Goal: Information Seeking & Learning: Learn about a topic

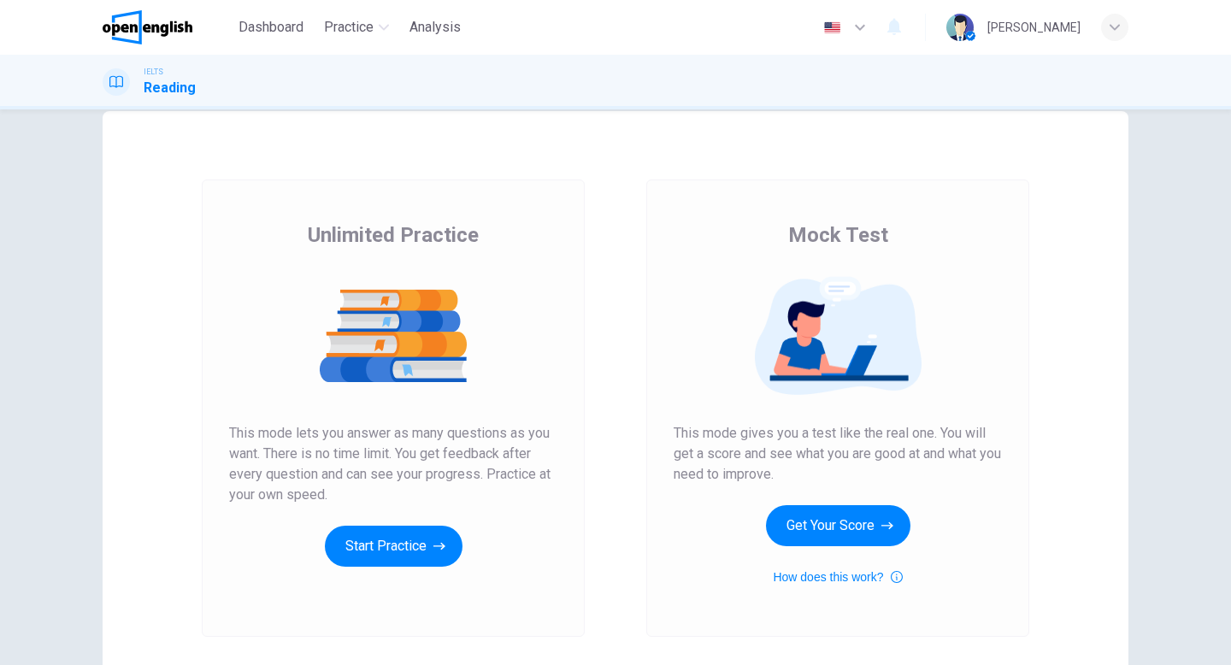
scroll to position [33, 0]
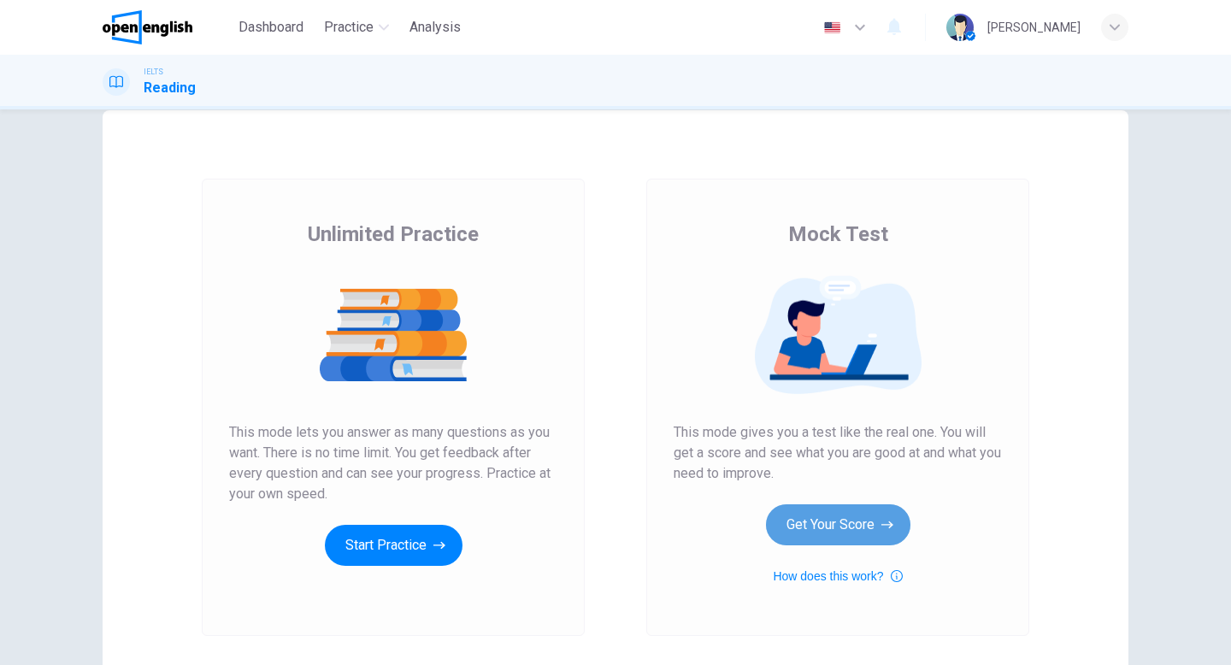
click at [845, 535] on button "Get Your Score" at bounding box center [838, 524] width 144 height 41
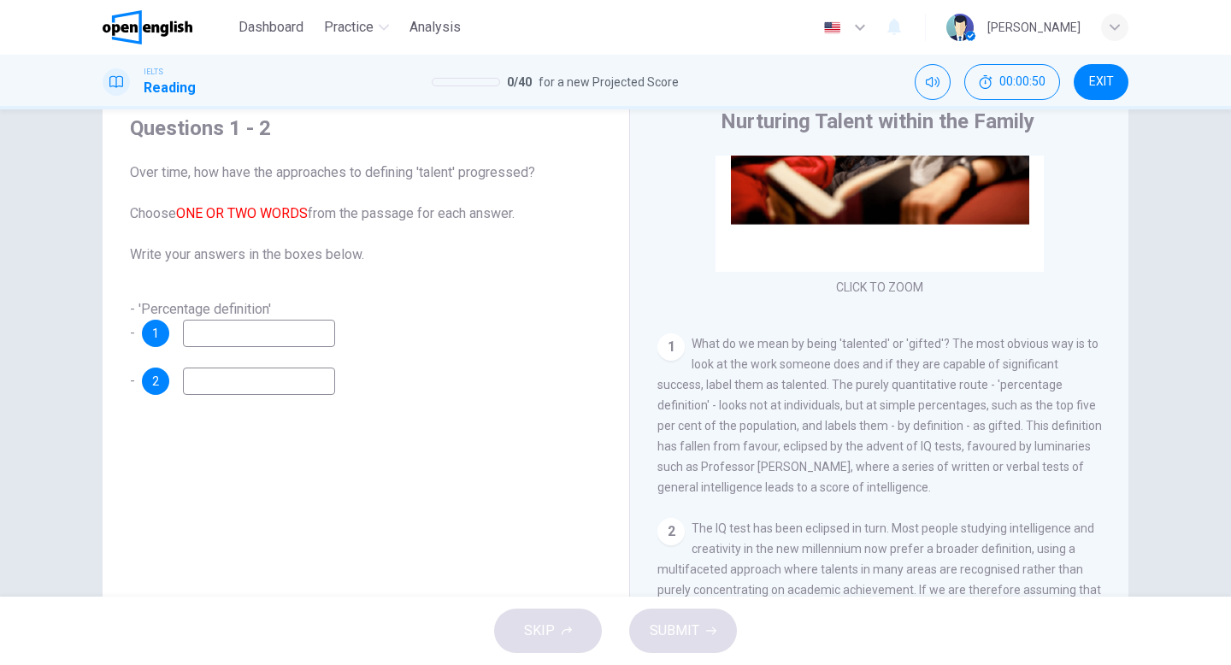
scroll to position [202, 0]
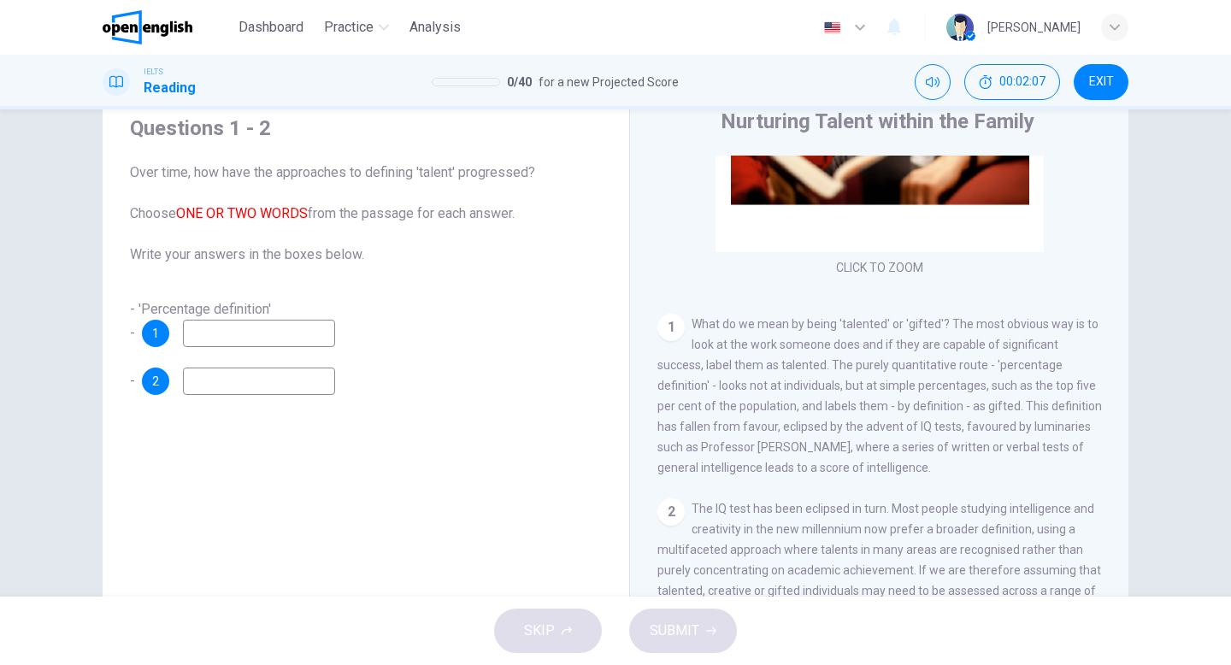
click at [266, 327] on input at bounding box center [259, 333] width 152 height 27
type input "******"
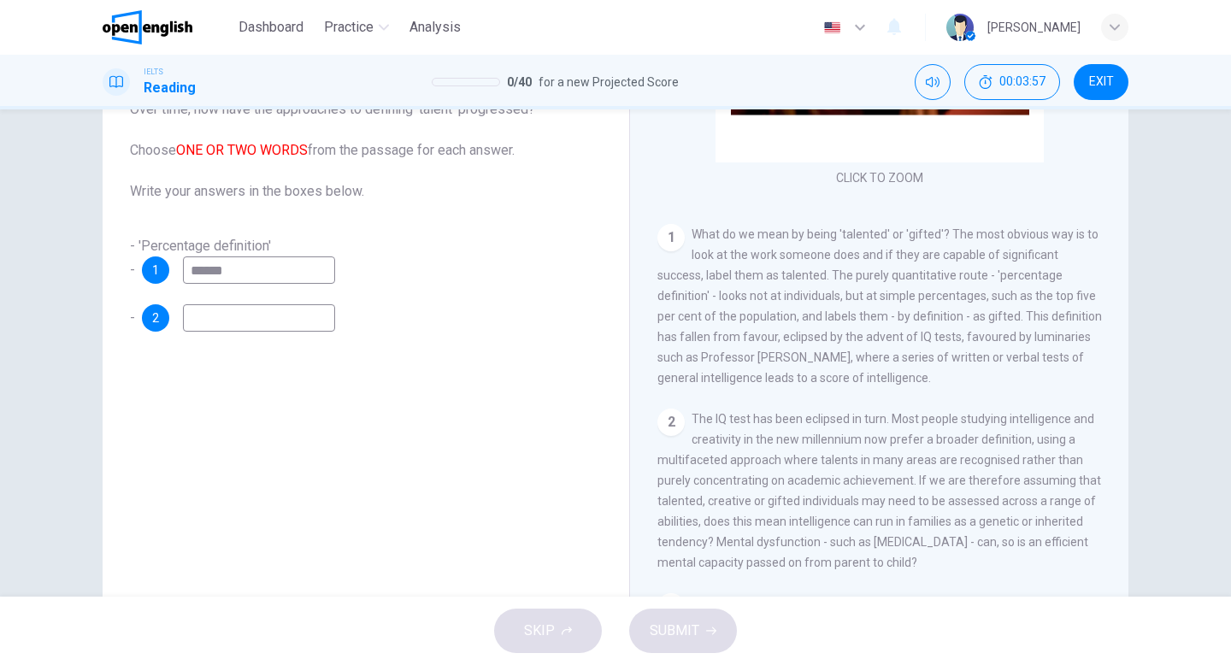
scroll to position [131, 0]
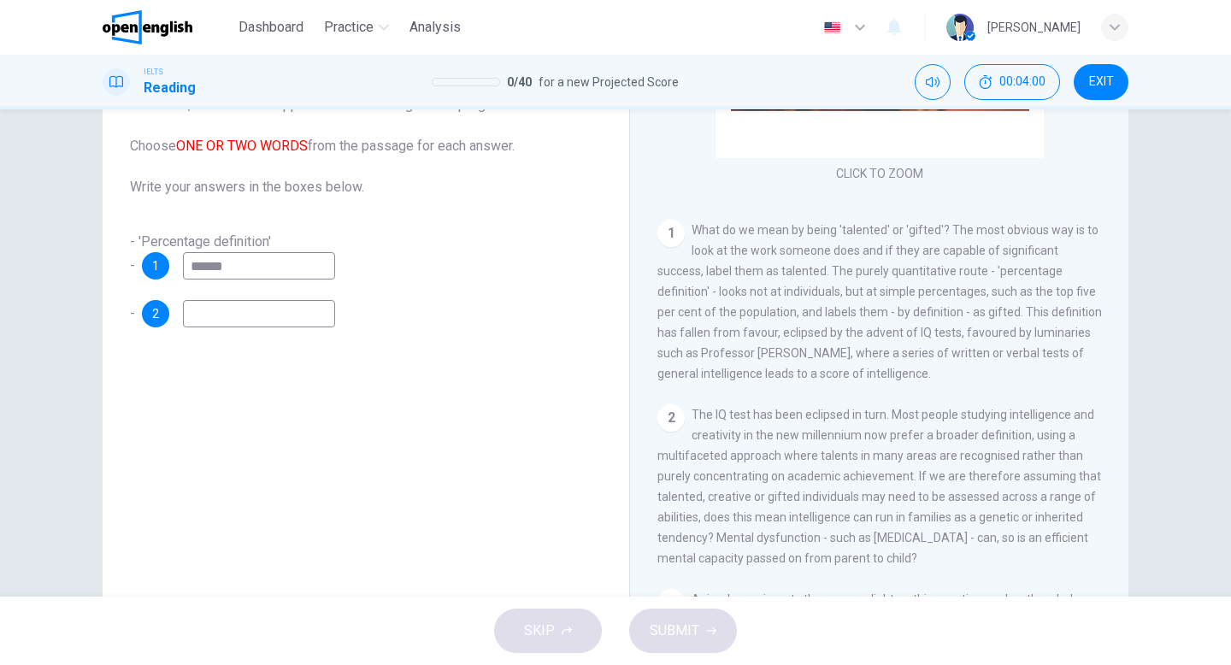
click at [276, 321] on input at bounding box center [259, 313] width 152 height 27
type input "**********"
click at [668, 622] on span "SUBMIT" at bounding box center [675, 631] width 50 height 24
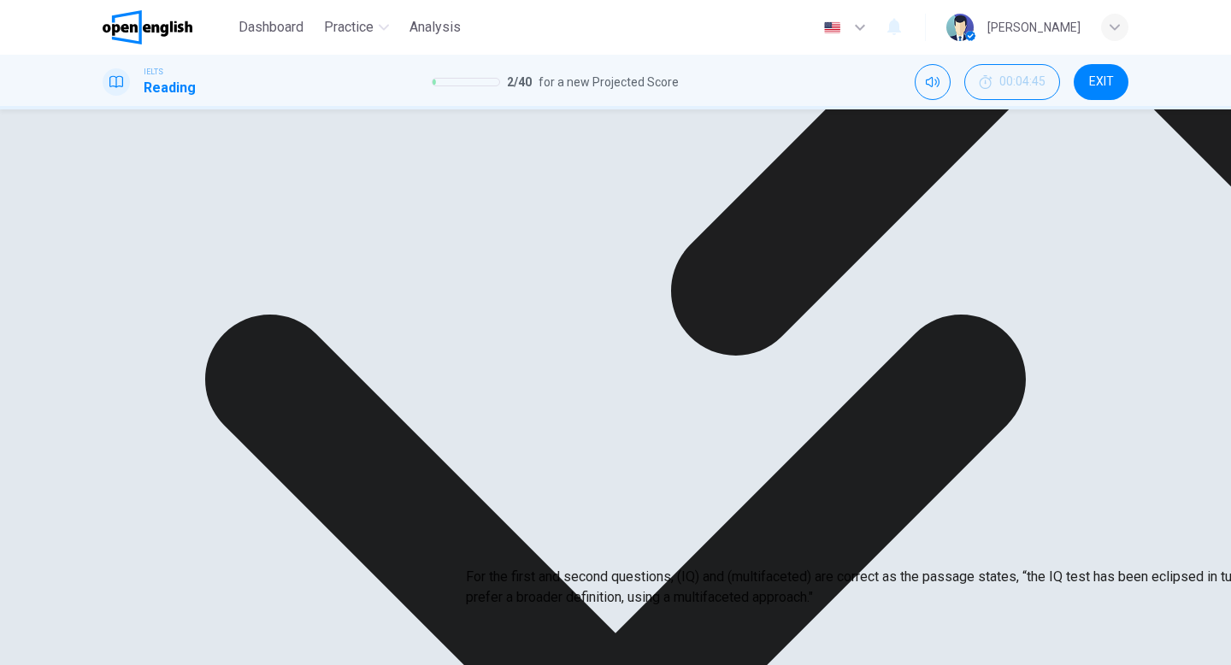
drag, startPoint x: 547, startPoint y: 576, endPoint x: 473, endPoint y: 530, distance: 87.5
drag, startPoint x: 534, startPoint y: 571, endPoint x: 478, endPoint y: 507, distance: 85.4
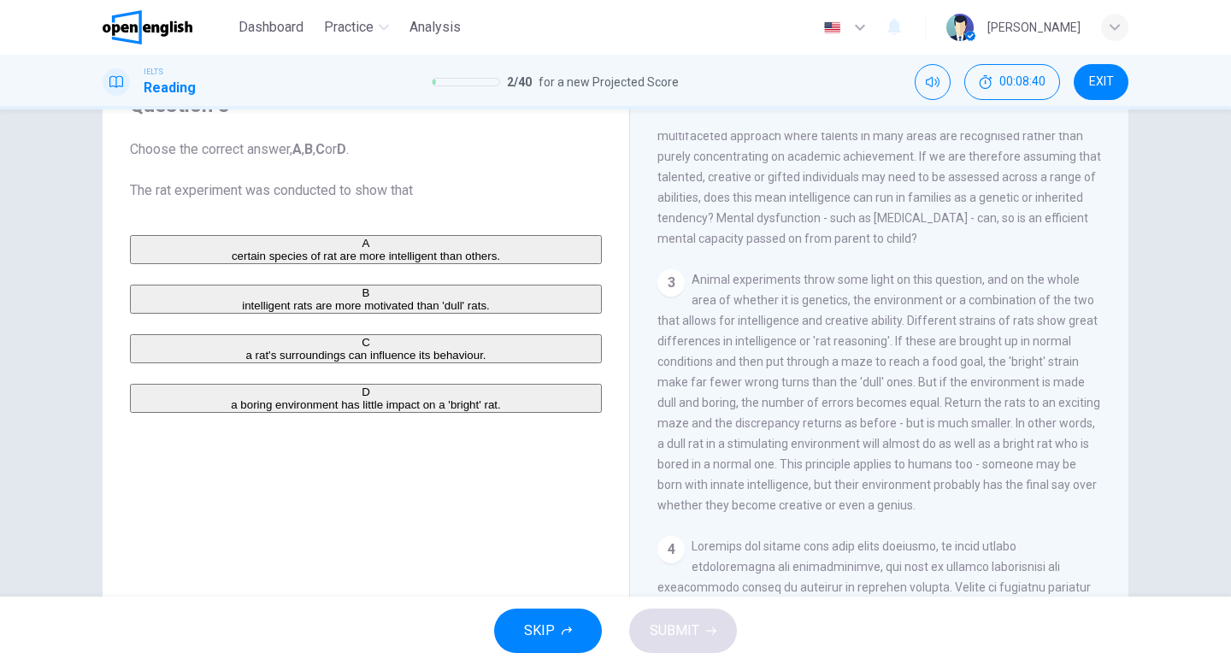
scroll to position [593, 0]
click at [255, 310] on span "intelligent rats are more motivated than 'dull' rats." at bounding box center [366, 305] width 248 height 13
click at [668, 636] on span "SUBMIT" at bounding box center [675, 631] width 50 height 24
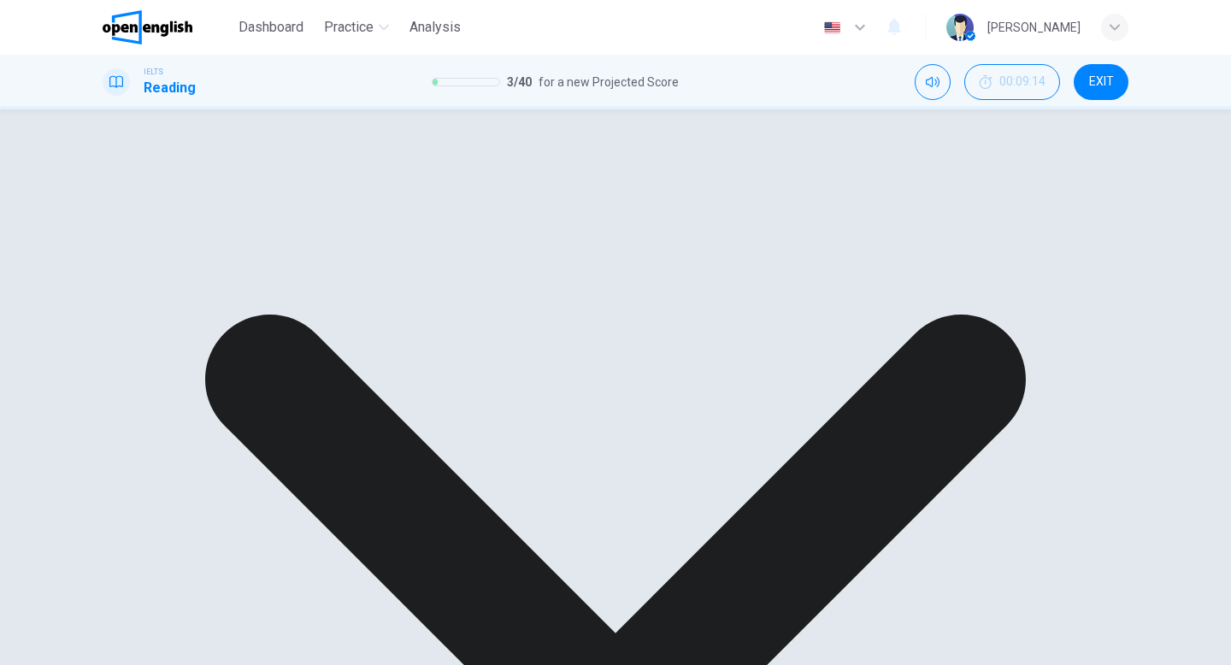
drag, startPoint x: 920, startPoint y: 537, endPoint x: 668, endPoint y: 338, distance: 320.1
click at [664, 343] on div "3 Animal experiments throw some light on this question, and on the whole area o…" at bounding box center [879, 391] width 444 height 246
drag, startPoint x: 687, startPoint y: 289, endPoint x: 910, endPoint y: 524, distance: 324.1
click at [910, 515] on div "3 Animal experiments throw some light on this question, and on the whole area o…" at bounding box center [879, 391] width 444 height 246
drag, startPoint x: 910, startPoint y: 524, endPoint x: 775, endPoint y: 426, distance: 167.0
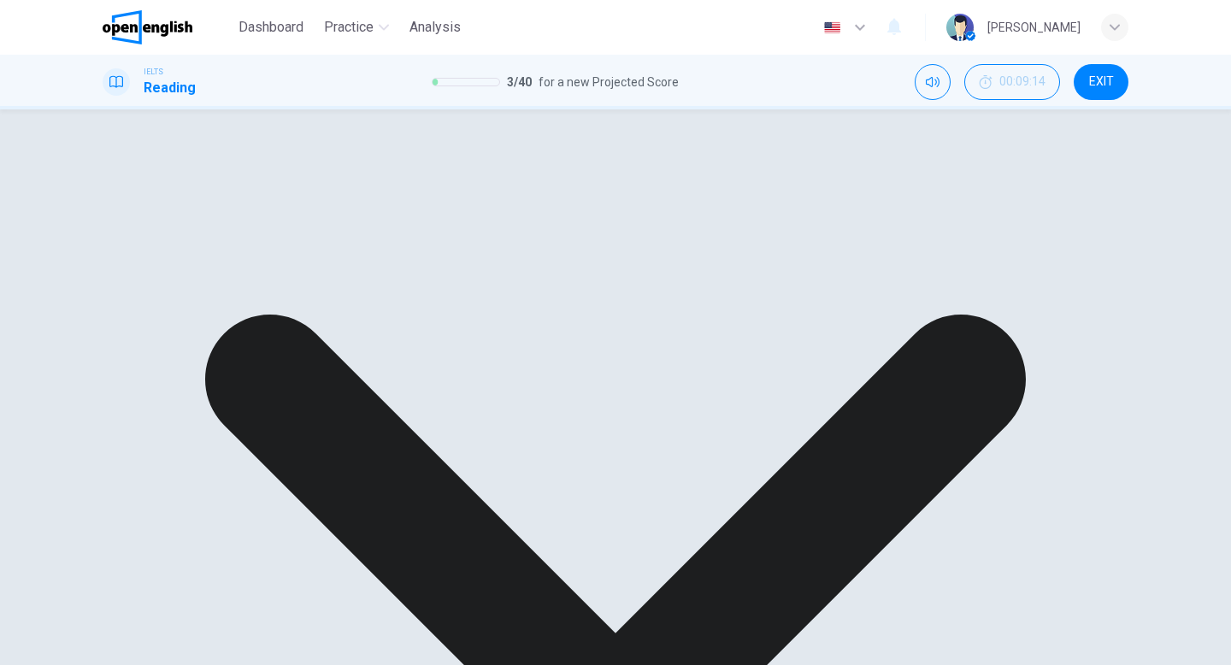
click at [775, 426] on div "3 Animal experiments throw some light on this question, and on the whole area o…" at bounding box center [879, 391] width 444 height 246
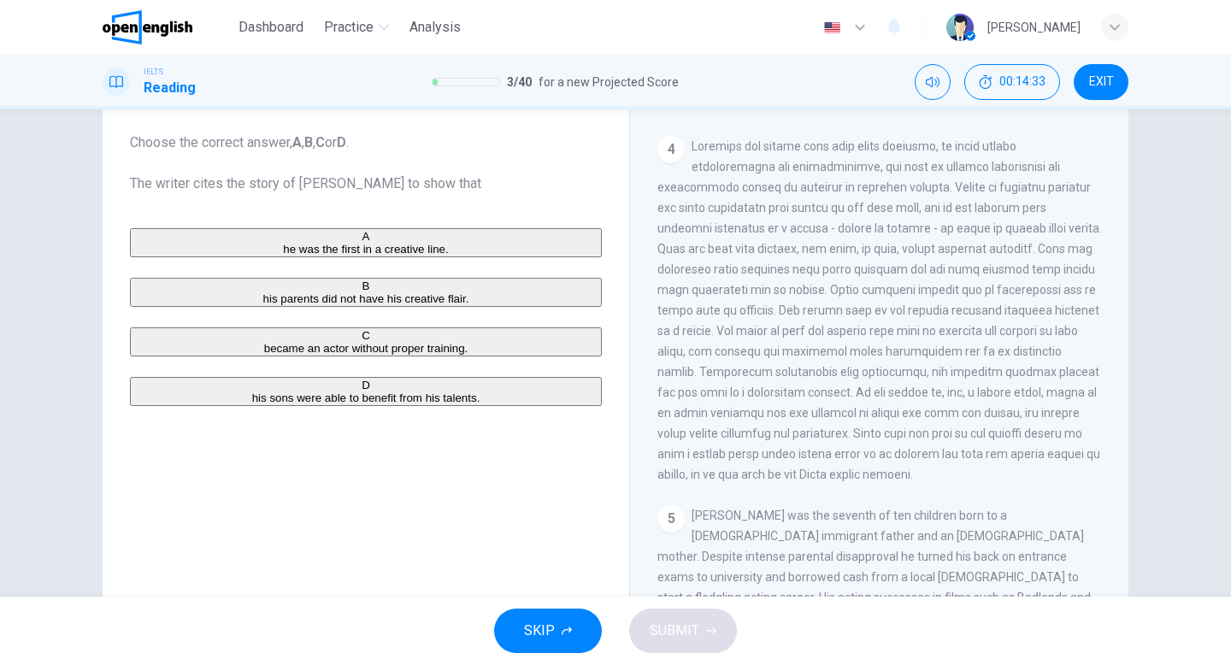
scroll to position [983, 0]
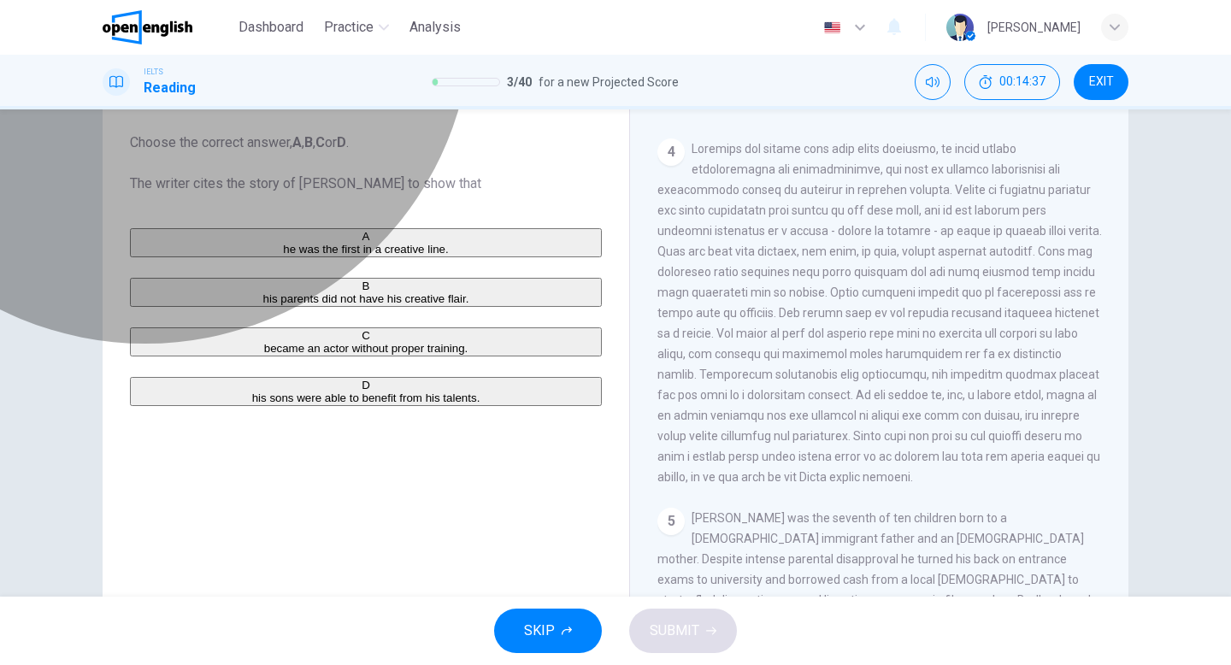
click at [276, 355] on span "became an actor without proper training." at bounding box center [366, 348] width 204 height 13
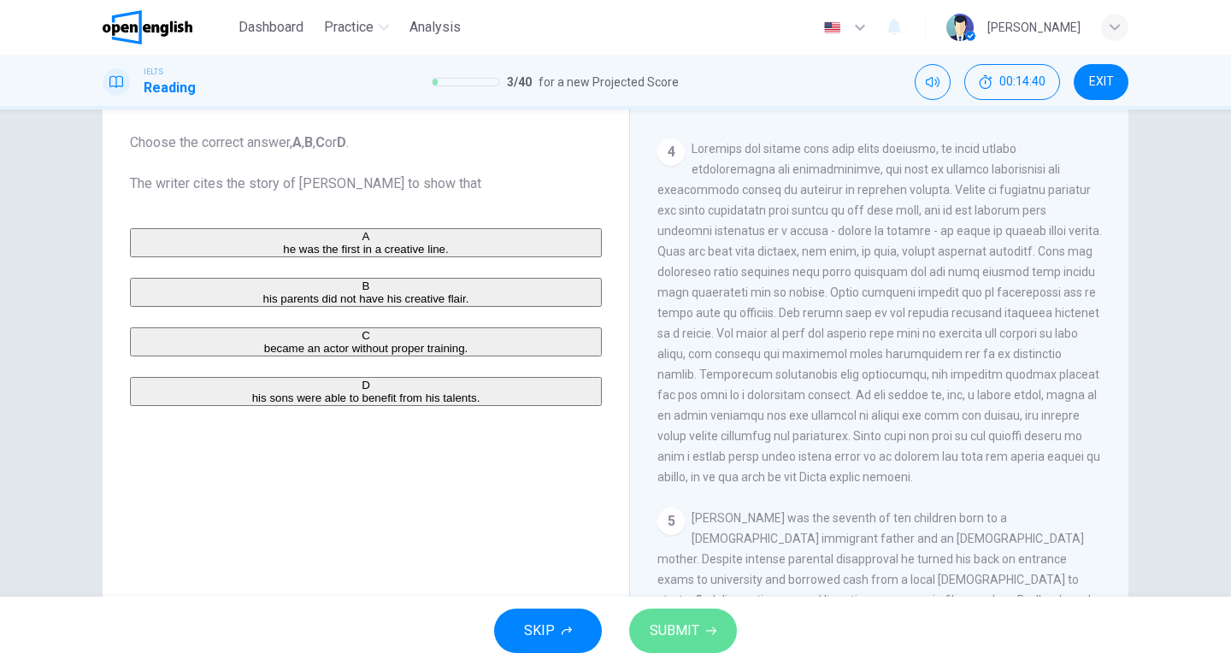
click at [657, 630] on span "SUBMIT" at bounding box center [675, 631] width 50 height 24
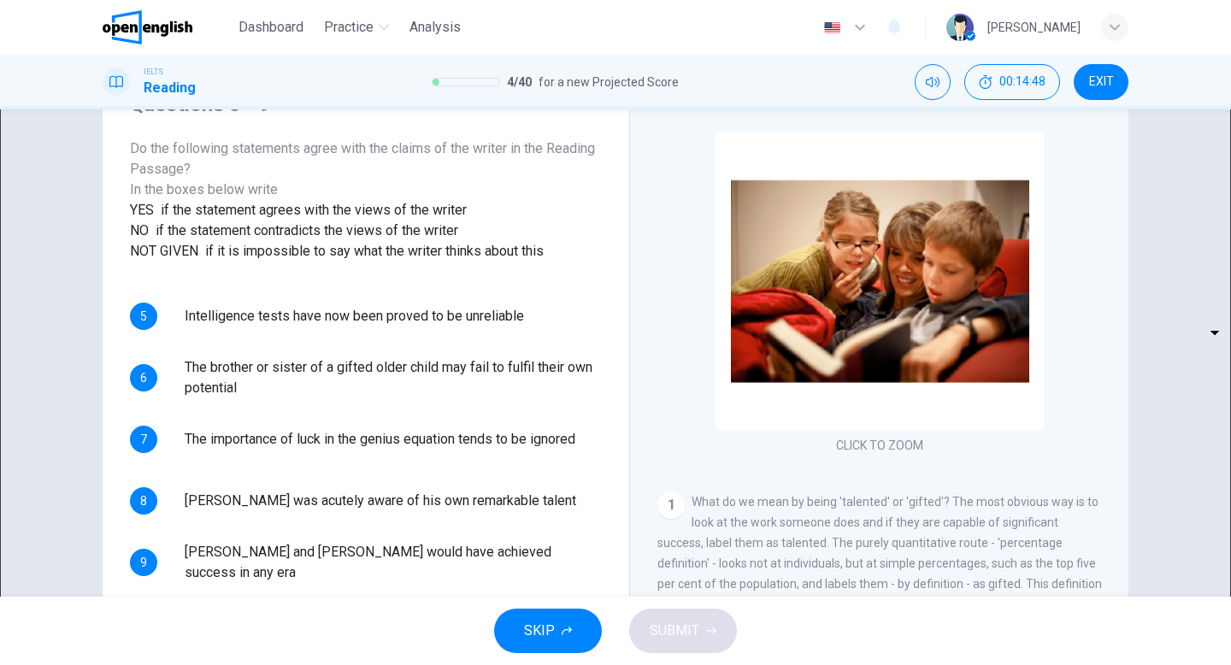
scroll to position [95, 0]
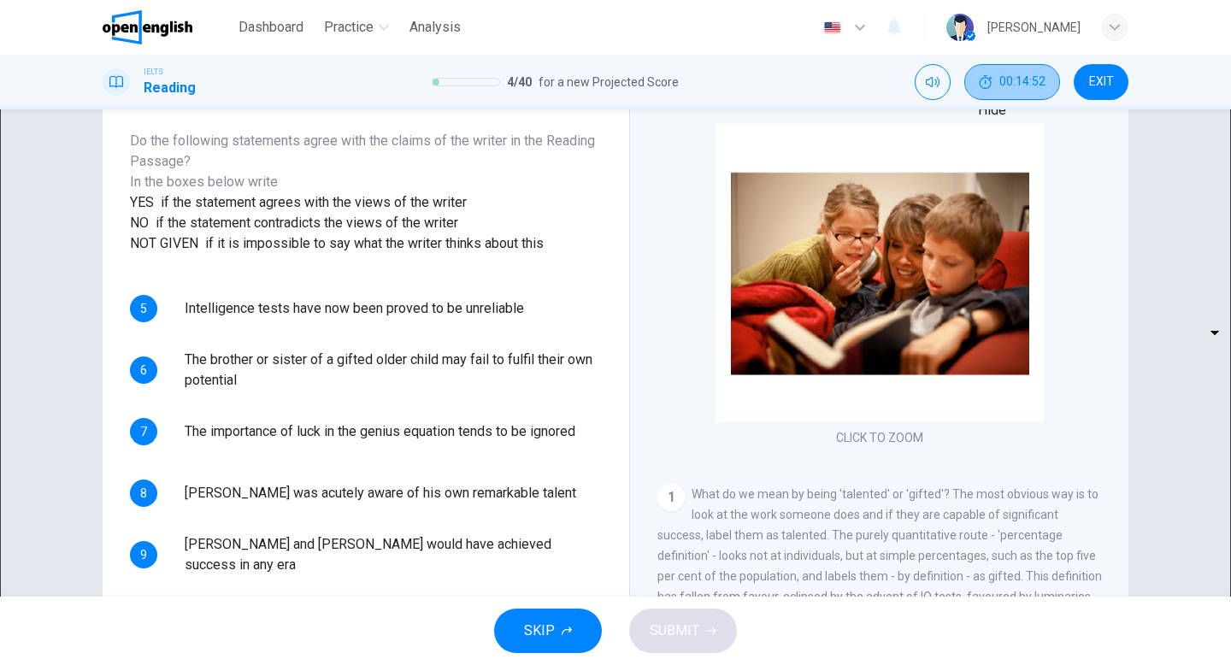
click at [1002, 81] on span "00:14:52" at bounding box center [1022, 82] width 46 height 14
click at [1045, 79] on icon "Show" at bounding box center [1051, 73] width 13 height 14
click at [939, 84] on button "Mute" at bounding box center [933, 82] width 36 height 36
click at [939, 84] on button "Unmute" at bounding box center [933, 82] width 36 height 36
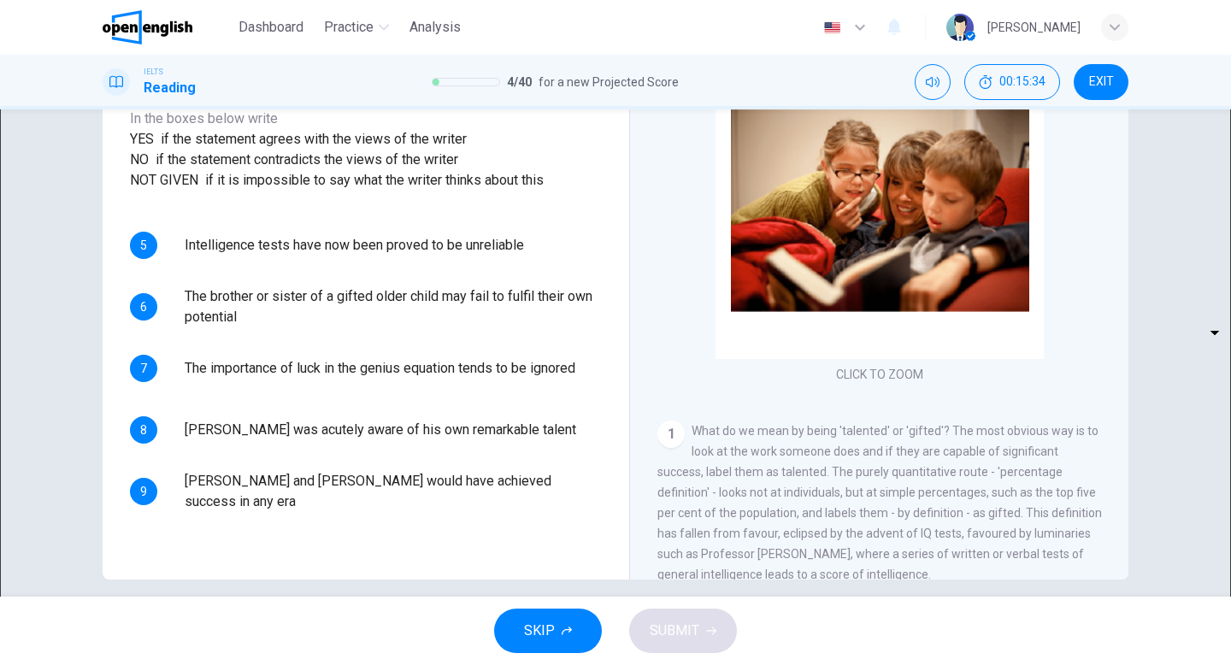
scroll to position [175, 0]
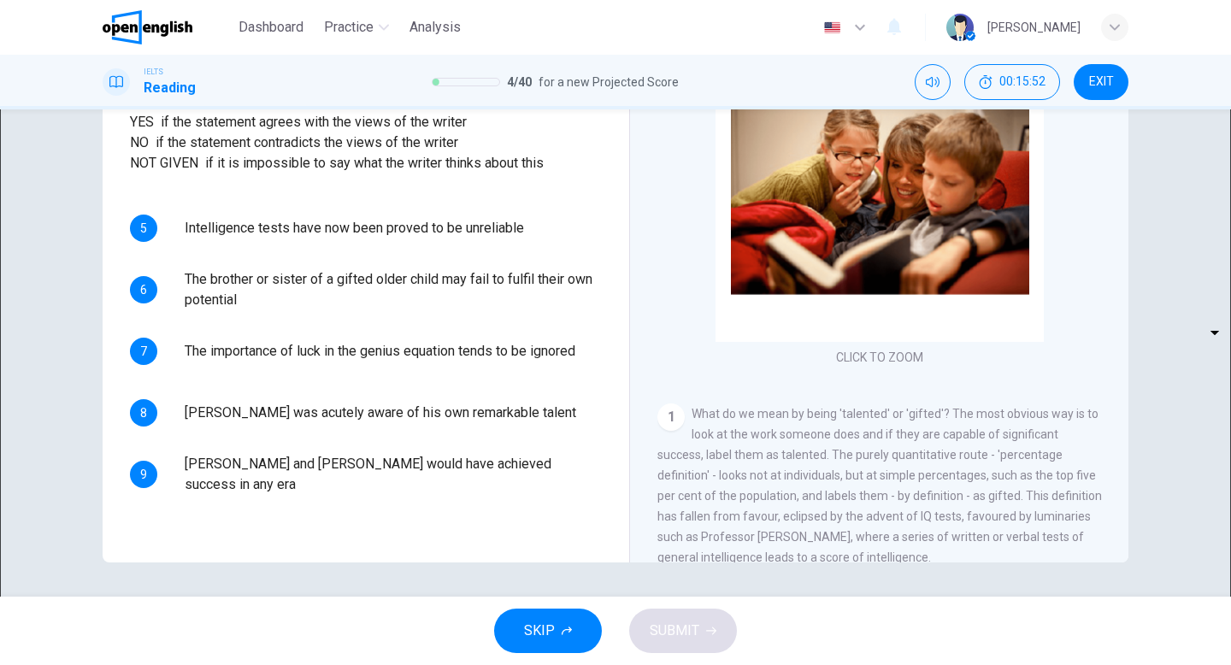
click at [233, 350] on body "This site uses cookies, as explained in our Privacy Policy . If you agree to th…" at bounding box center [615, 332] width 1231 height 665
type input "**"
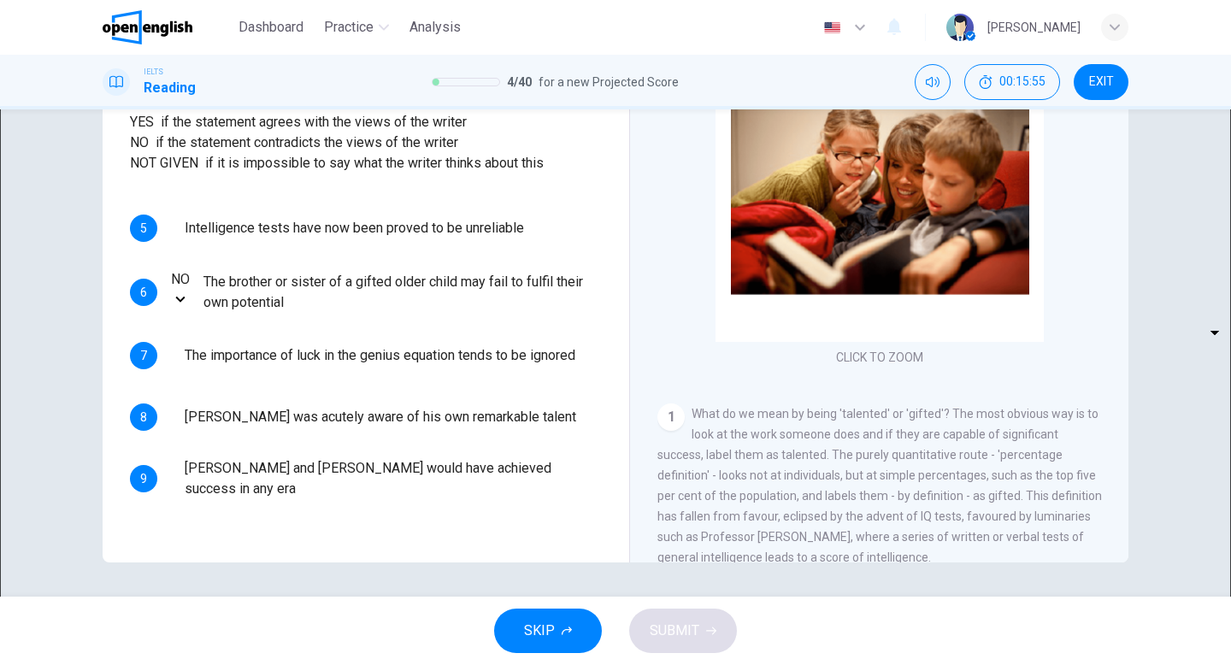
click at [227, 301] on body "This site uses cookies, as explained in our Privacy Policy . If you agree to th…" at bounding box center [615, 332] width 1231 height 665
click at [228, 664] on li "YES" at bounding box center [615, 675] width 1231 height 21
type input "***"
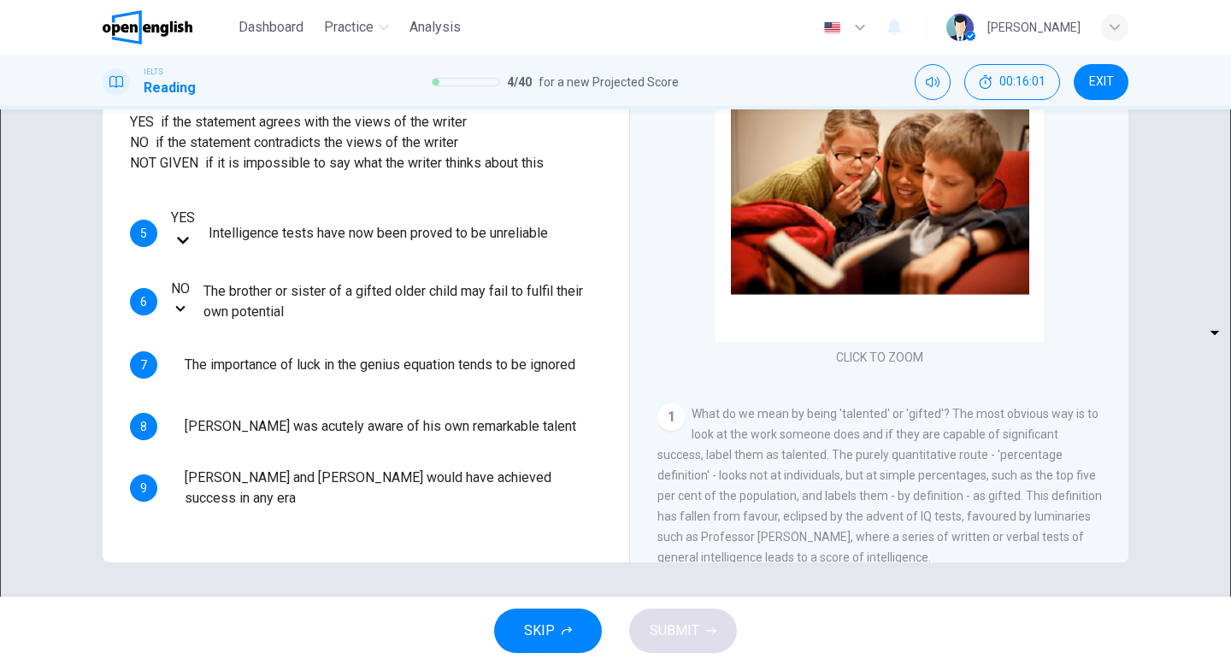
click at [233, 402] on body "This site uses cookies, as explained in our Privacy Policy . If you agree to th…" at bounding box center [615, 332] width 1231 height 665
type input "**"
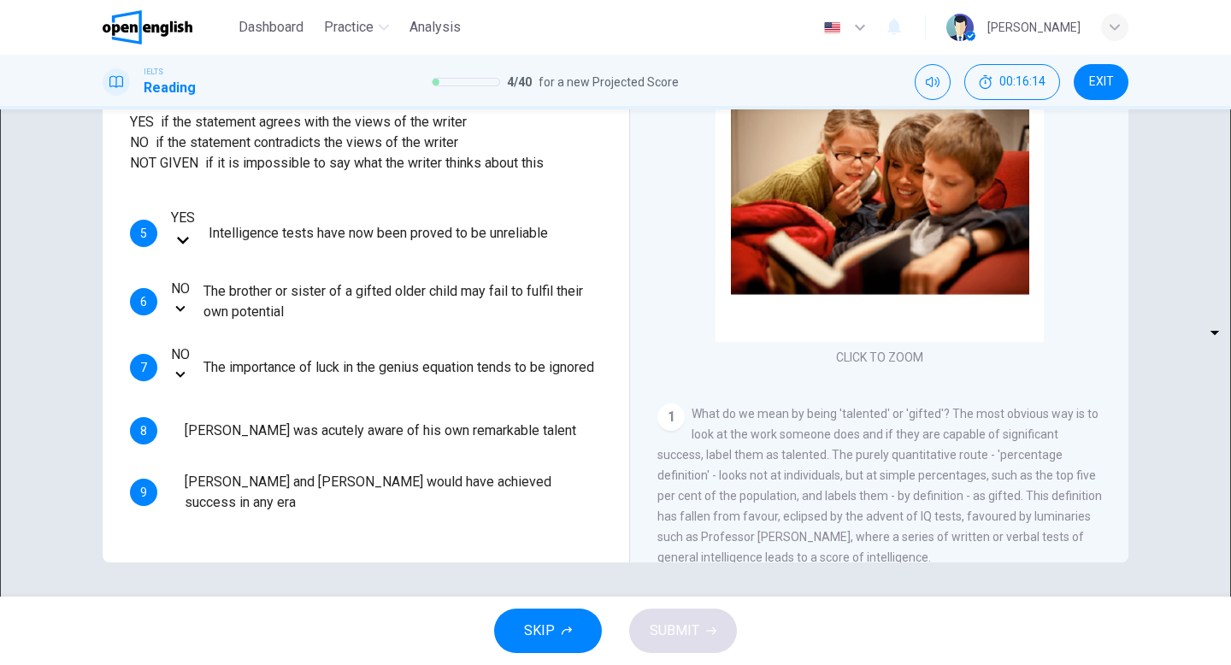
click at [225, 444] on body "This site uses cookies, as explained in our Privacy Policy . If you agree to th…" at bounding box center [615, 332] width 1231 height 665
click at [220, 664] on li "YES" at bounding box center [615, 675] width 1231 height 21
type input "***"
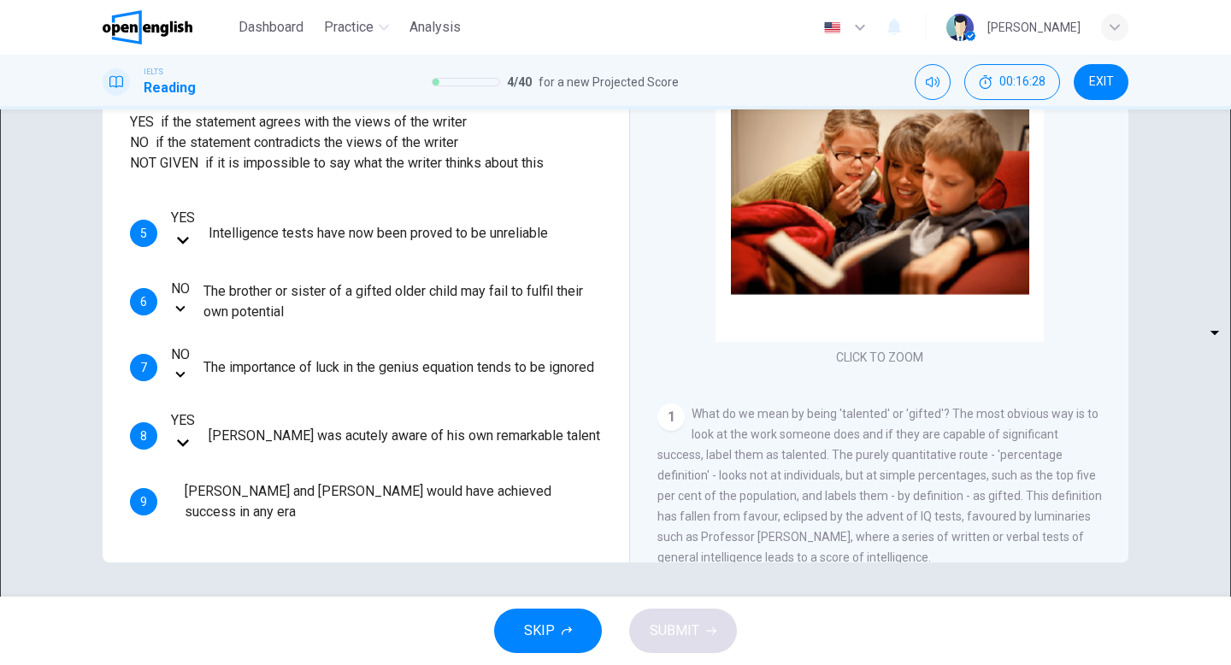
click at [211, 493] on body "This site uses cookies, as explained in our Privacy Policy . If you agree to th…" at bounding box center [615, 332] width 1231 height 665
type input "**"
click at [686, 638] on span "SUBMIT" at bounding box center [675, 631] width 50 height 24
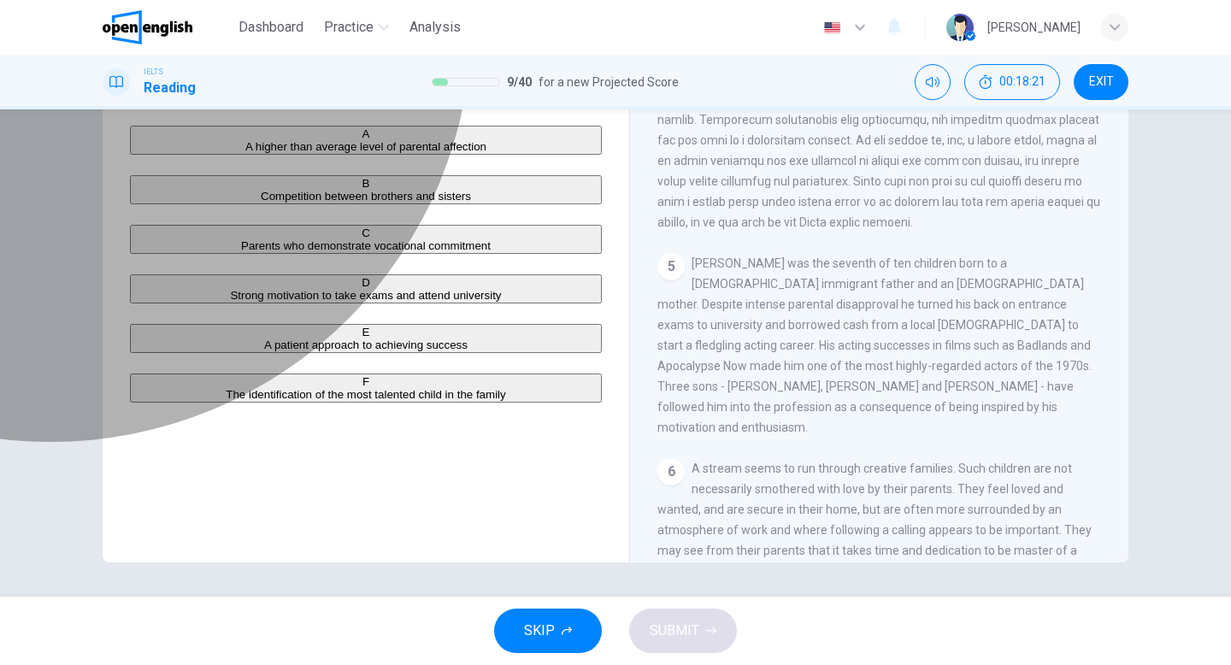
click at [264, 351] on span "A patient approach to achieving success" at bounding box center [365, 344] width 203 height 13
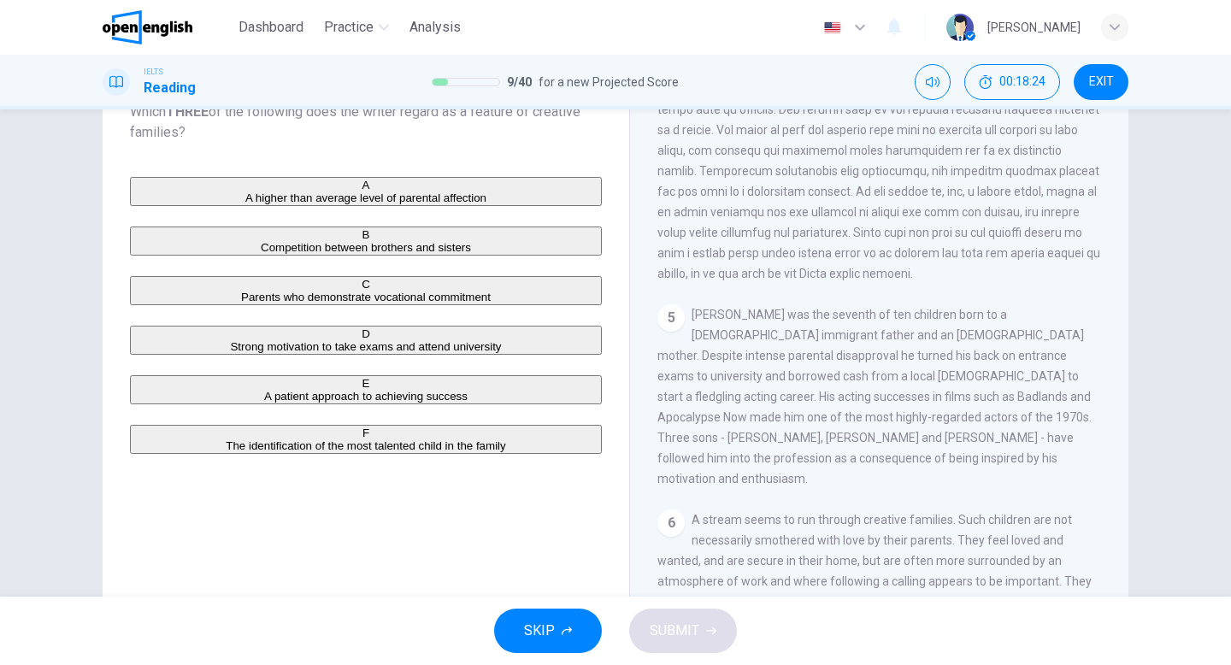
scroll to position [126, 0]
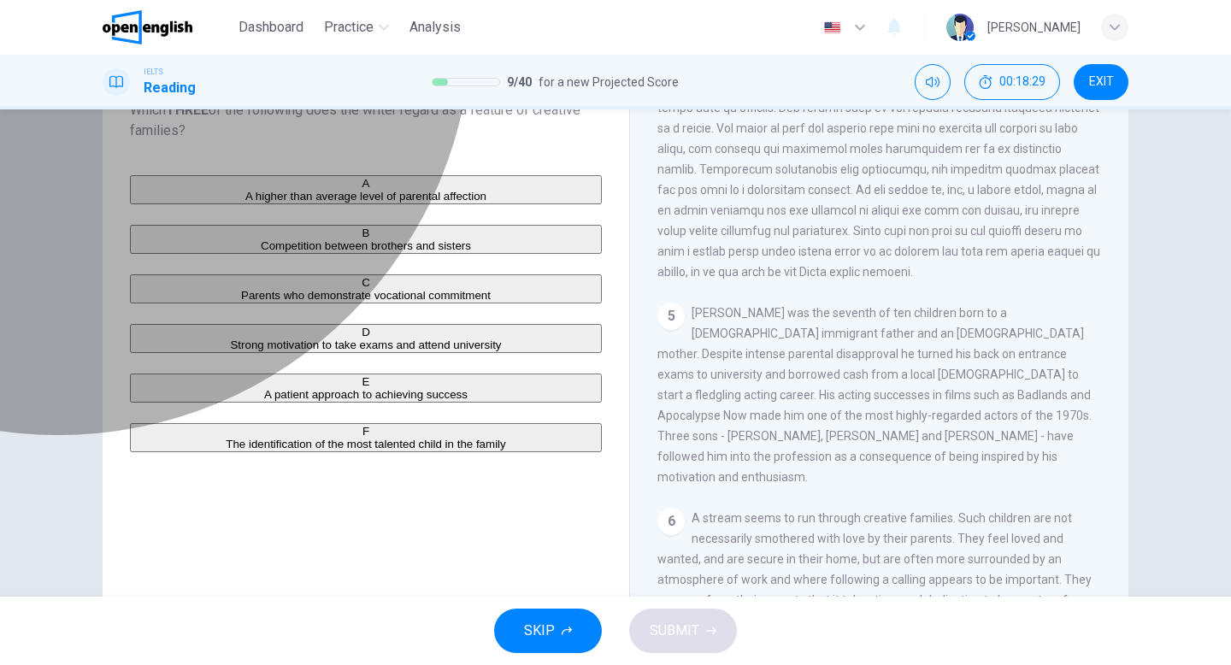
click at [226, 450] on span "The identification of the most talented child in the family" at bounding box center [365, 444] width 279 height 13
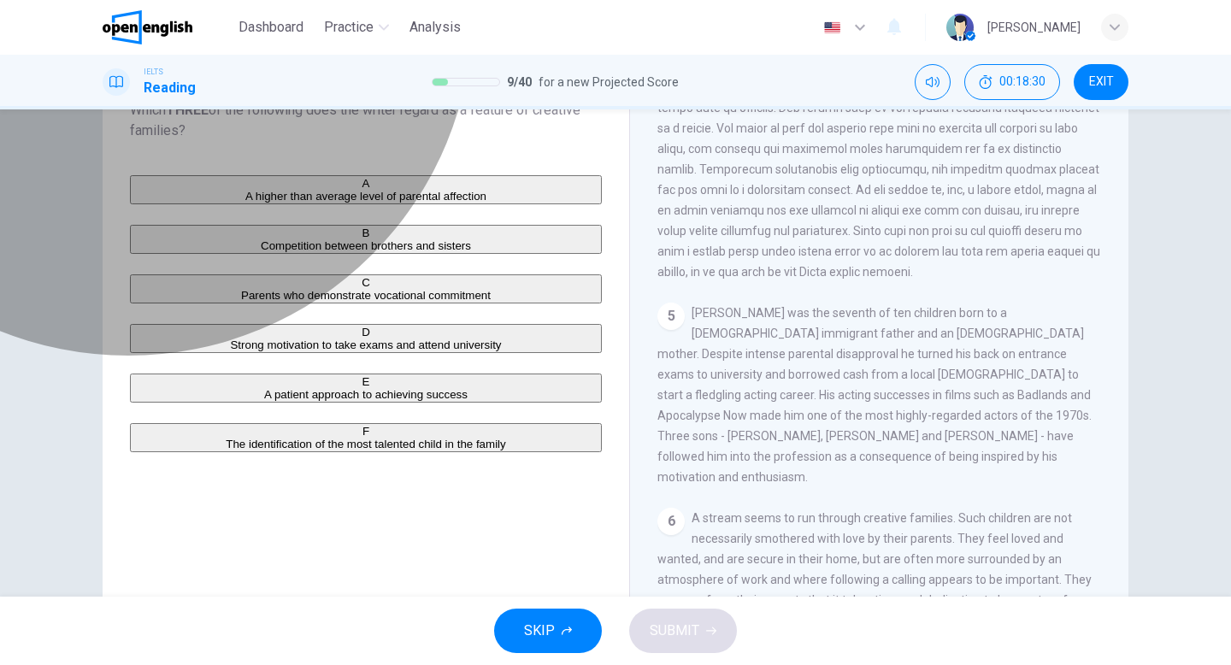
click at [259, 190] on span "A higher than average level of parental affection" at bounding box center [365, 196] width 241 height 13
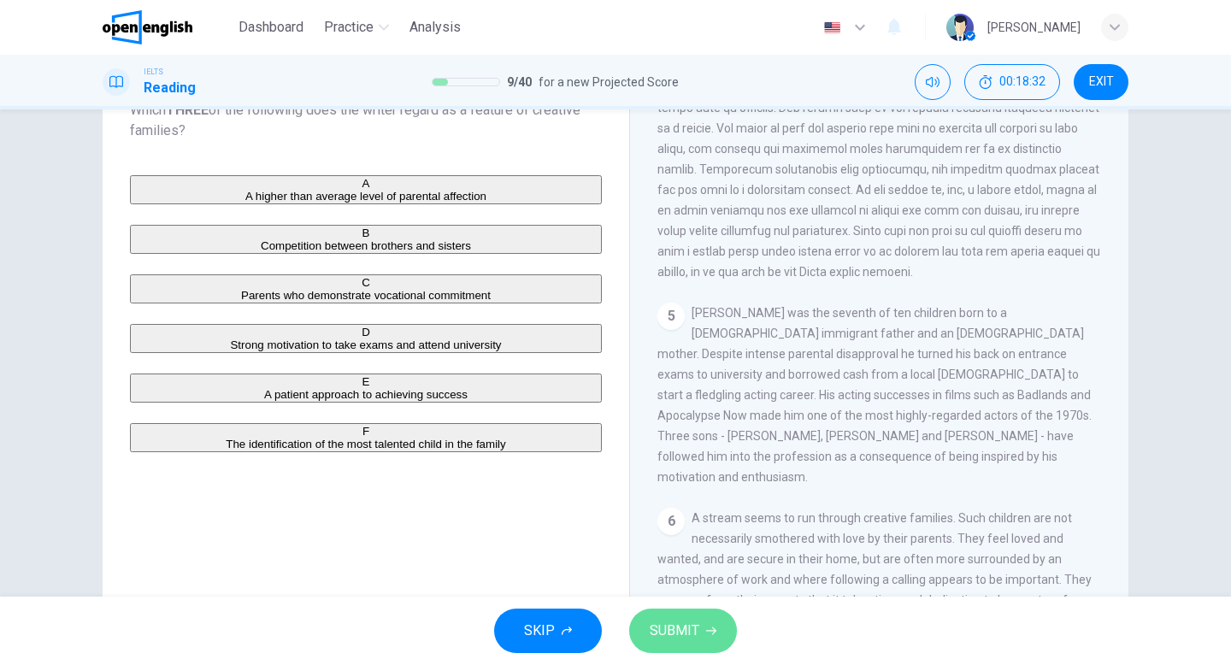
click at [703, 620] on button "SUBMIT" at bounding box center [683, 631] width 108 height 44
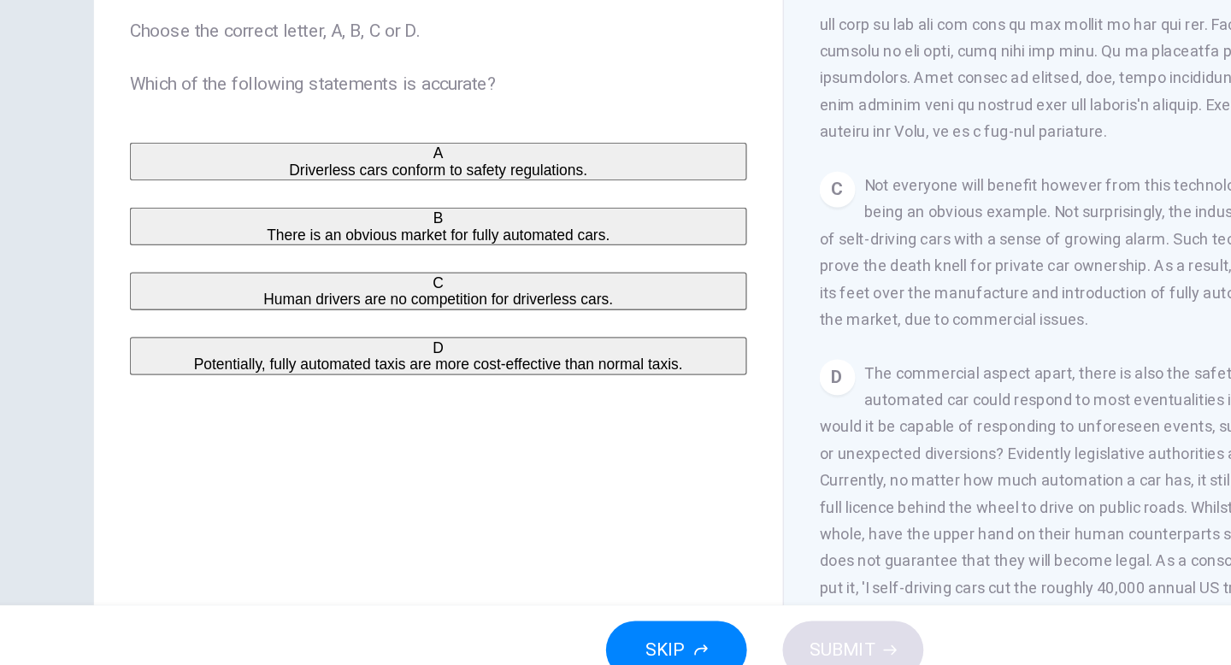
scroll to position [84, 0]
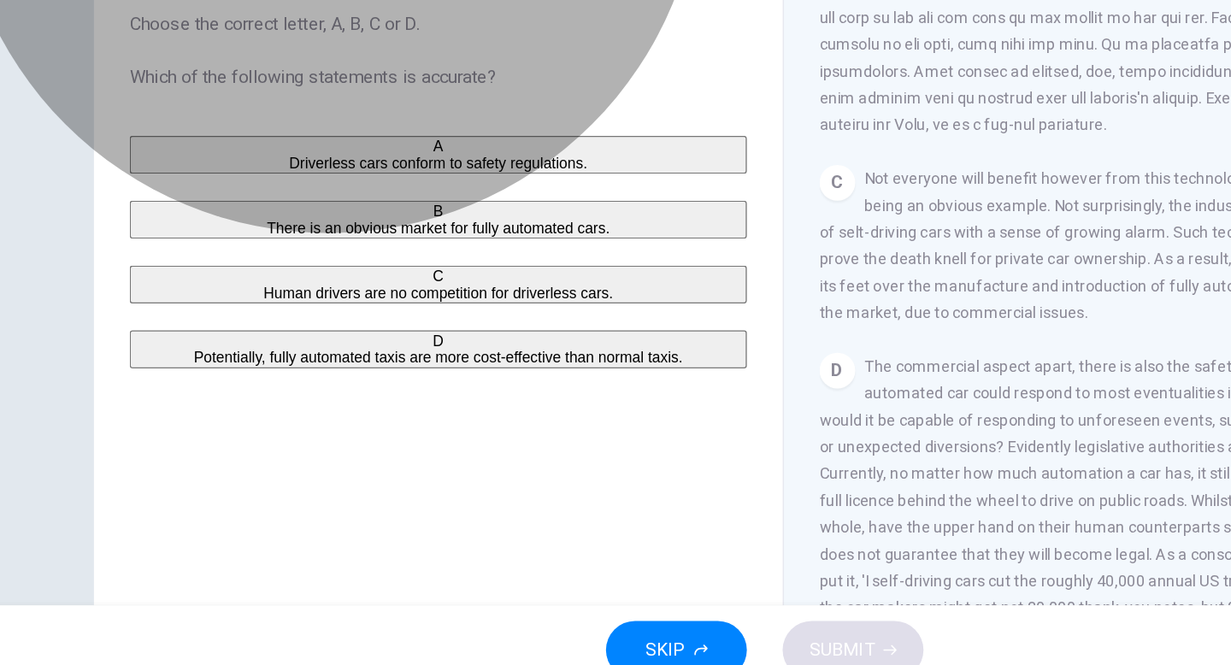
click at [413, 364] on span "Human drivers are no competition for driverless cars." at bounding box center [366, 357] width 268 height 13
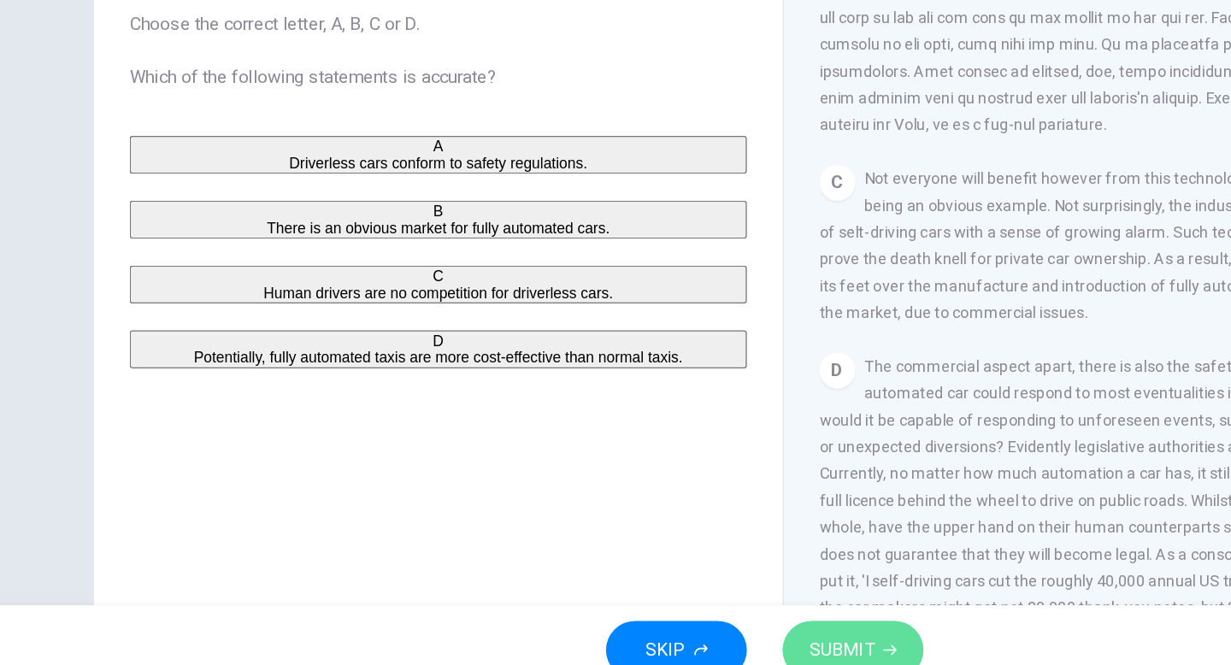
click at [678, 642] on span "SUBMIT" at bounding box center [675, 631] width 50 height 24
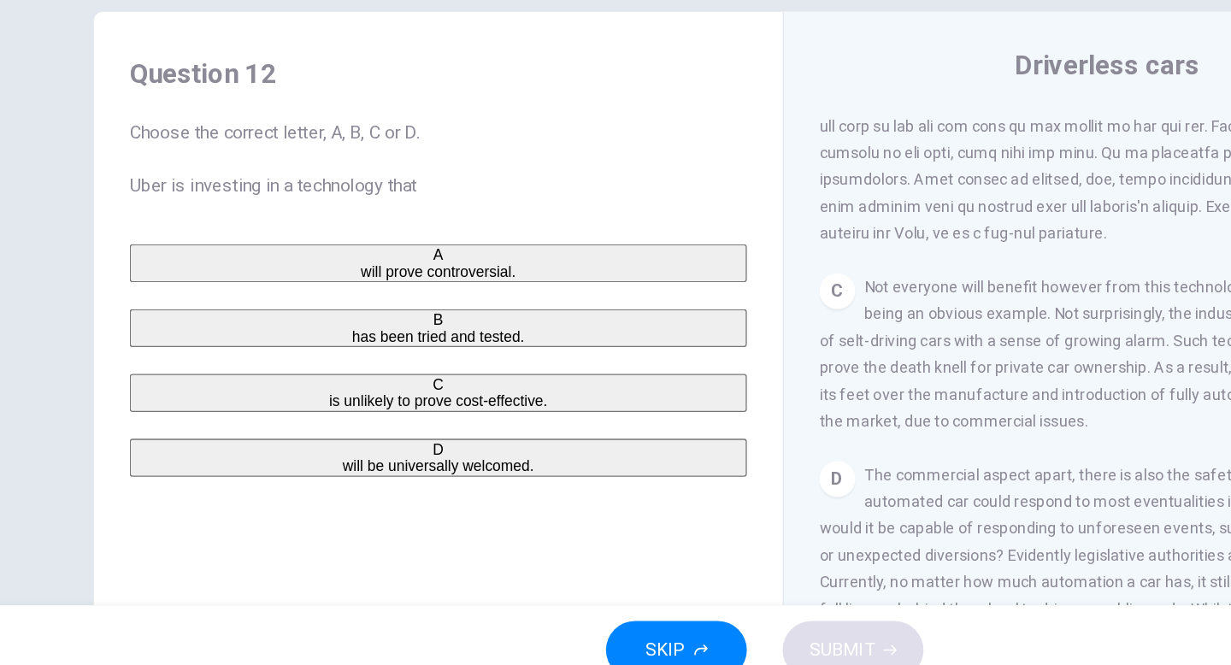
scroll to position [3, 0]
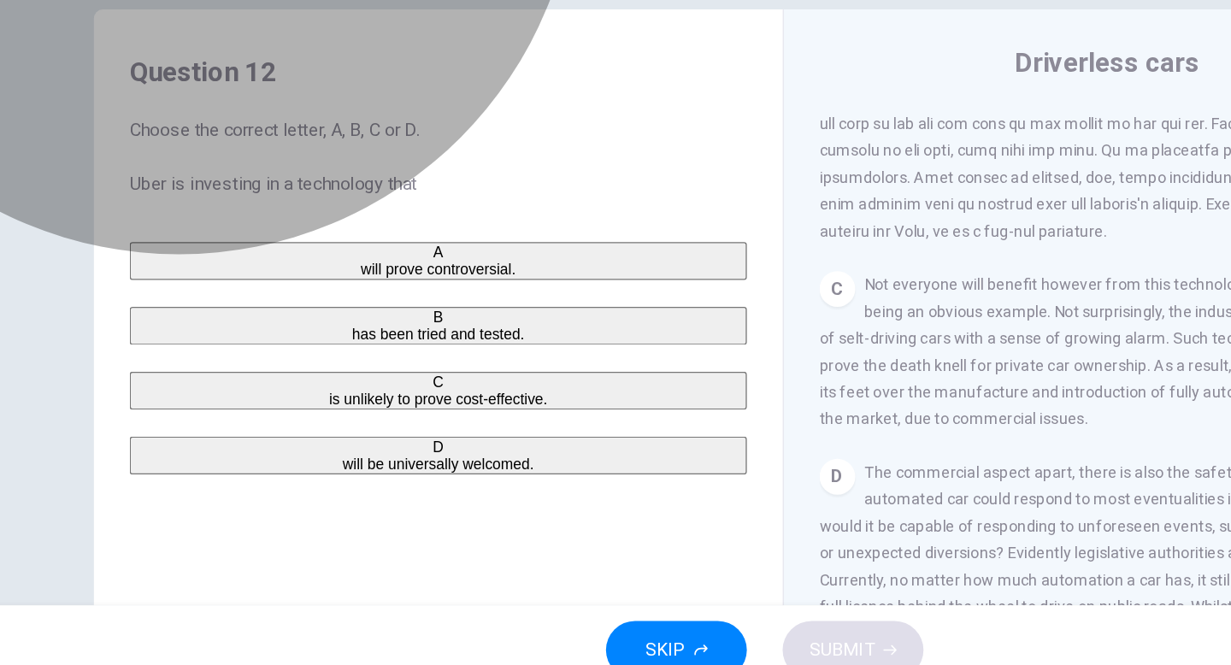
click at [300, 396] on span "has been tried and tested." at bounding box center [366, 389] width 132 height 13
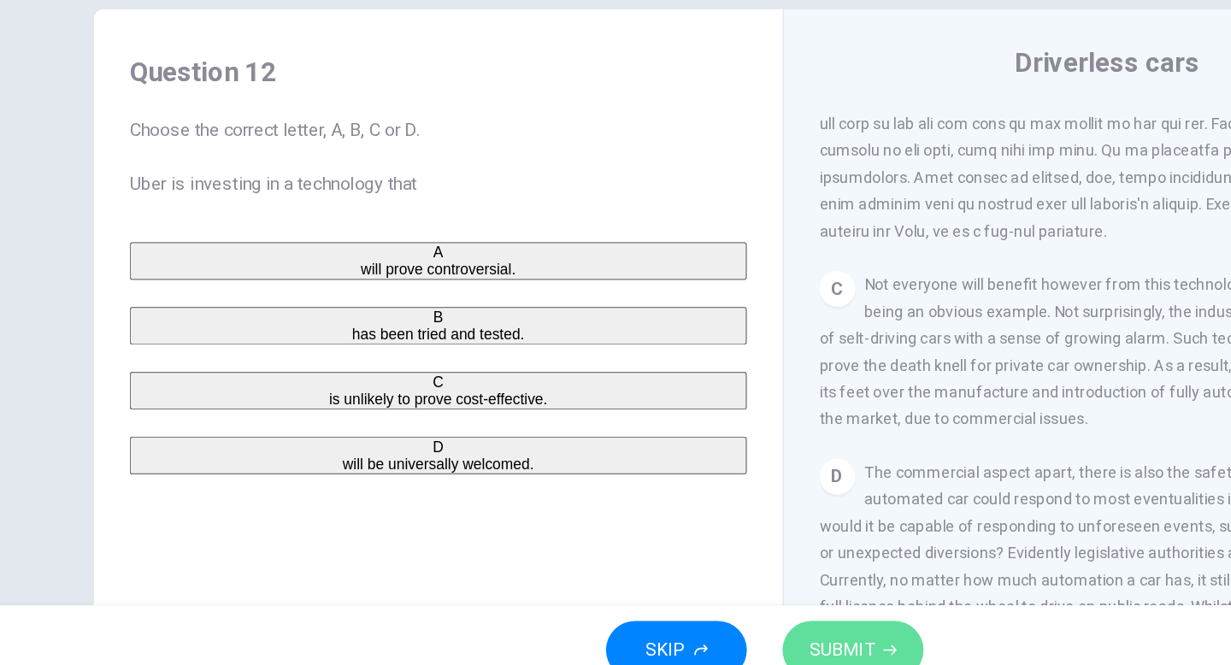
click at [711, 621] on button "SUBMIT" at bounding box center [683, 631] width 108 height 44
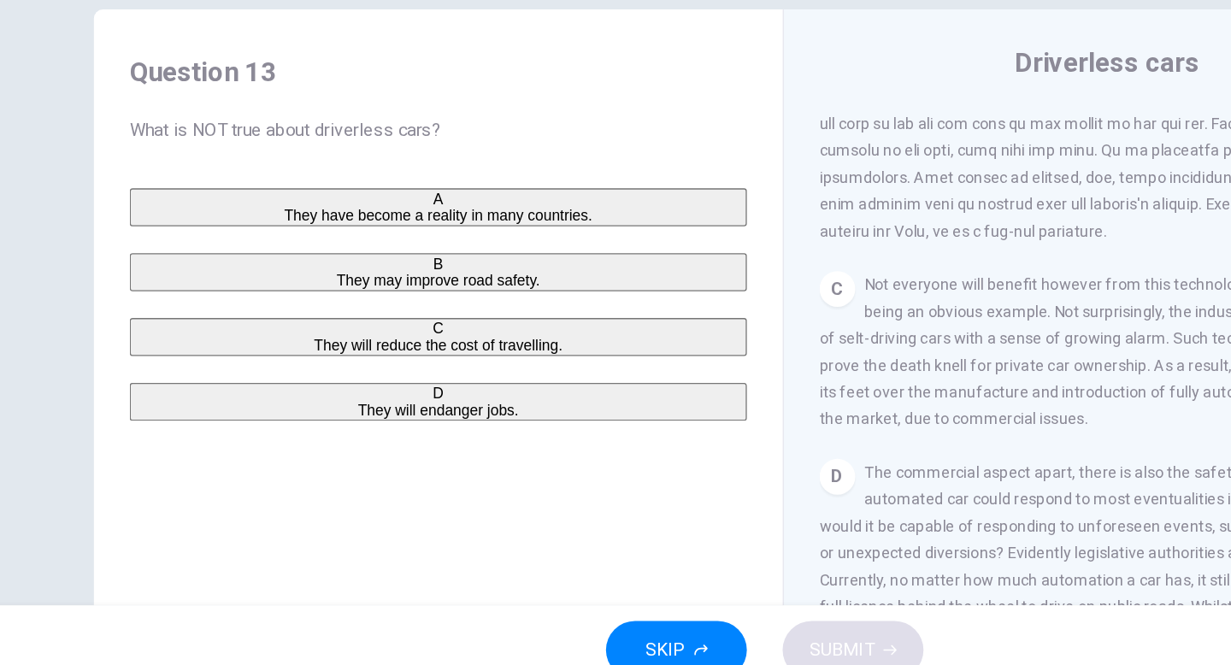
click at [239, 346] on button "B They may improve road safety." at bounding box center [366, 341] width 472 height 29
click at [655, 615] on button "SUBMIT" at bounding box center [683, 631] width 108 height 44
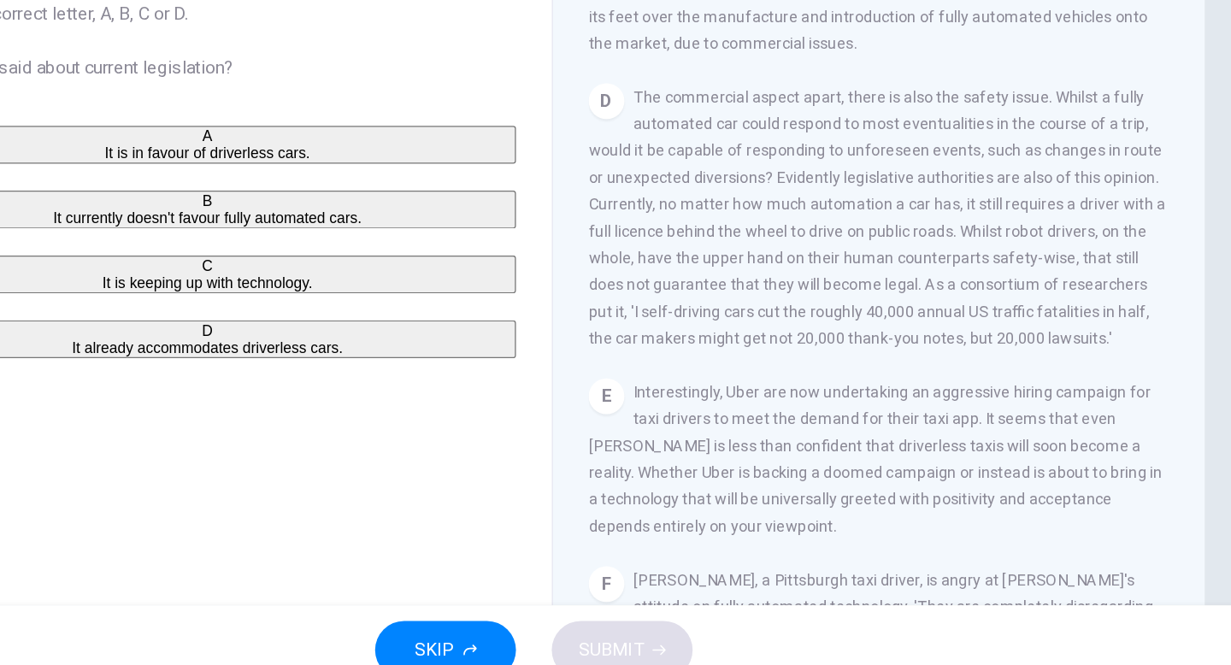
scroll to position [885, 0]
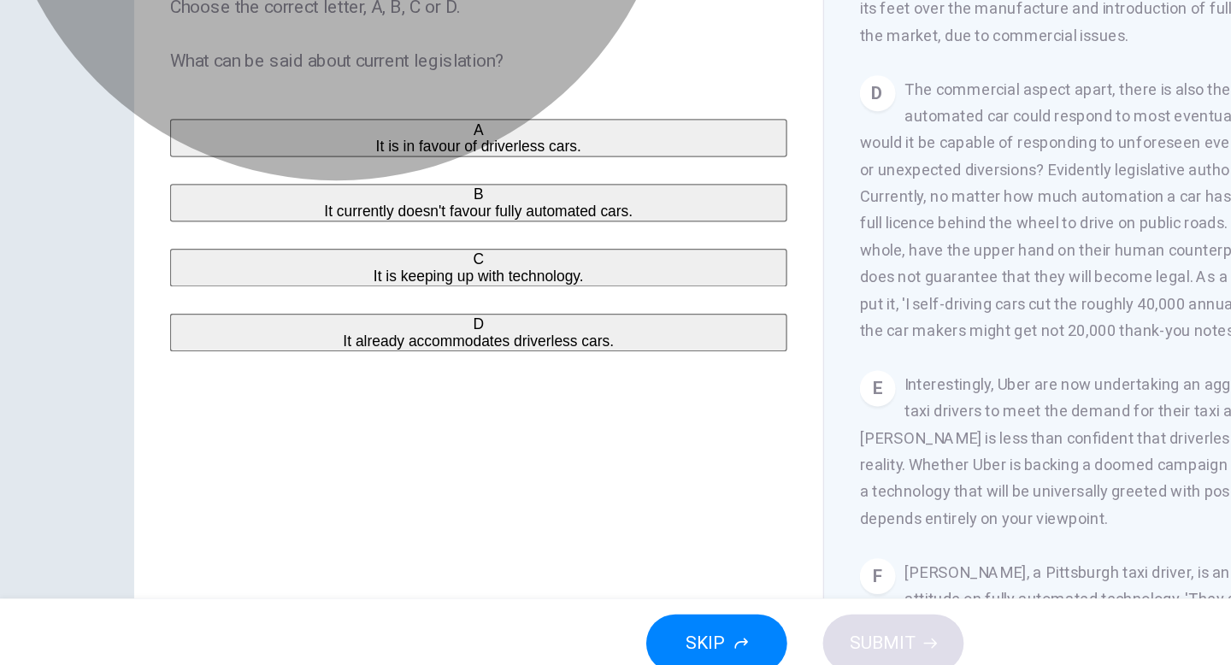
click at [388, 307] on span "It currently doesn't favour fully automated cars." at bounding box center [366, 300] width 236 height 13
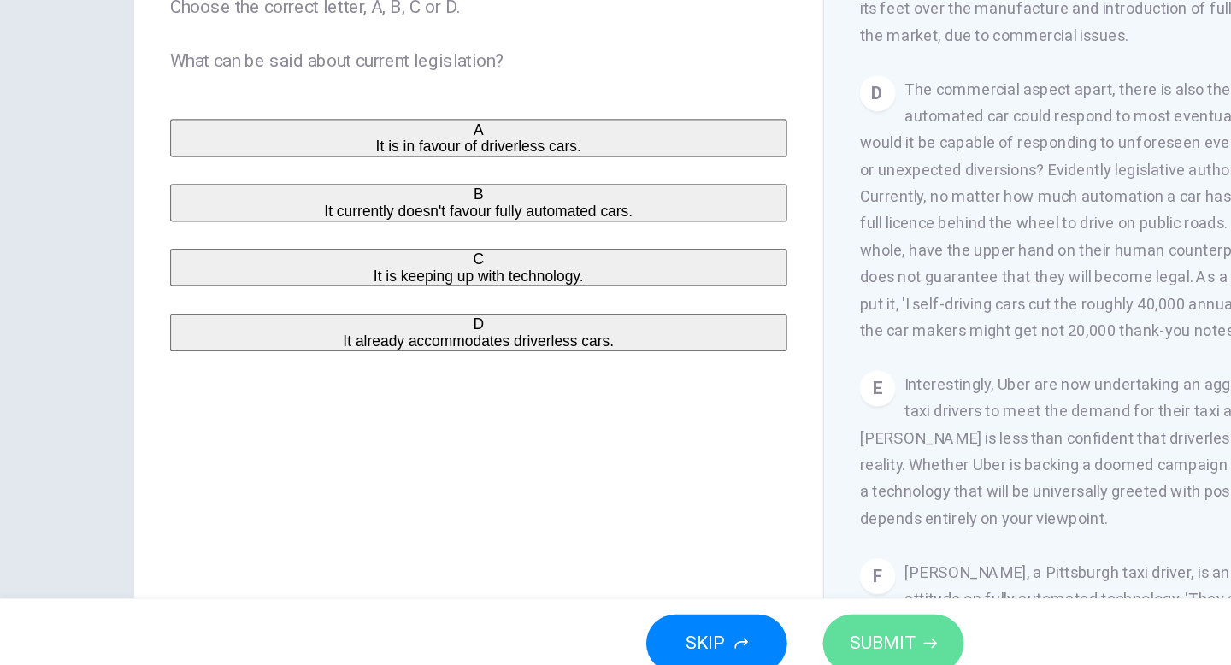
click at [674, 627] on span "SUBMIT" at bounding box center [675, 631] width 50 height 24
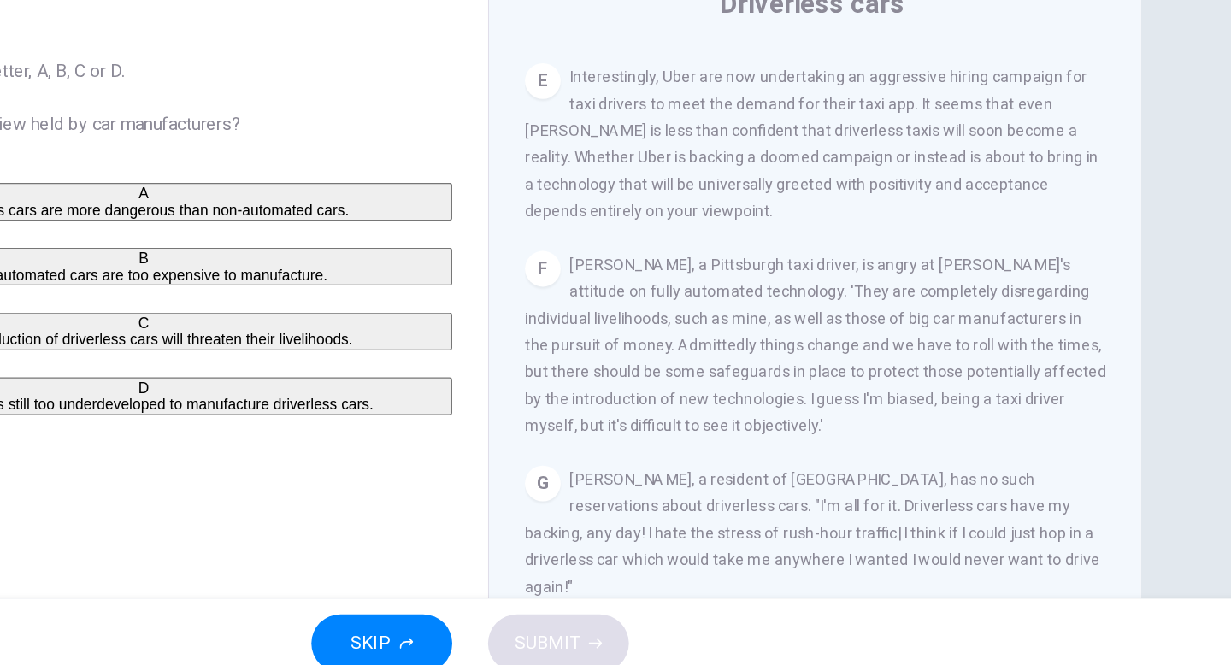
scroll to position [39, 0]
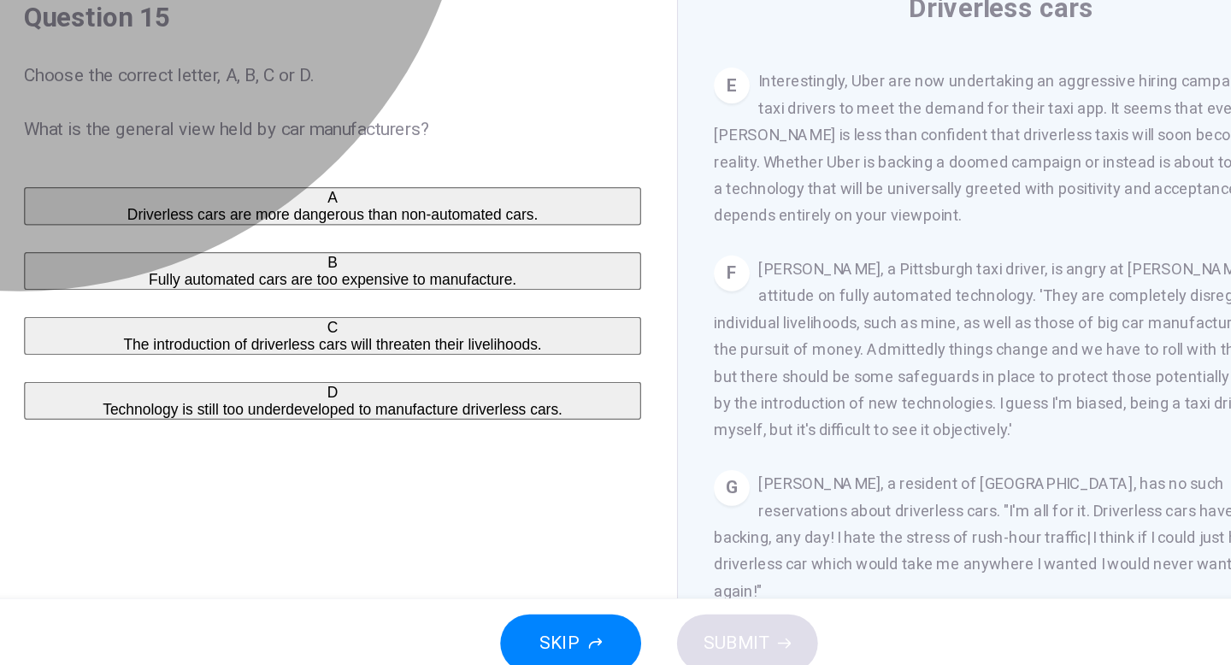
click at [257, 409] on span "The introduction of driverless cars will threaten their livelihoods." at bounding box center [366, 402] width 320 height 13
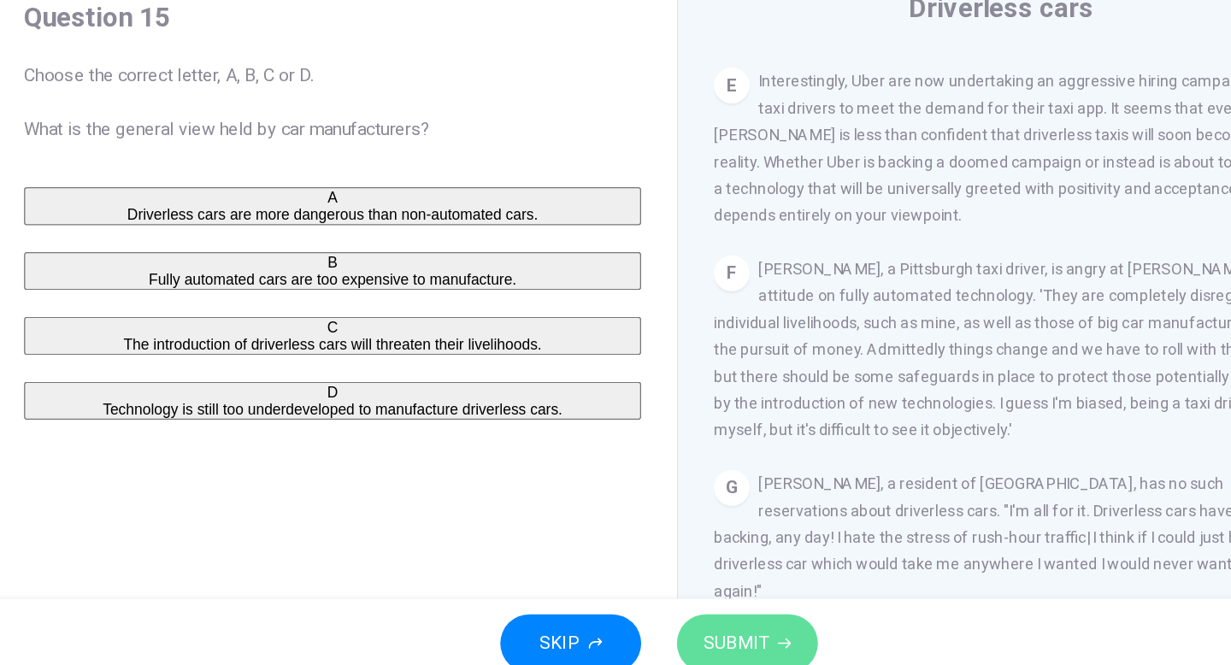
click at [695, 633] on span "SUBMIT" at bounding box center [675, 631] width 50 height 24
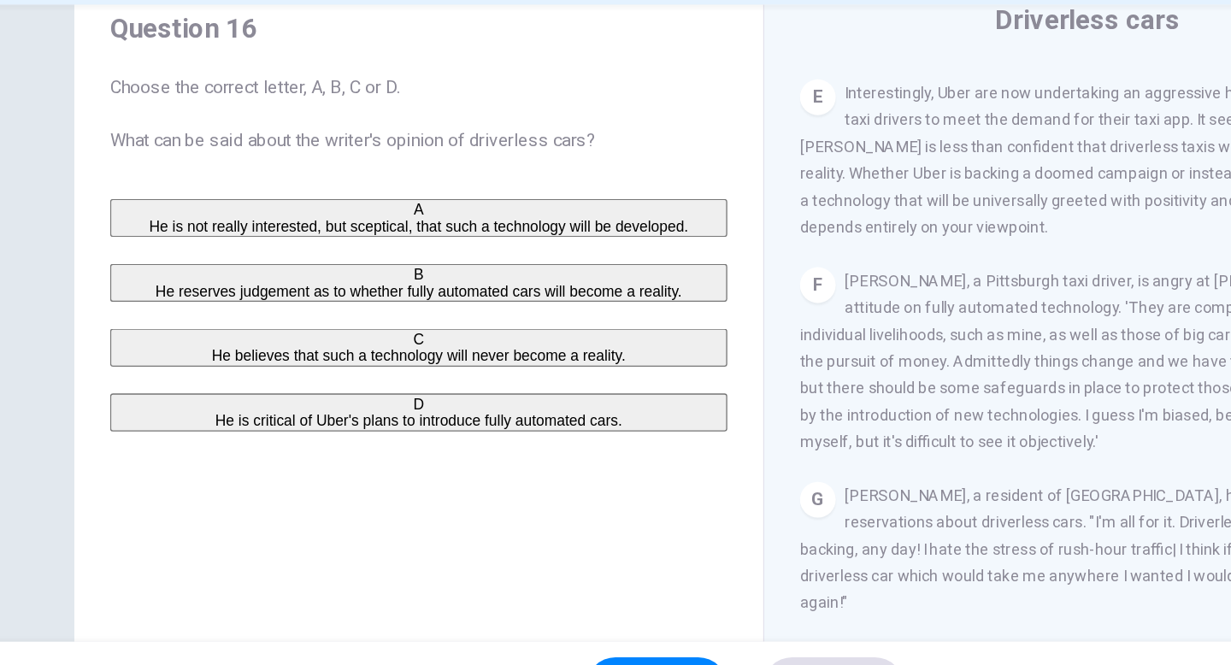
scroll to position [59, 0]
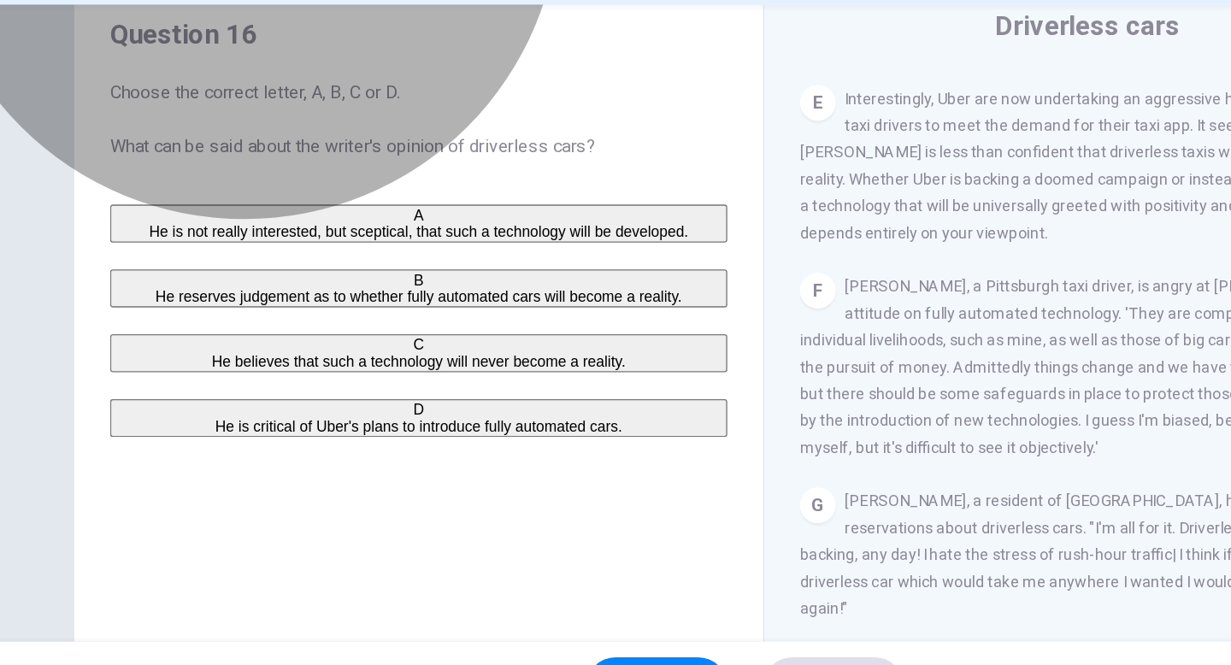
click at [363, 339] on span "He reserves judgement as to whether fully automated cars will become a reality." at bounding box center [366, 333] width 403 height 13
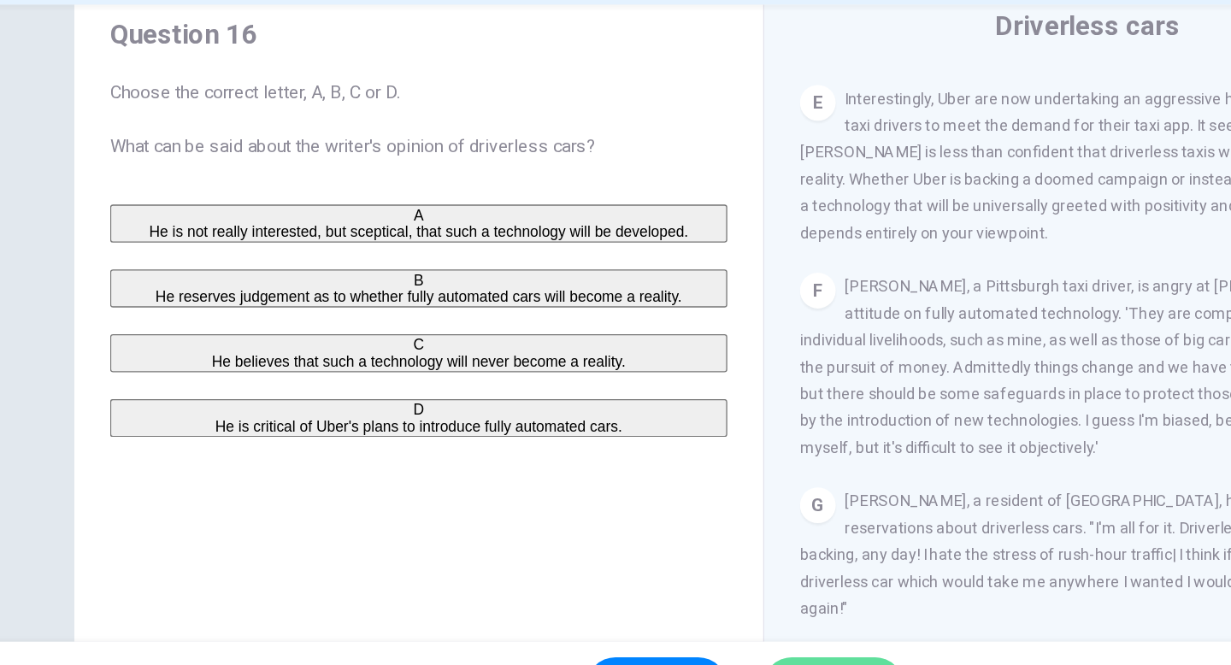
click at [663, 610] on button "SUBMIT" at bounding box center [683, 631] width 108 height 44
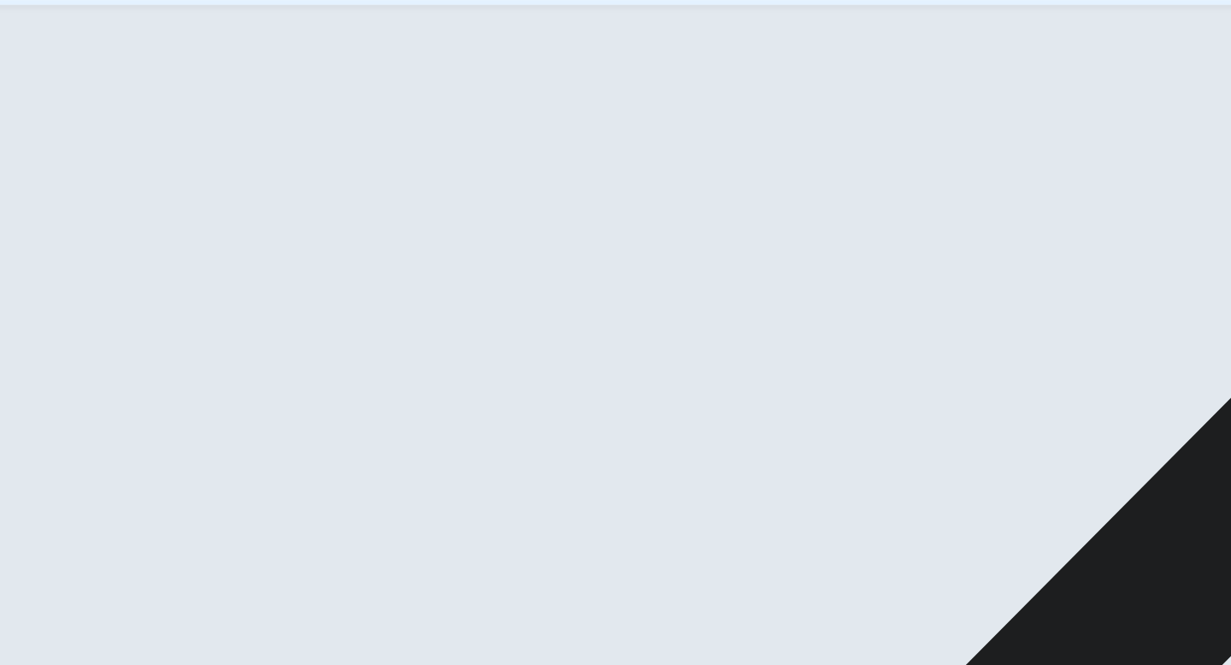
scroll to position [175, 0]
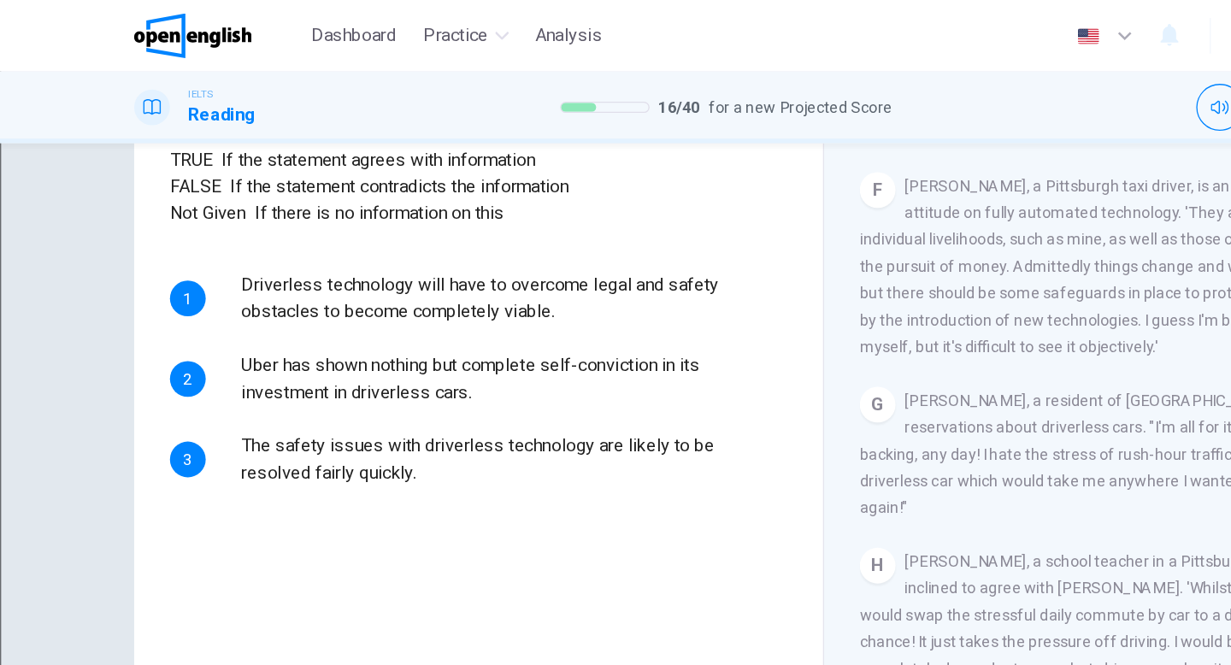
click at [81, 163] on body "This site uses cookies, as explained in our Privacy Policy . If you agree to th…" at bounding box center [615, 332] width 1231 height 665
click at [216, 664] on li "TRUE" at bounding box center [615, 675] width 1231 height 21
type input "****"
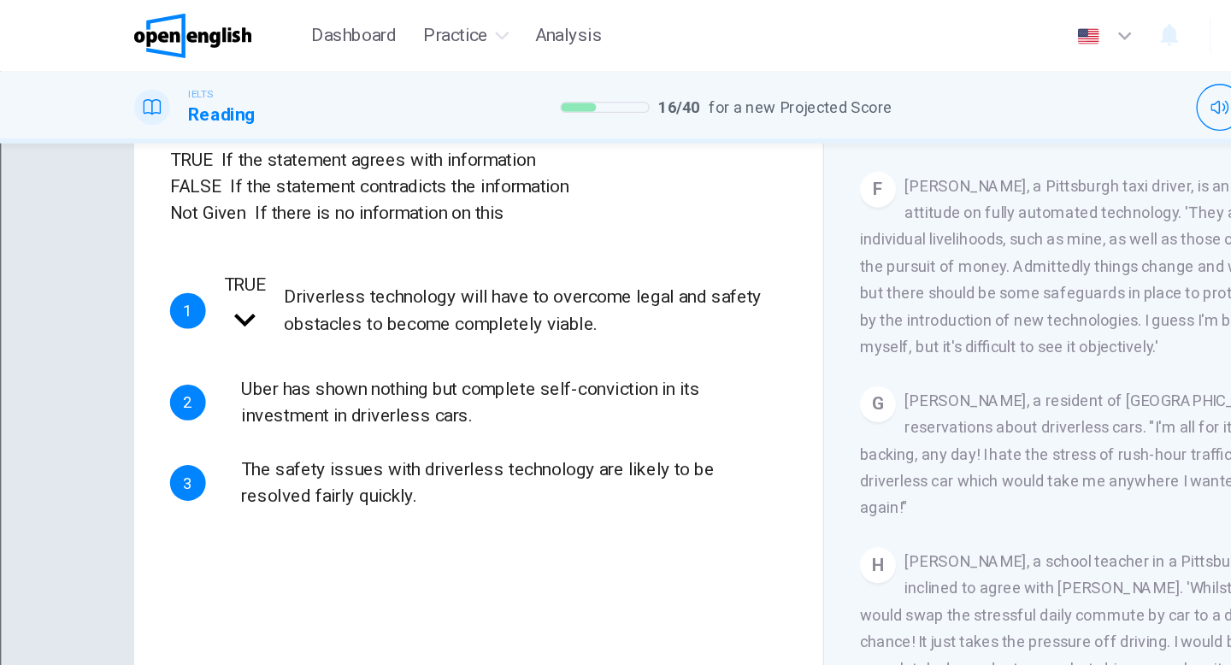
click at [224, 421] on body "This site uses cookies, as explained in our Privacy Policy . If you agree to th…" at bounding box center [615, 332] width 1231 height 665
click at [224, 664] on li "TRUE" at bounding box center [615, 675] width 1231 height 21
type input "****"
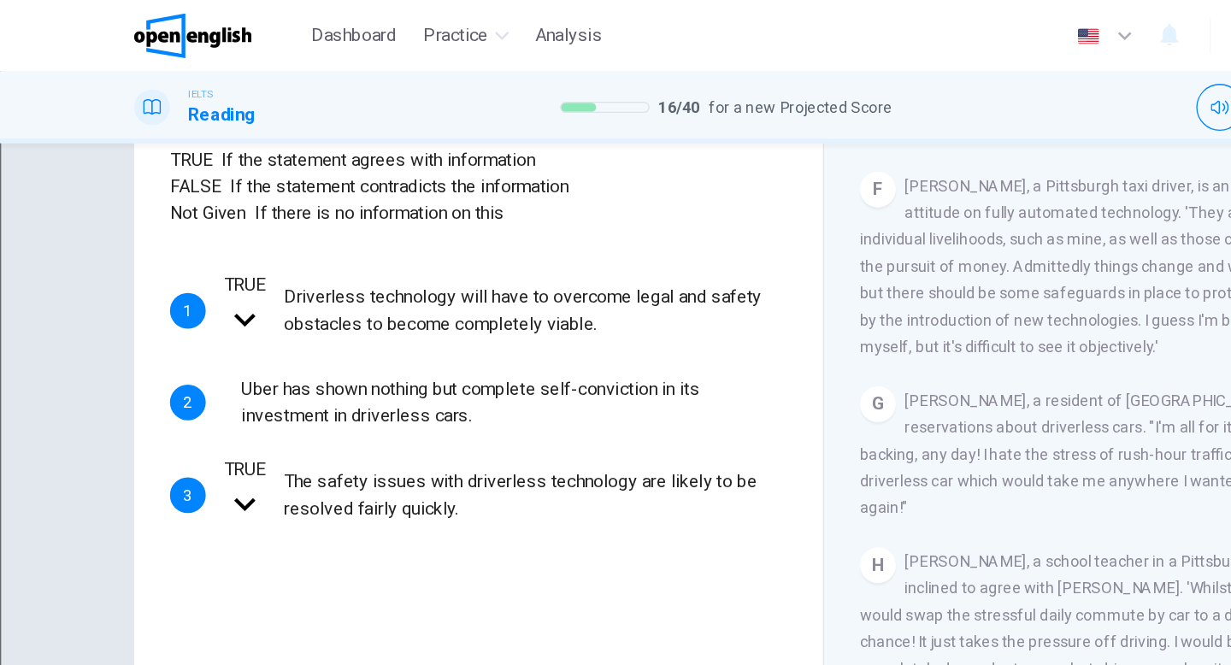
click at [229, 376] on body "This site uses cookies, as explained in our Privacy Policy . If you agree to th…" at bounding box center [615, 332] width 1231 height 665
type input "*********"
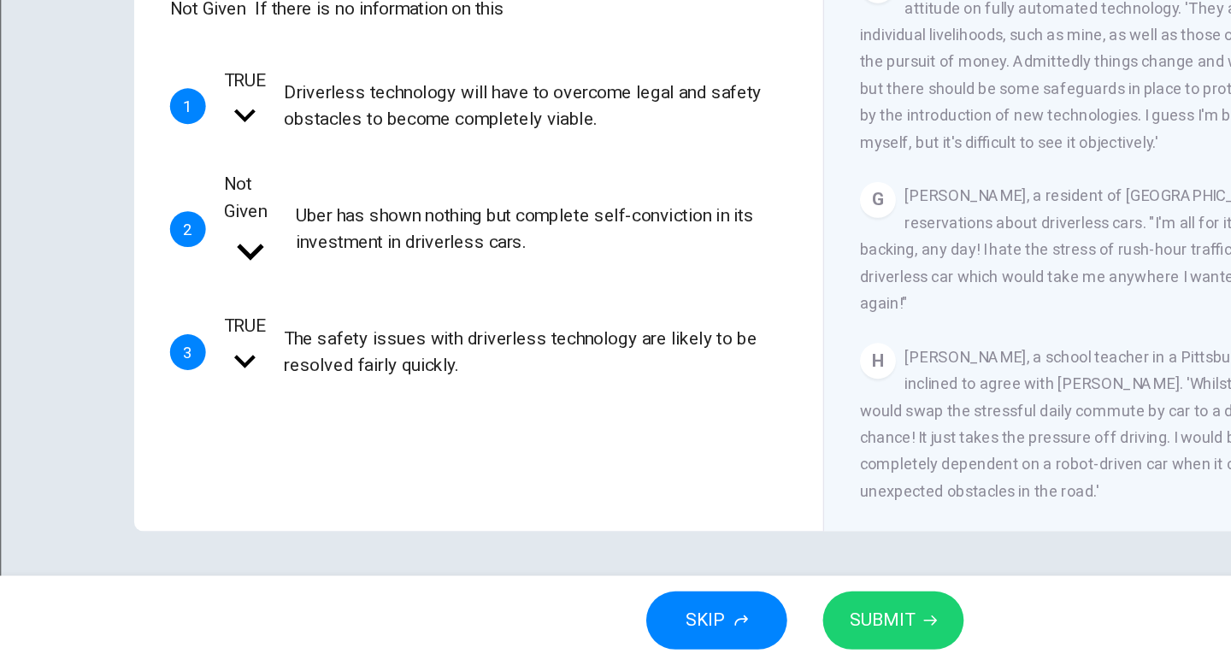
click at [674, 635] on span "SUBMIT" at bounding box center [675, 631] width 50 height 24
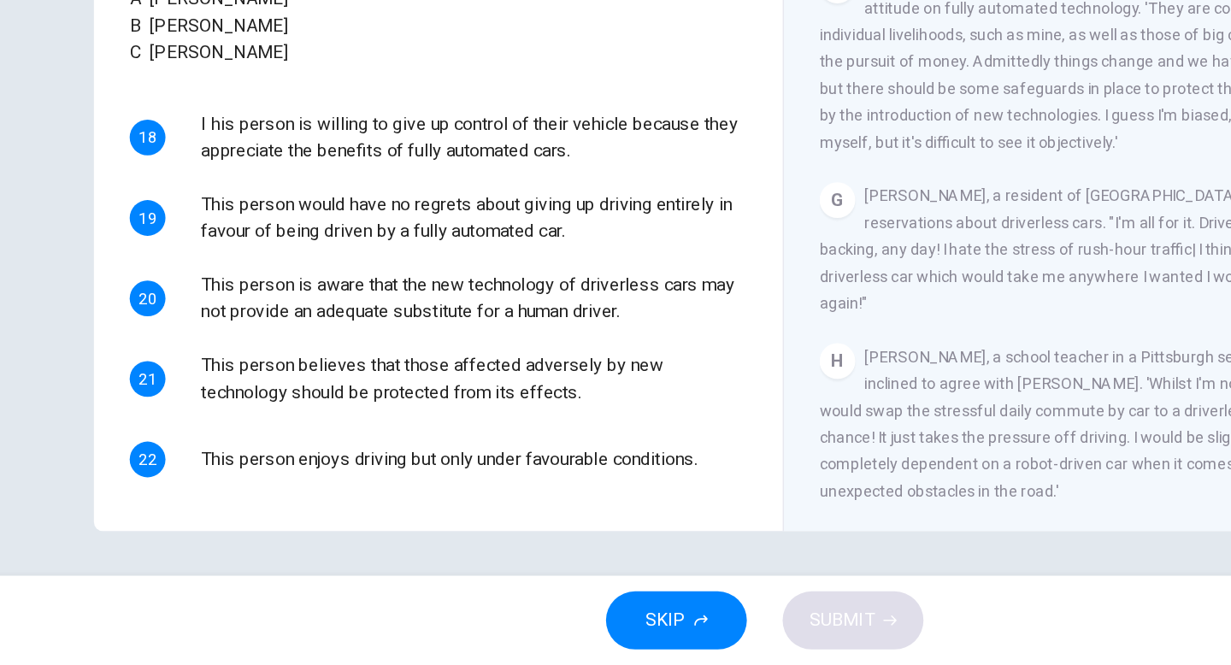
scroll to position [1232, 0]
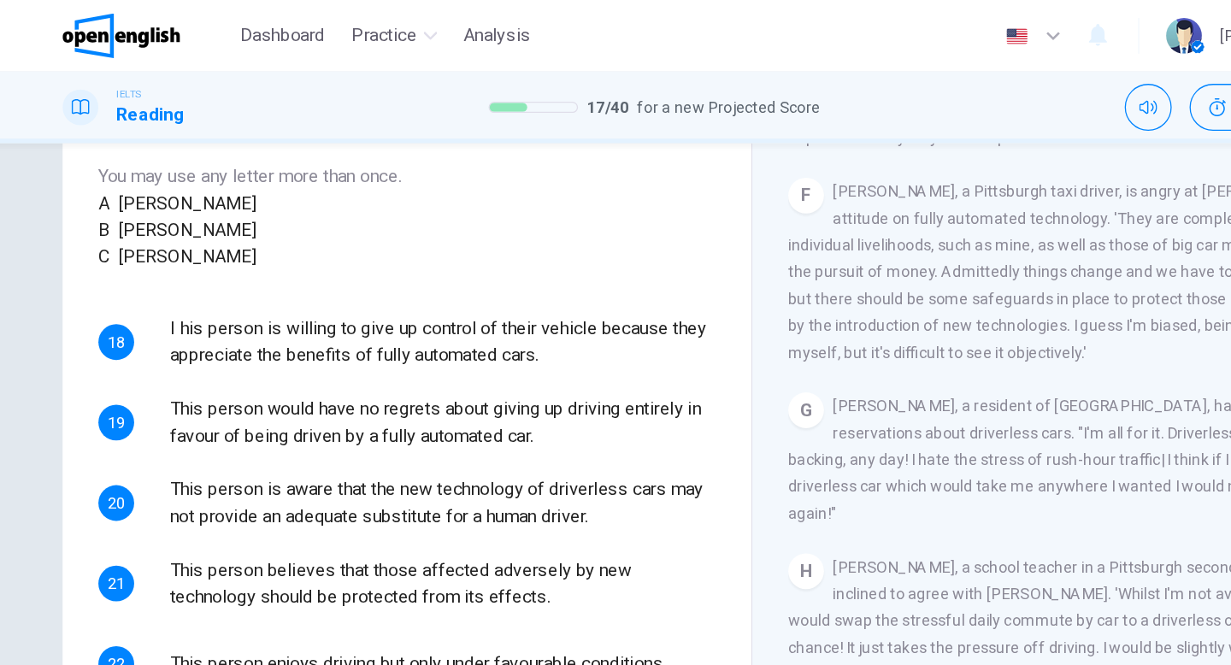
click at [256, 318] on body "This site uses cookies, as explained in our Privacy Policy . If you agree to th…" at bounding box center [615, 332] width 1231 height 665
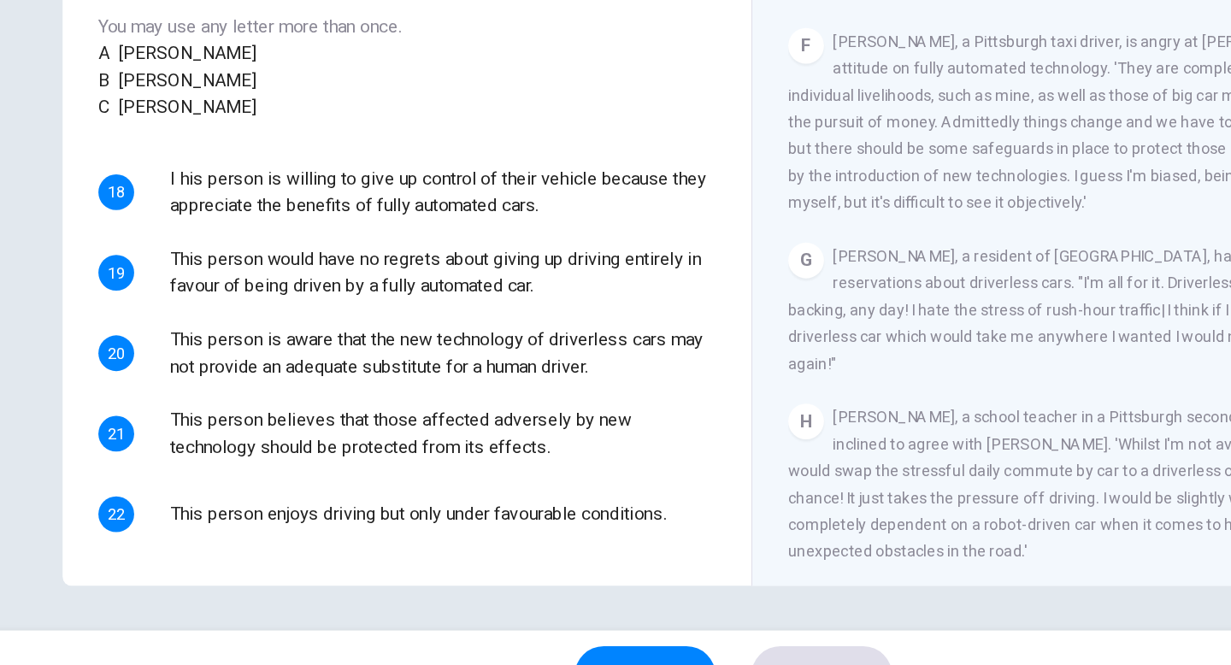
type input "*"
click at [230, 247] on body "This site uses cookies, as explained in our Privacy Policy . If you agree to th…" at bounding box center [615, 332] width 1231 height 665
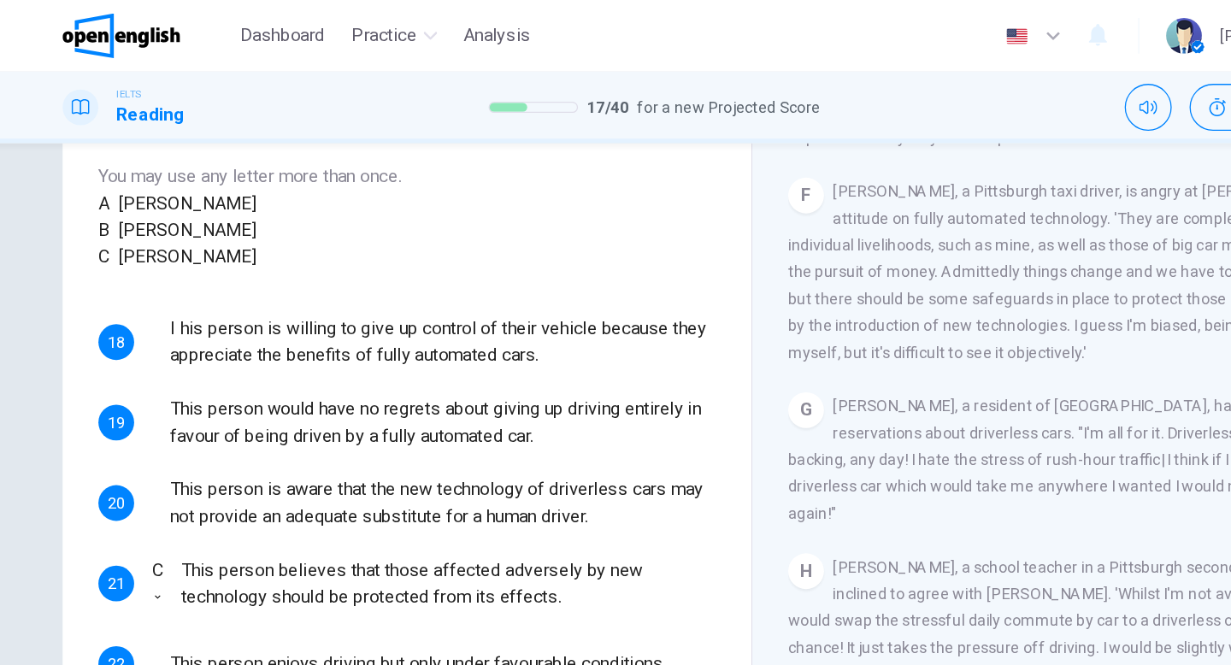
click at [197, 664] on li "A" at bounding box center [615, 675] width 1231 height 21
type input "*"
click at [255, 344] on body "This site uses cookies, as explained in our Privacy Policy . If you agree to th…" at bounding box center [615, 332] width 1231 height 665
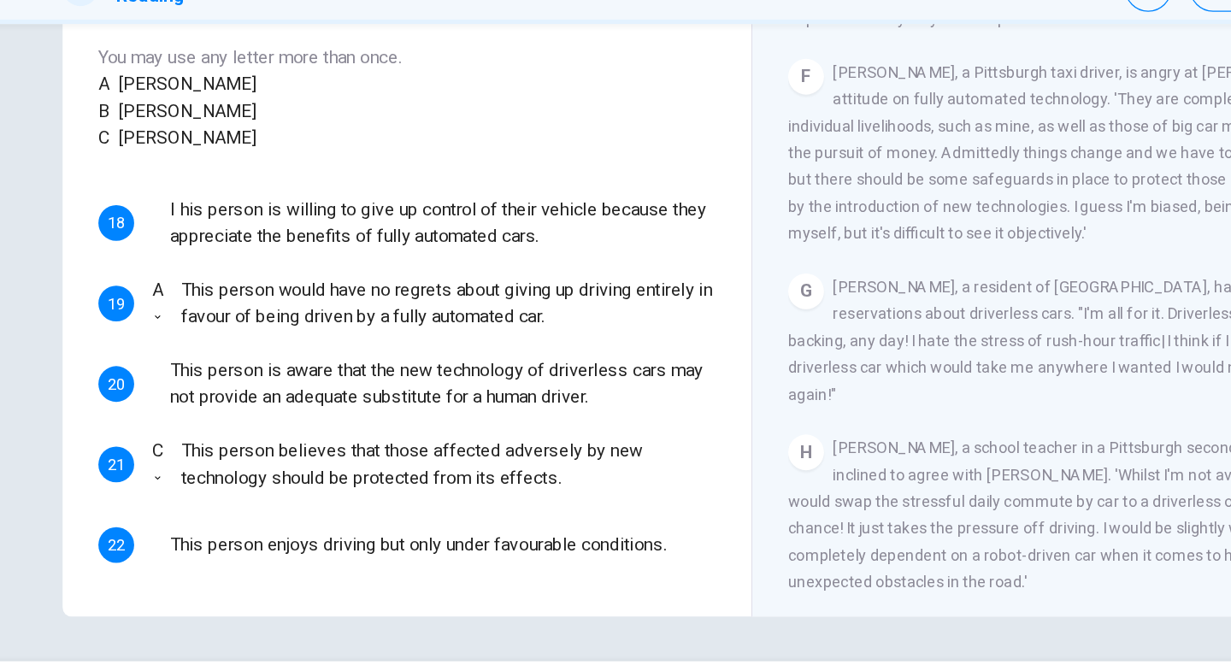
type input "*"
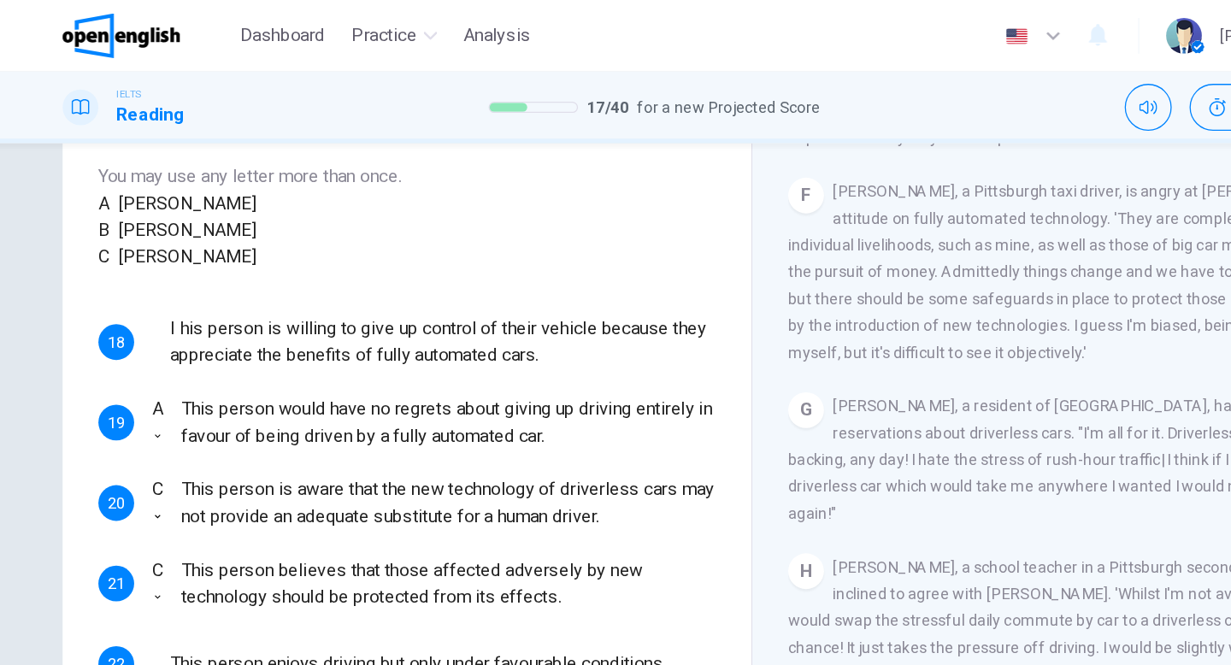
click at [217, 418] on body "This site uses cookies, as explained in our Privacy Policy . If you agree to th…" at bounding box center [615, 332] width 1231 height 665
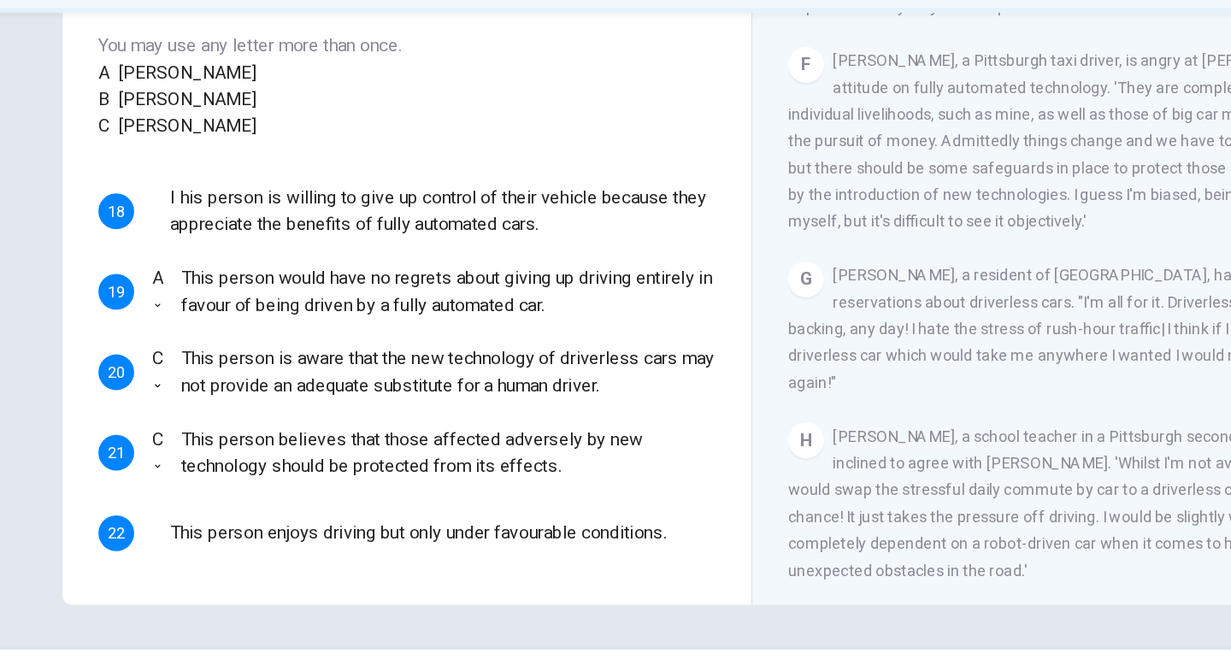
type input "*"
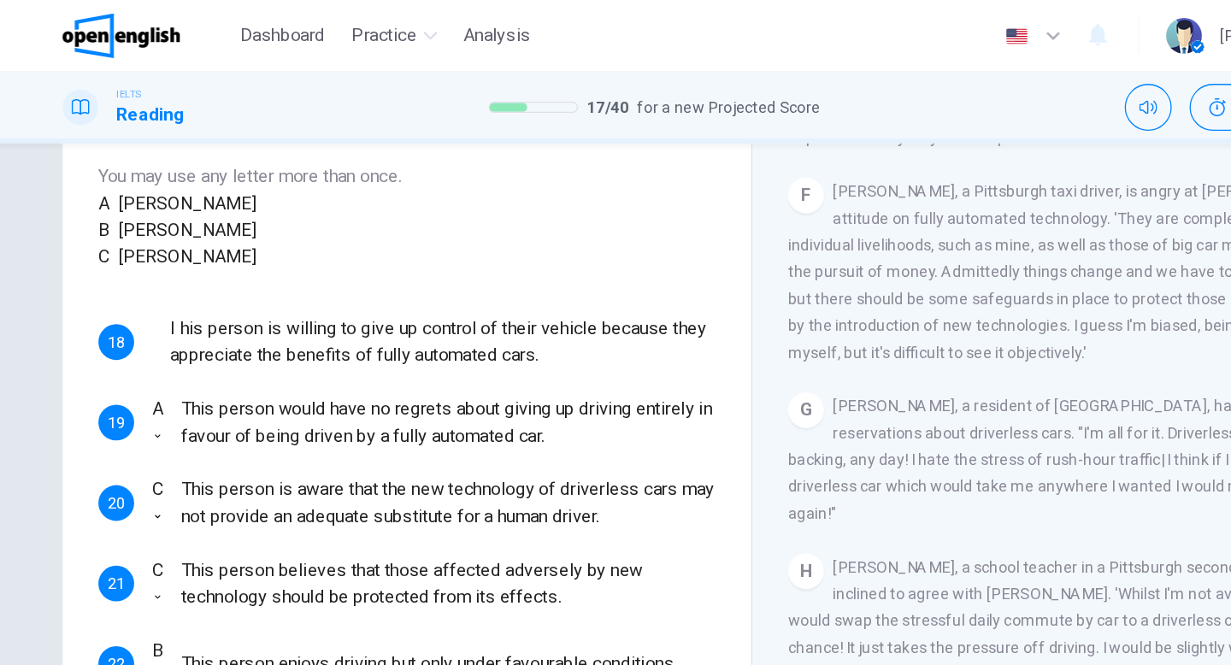
click at [227, 213] on body "This site uses cookies, as explained in our Privacy Policy . If you agree to th…" at bounding box center [615, 332] width 1231 height 665
type input "*"
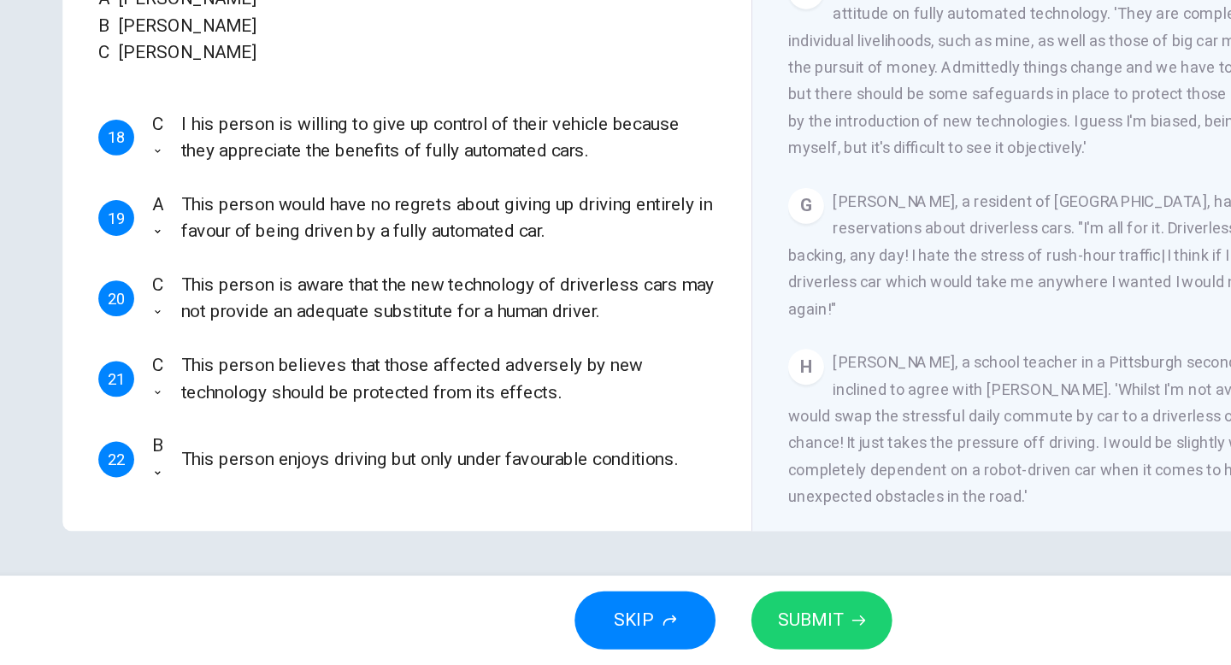
click at [659, 636] on span "SUBMIT" at bounding box center [675, 631] width 50 height 24
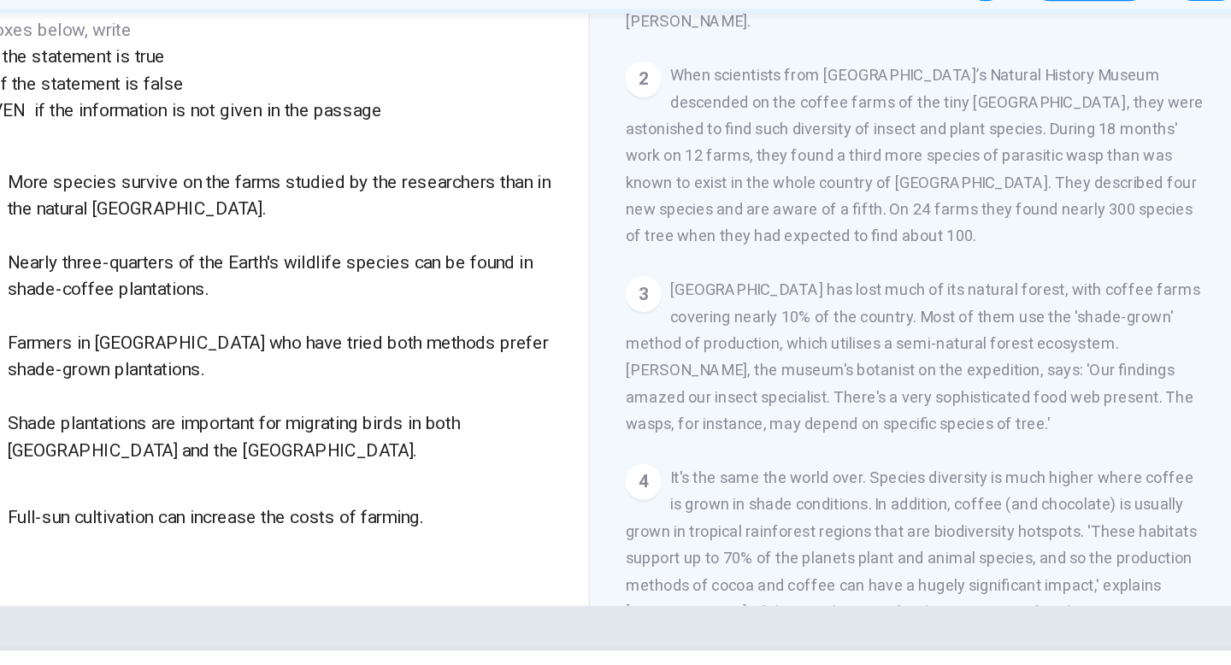
scroll to position [352, 0]
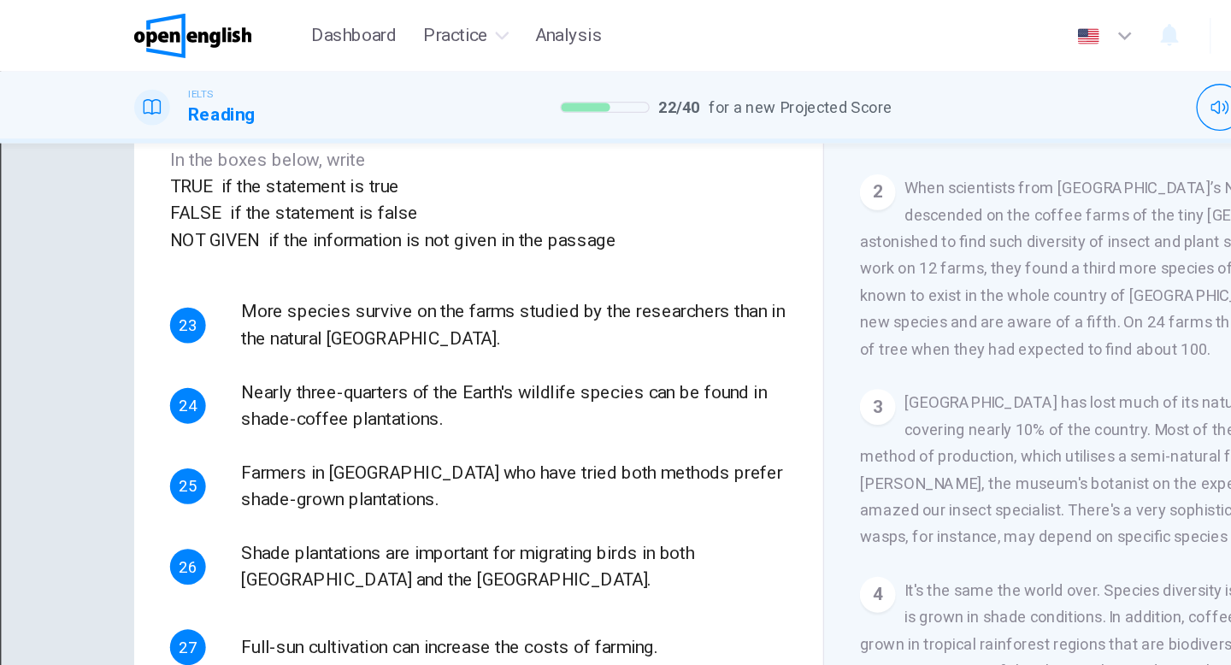
click at [142, 224] on body "This site uses cookies, as explained in our Privacy Policy . If you agree to th…" at bounding box center [615, 332] width 1231 height 665
click at [250, 664] on li "TRUE" at bounding box center [615, 675] width 1231 height 21
type input "****"
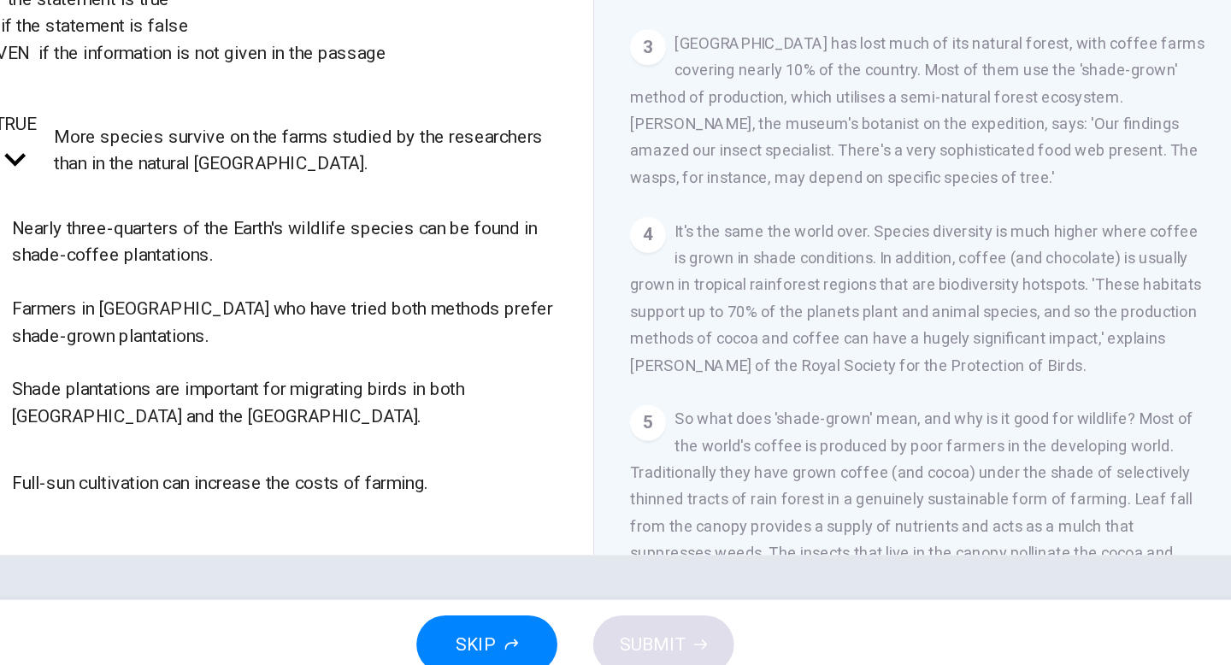
scroll to position [490, 0]
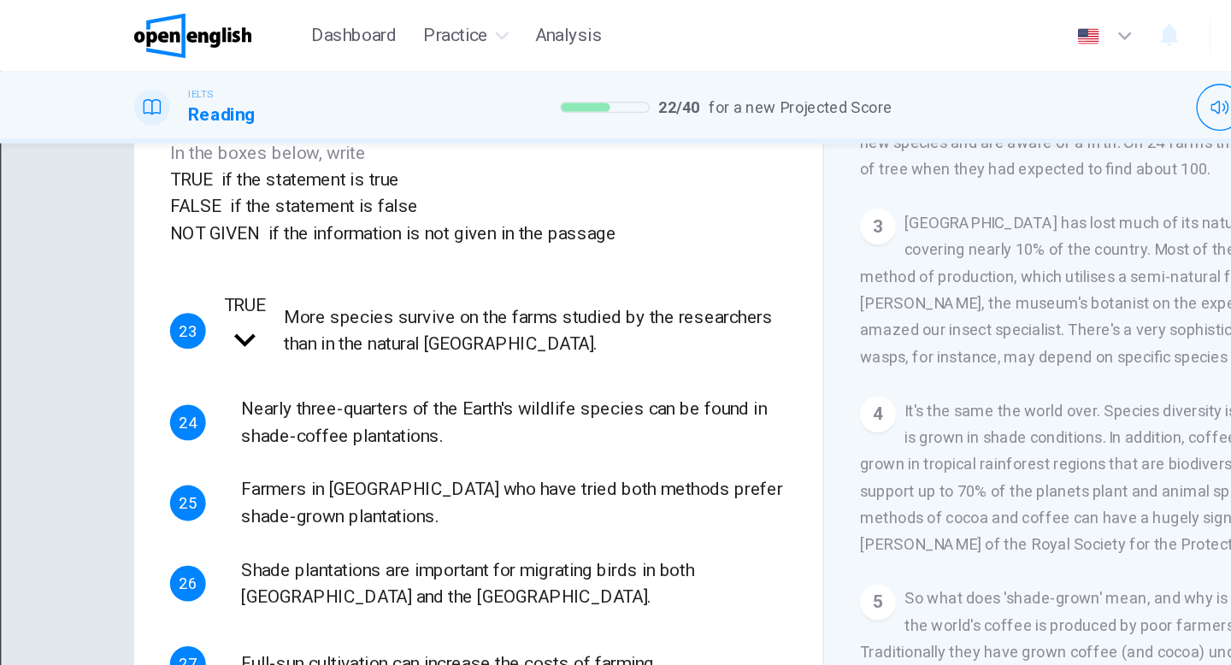
click at [88, 285] on body "This site uses cookies, as explained in our Privacy Policy . If you agree to th…" at bounding box center [615, 332] width 1231 height 665
click at [234, 664] on li "TRUE" at bounding box center [615, 675] width 1231 height 21
type input "****"
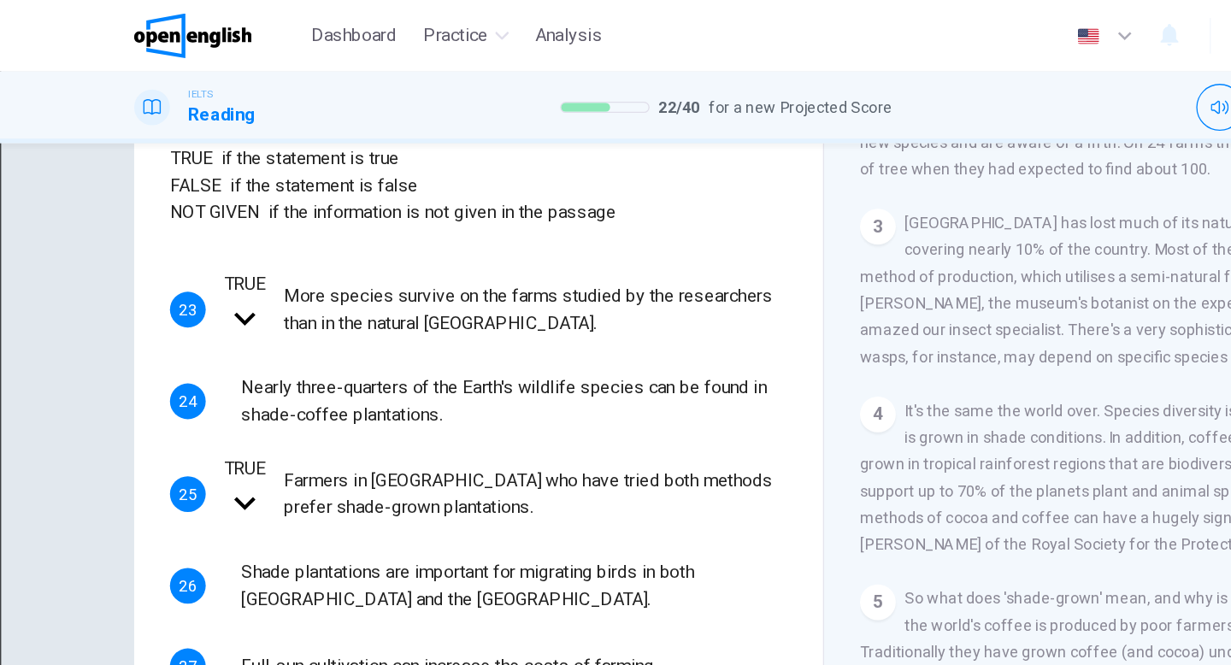
click at [232, 303] on body "This site uses cookies, as explained in our Privacy Policy . If you agree to th…" at bounding box center [615, 332] width 1231 height 665
type input "*********"
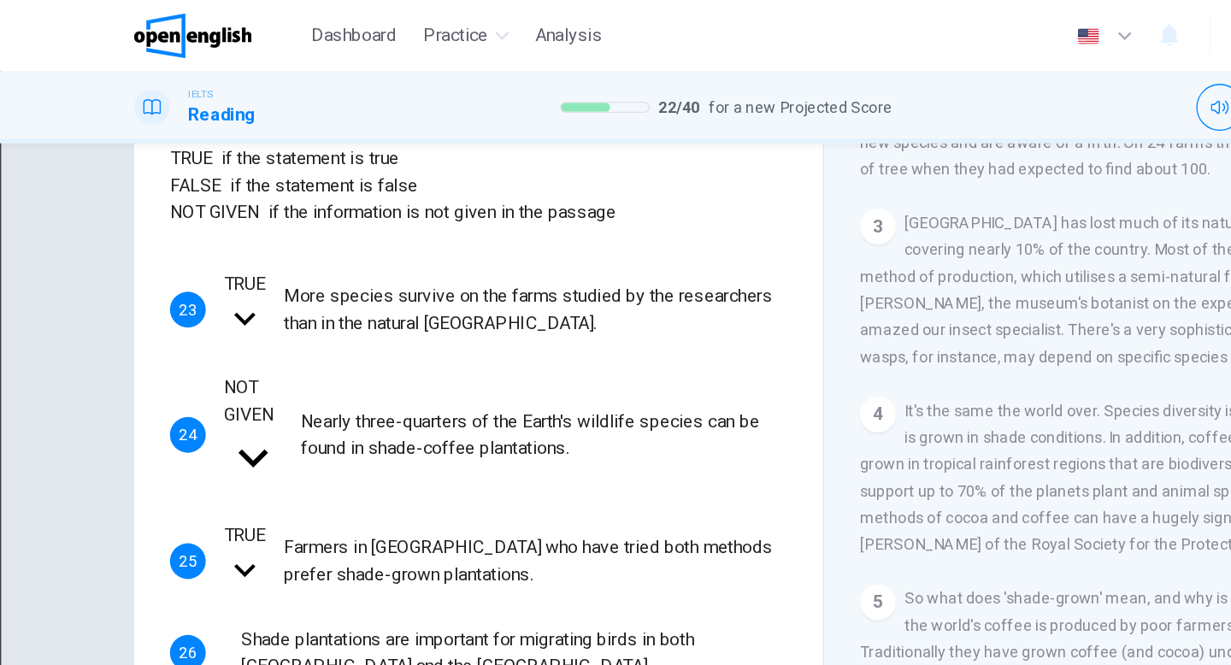
click at [162, 337] on body "This site uses cookies, as explained in our Privacy Policy . If you agree to th…" at bounding box center [615, 332] width 1231 height 665
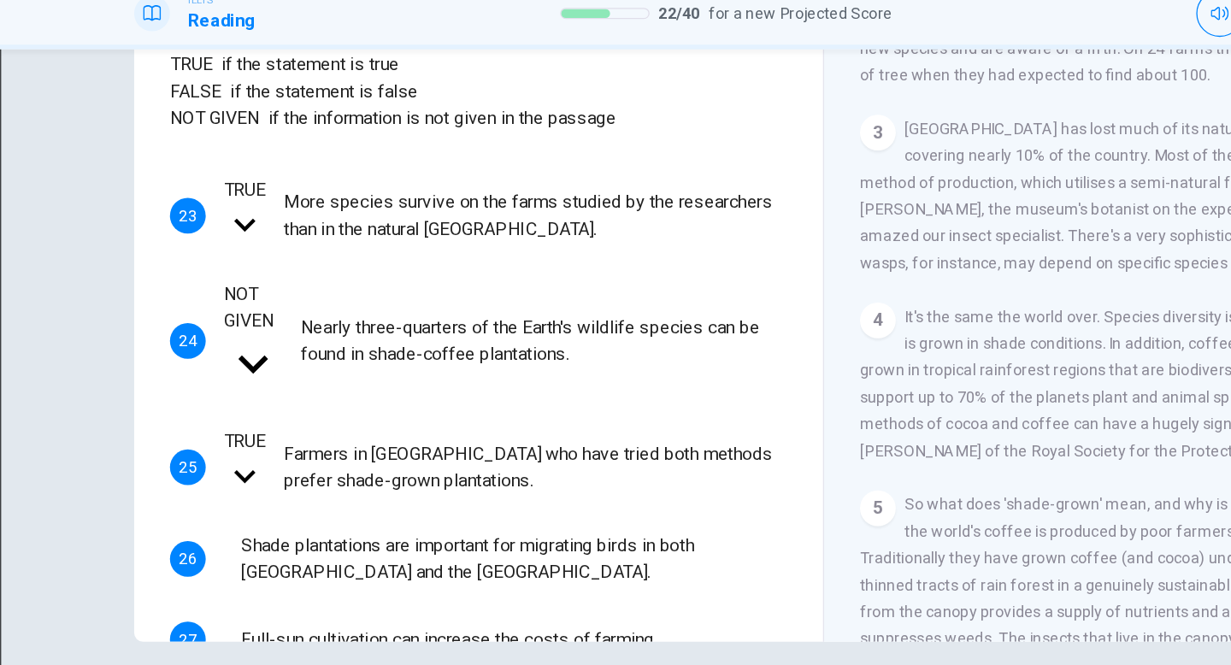
type input "*********"
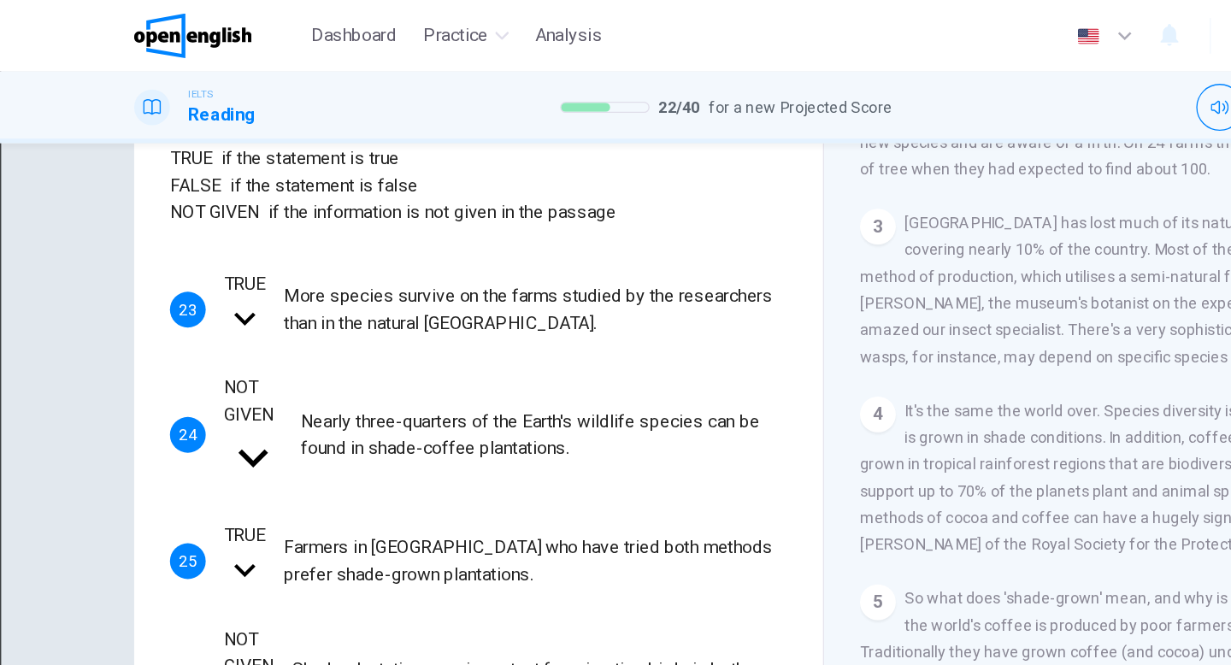
click at [253, 446] on body "This site uses cookies, as explained in our Privacy Policy . If you agree to th…" at bounding box center [615, 332] width 1231 height 665
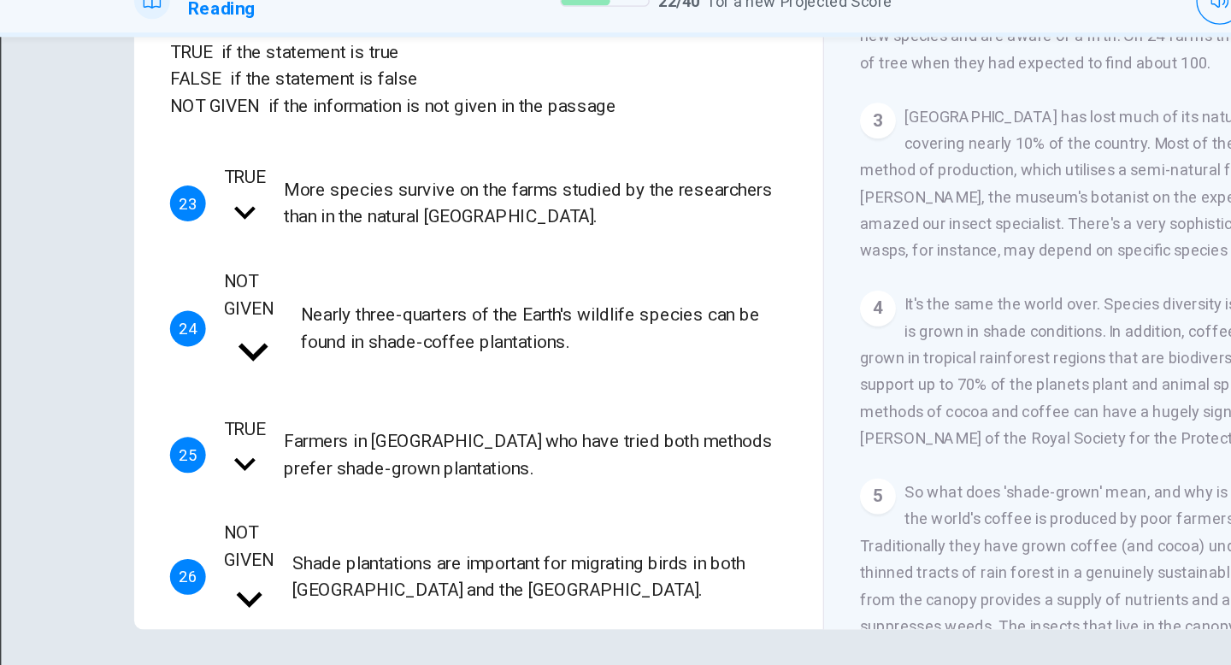
type input "*****"
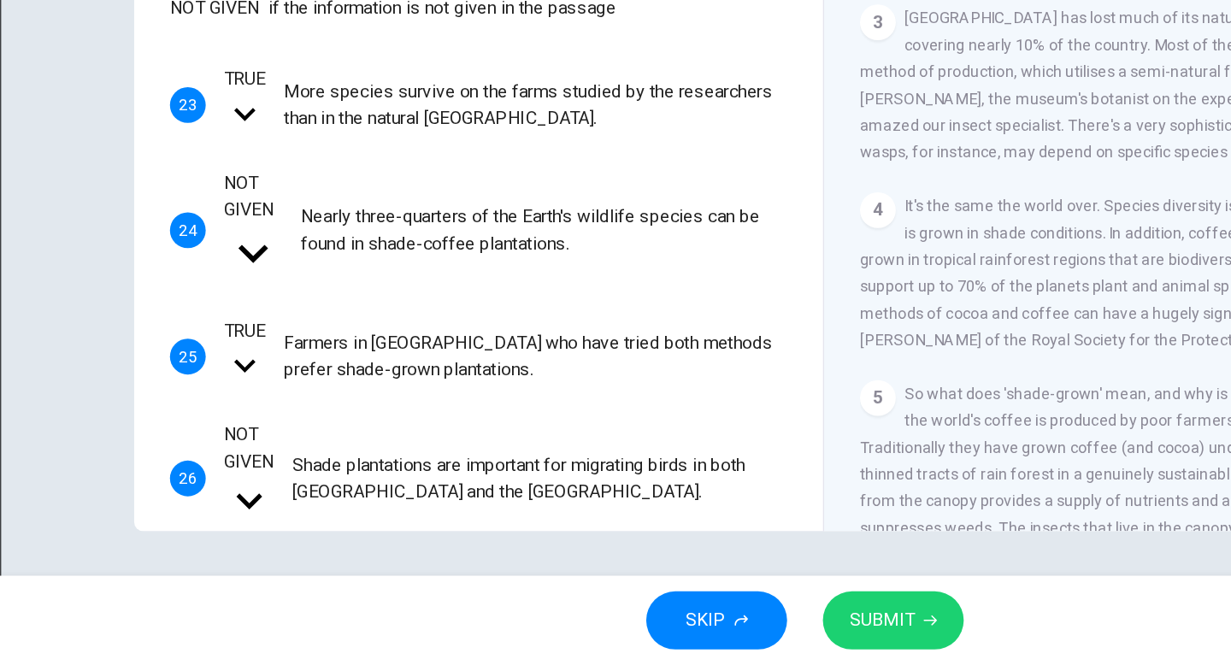
click at [700, 639] on button "SUBMIT" at bounding box center [683, 631] width 108 height 44
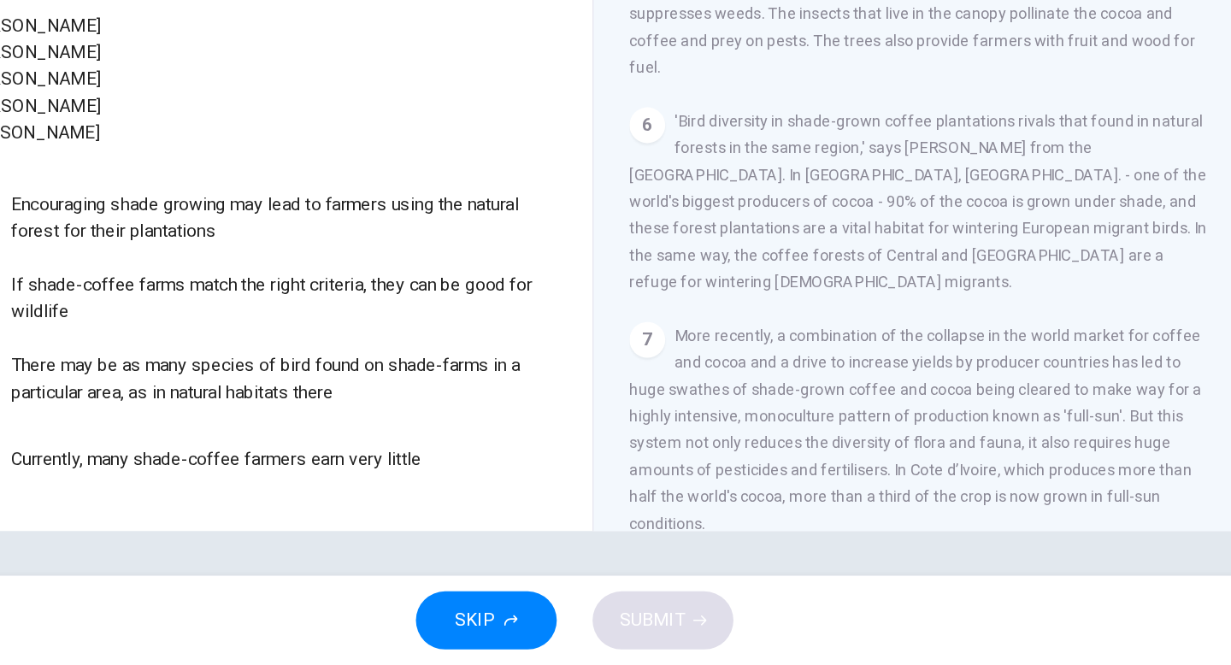
scroll to position [882, 0]
click at [50, 212] on body "This site uses cookies, as explained in our Privacy Policy . If you agree to th…" at bounding box center [615, 332] width 1231 height 665
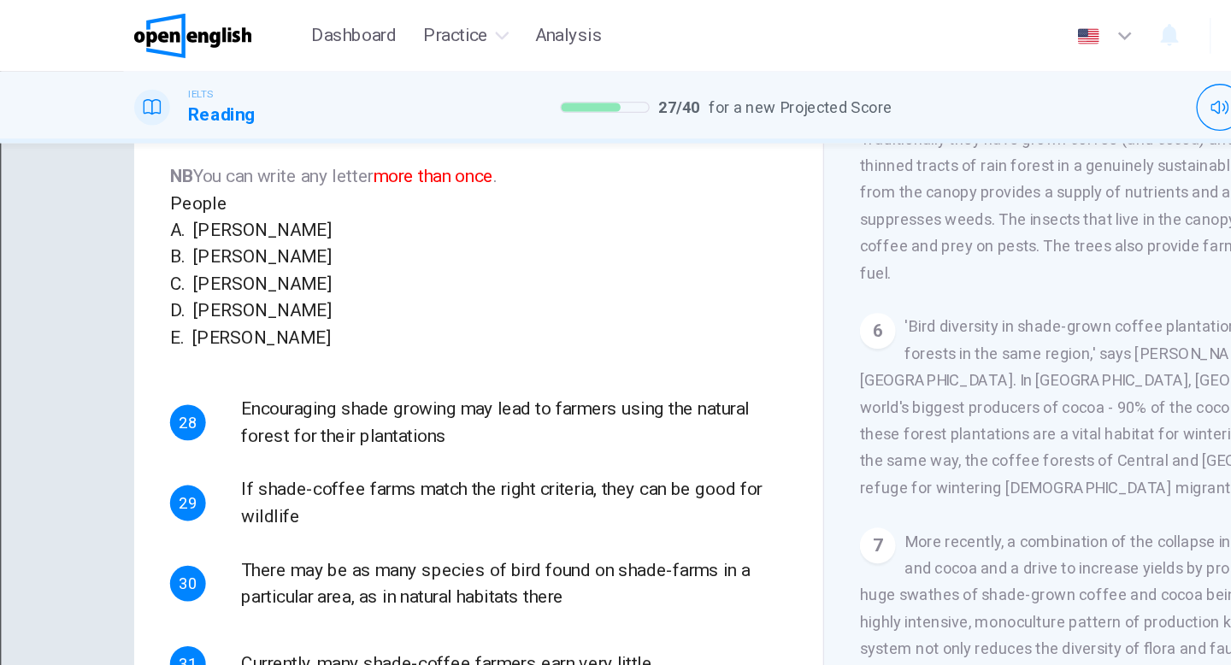
click at [205, 664] on li "A" at bounding box center [615, 675] width 1231 height 21
type input "*"
click at [213, 430] on body "This site uses cookies, as explained in our Privacy Policy . If you agree to th…" at bounding box center [615, 332] width 1231 height 665
type input "*"
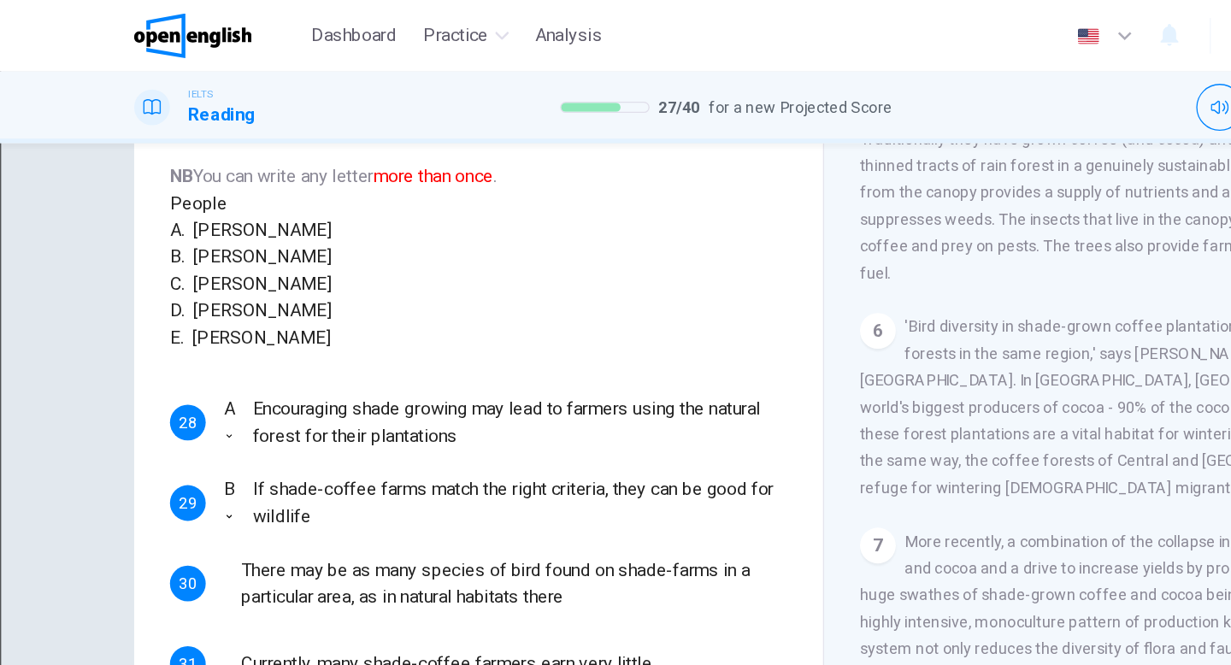
click at [221, 478] on body "This site uses cookies, as explained in our Privacy Policy . If you agree to th…" at bounding box center [615, 332] width 1231 height 665
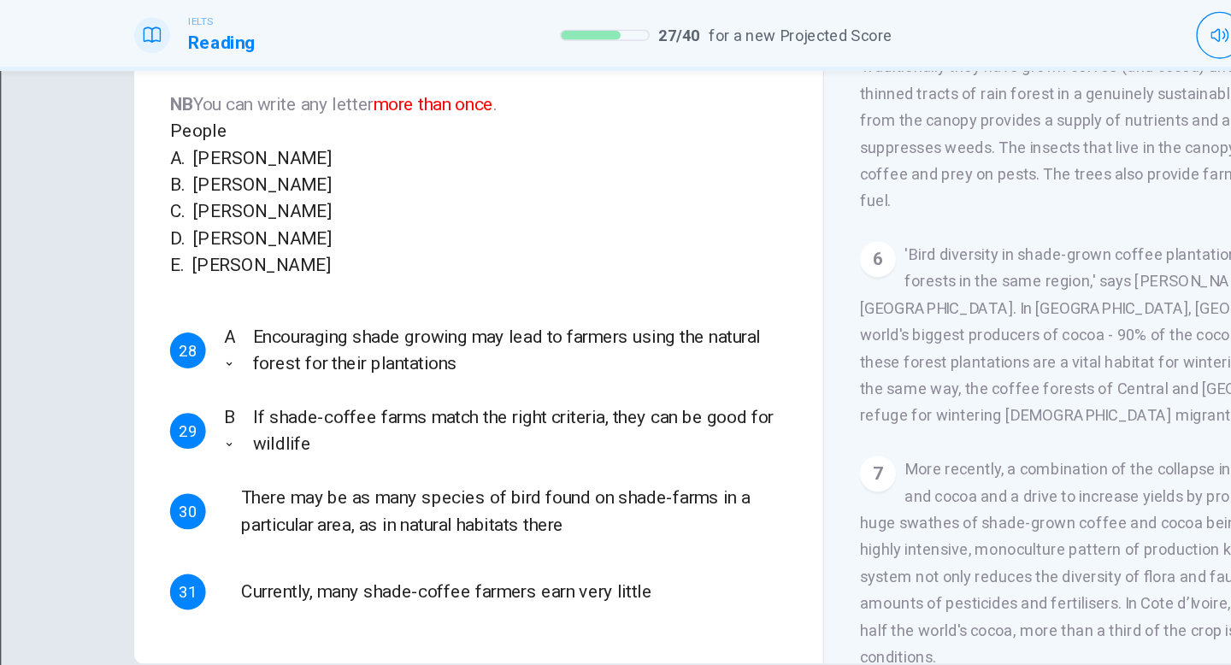
type input "*"
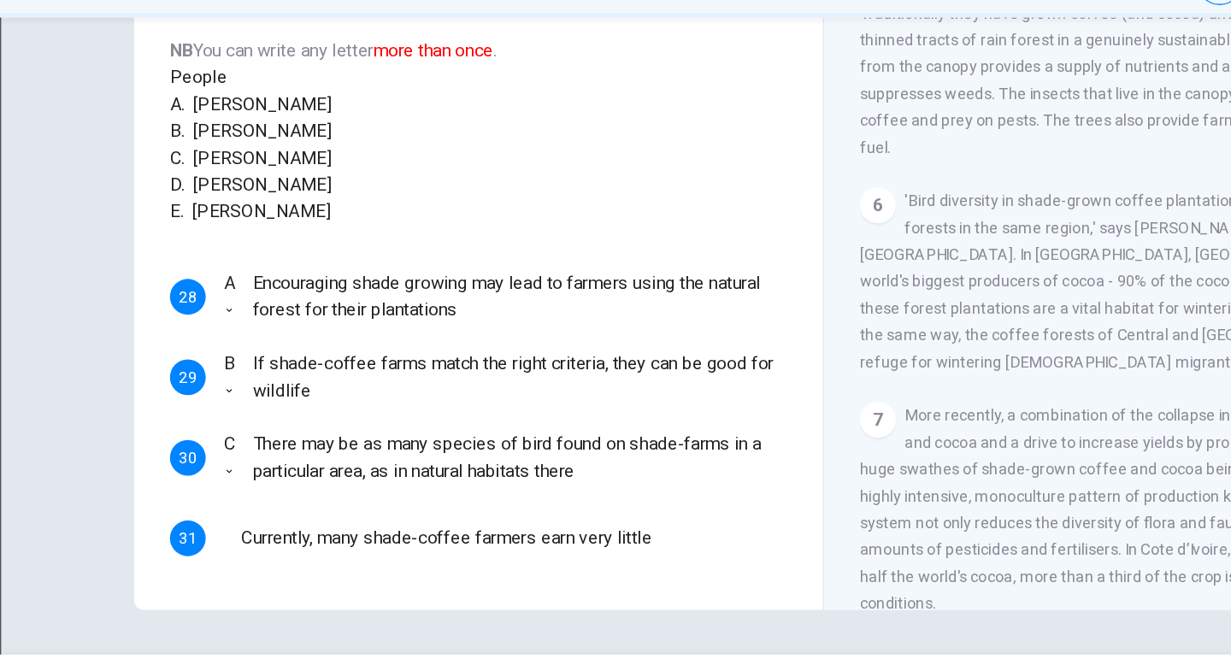
click at [251, 421] on body "This site uses cookies, as explained in our Privacy Policy . If you agree to th…" at bounding box center [615, 332] width 1231 height 665
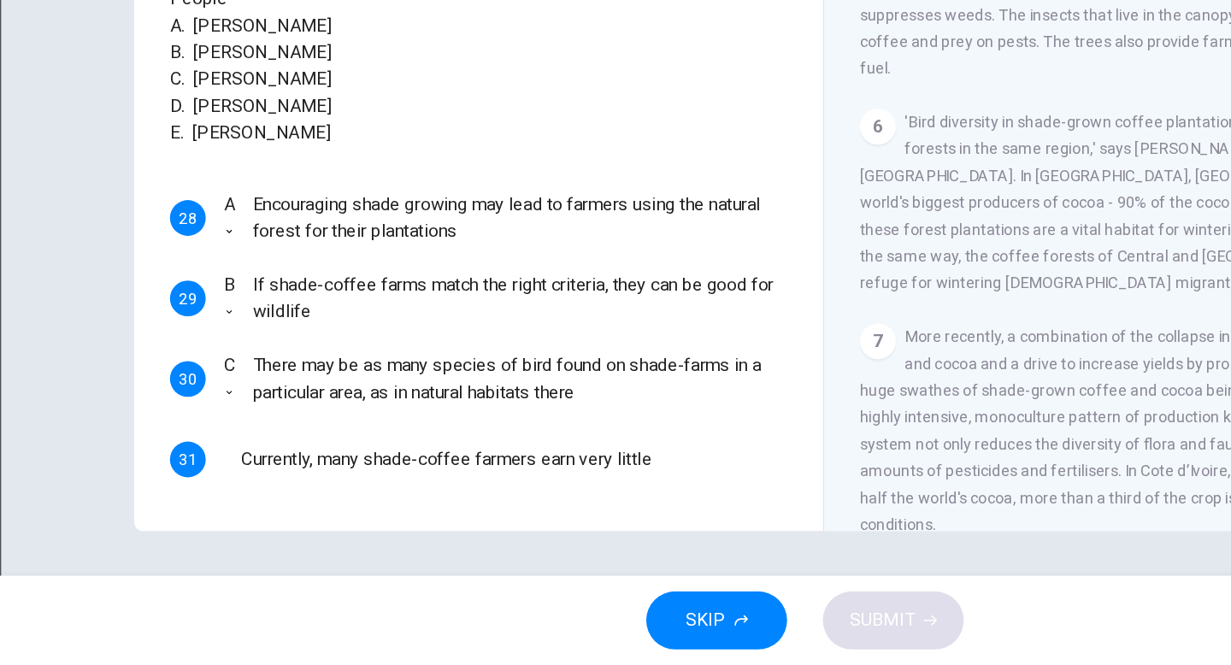
type input "*"
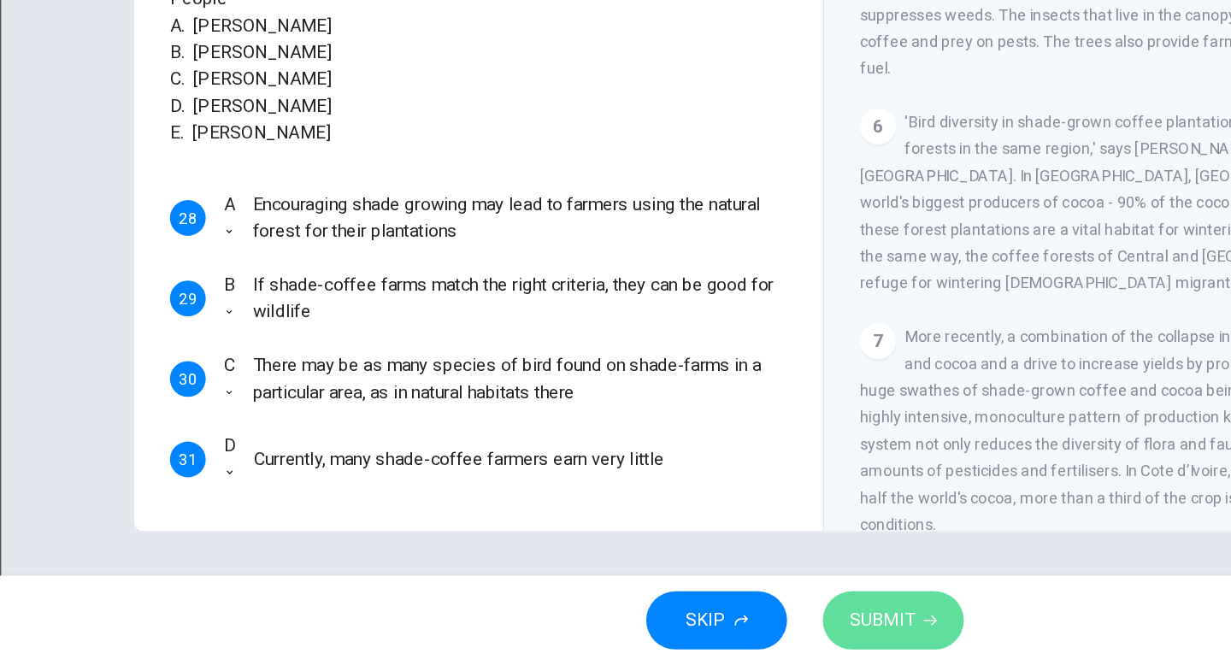
click at [655, 625] on span "SUBMIT" at bounding box center [675, 631] width 50 height 24
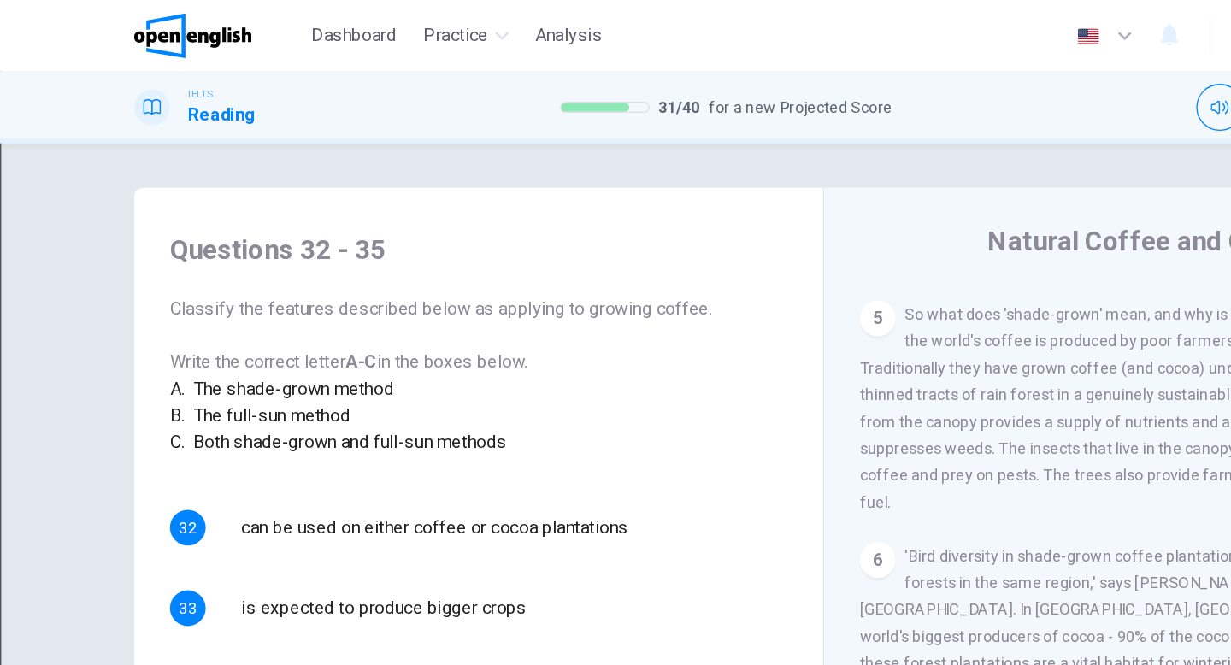
scroll to position [175, 0]
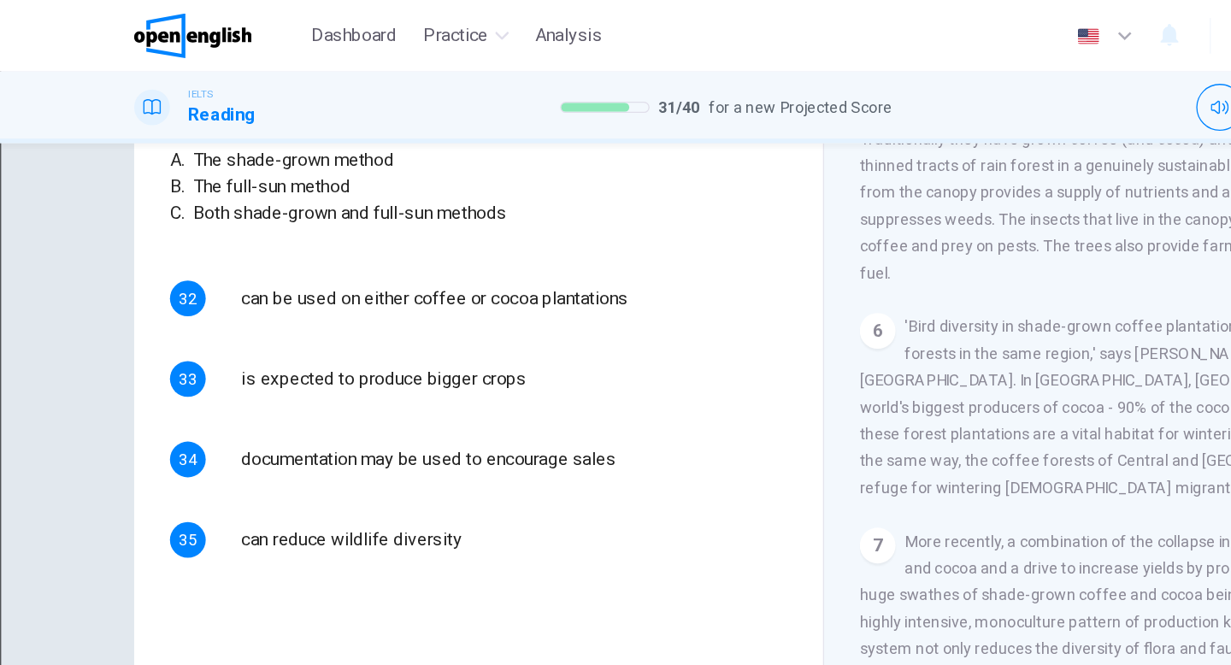
click at [250, 332] on body "This site uses cookies, as explained in our Privacy Policy . If you agree to th…" at bounding box center [615, 332] width 1231 height 665
click at [250, 321] on body "This site uses cookies, as explained in our Privacy Policy . If you agree to th…" at bounding box center [615, 332] width 1231 height 665
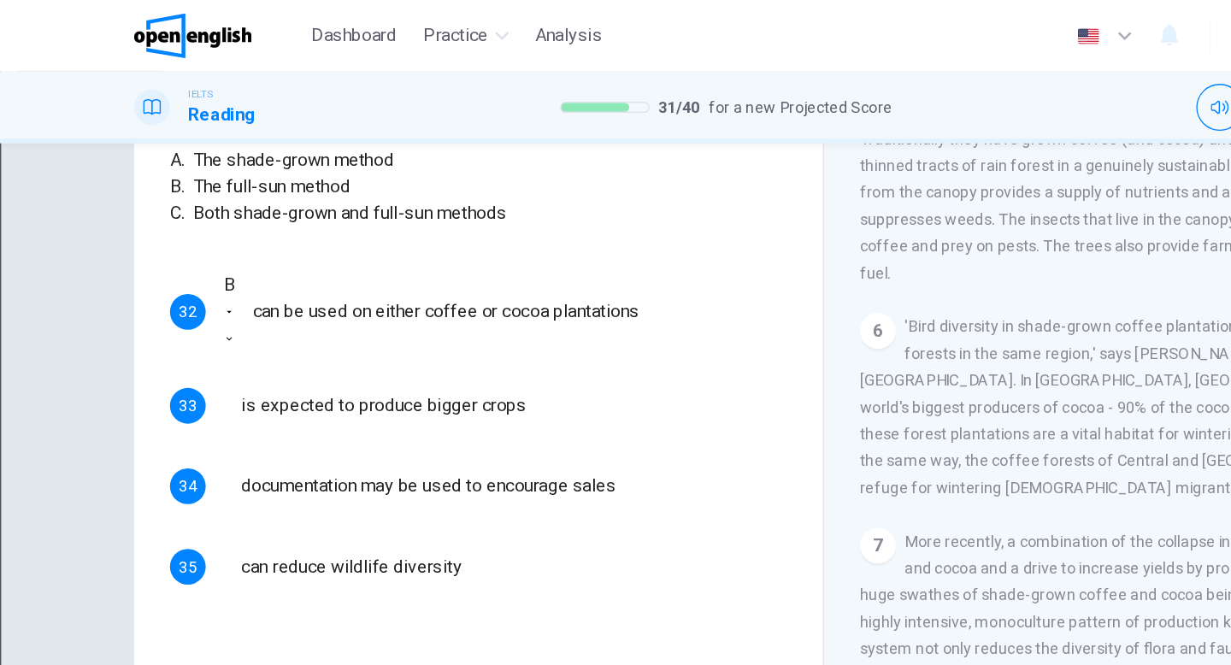
click at [240, 664] on li "A" at bounding box center [615, 675] width 1231 height 21
type input "*"
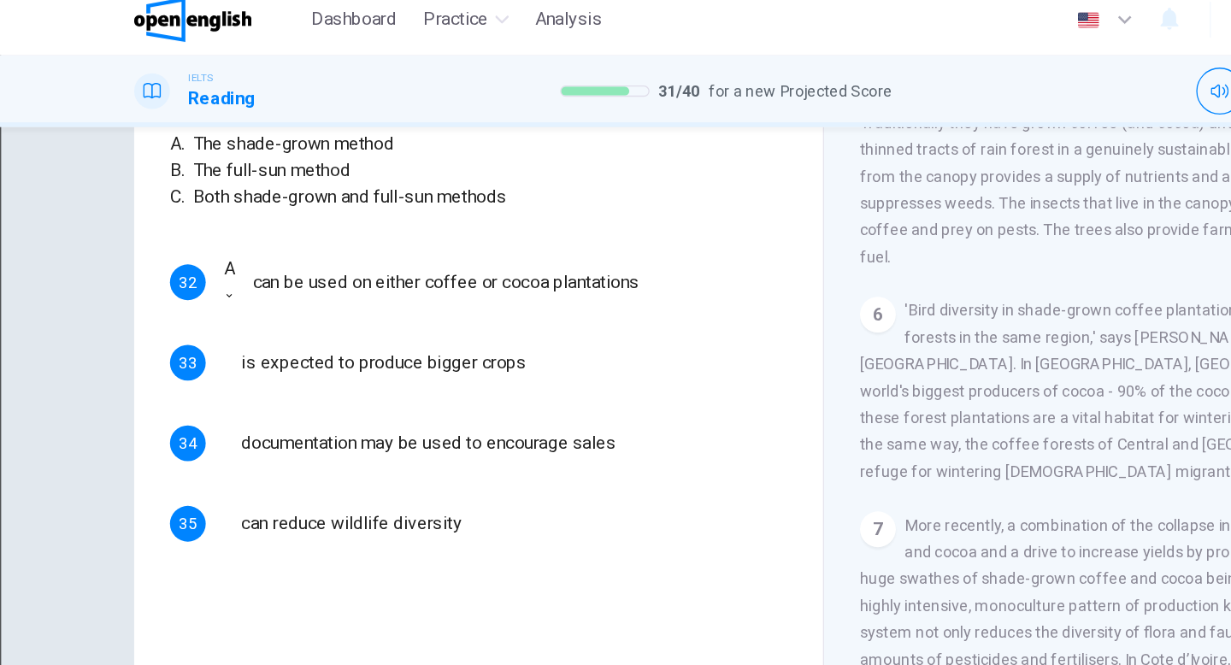
click at [244, 374] on body "This site uses cookies, as explained in our Privacy Policy . If you agree to th…" at bounding box center [615, 332] width 1231 height 665
type input "*"
click at [234, 420] on body "This site uses cookies, as explained in our Privacy Policy . If you agree to th…" at bounding box center [615, 332] width 1231 height 665
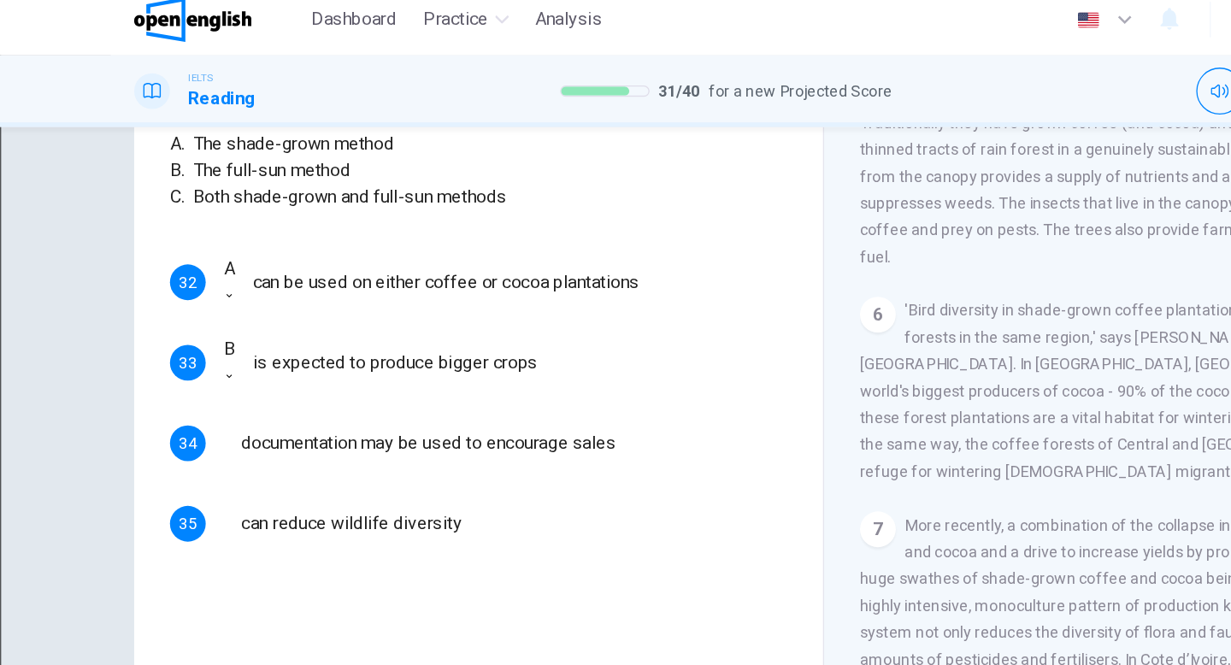
type input "*"
click at [226, 468] on body "This site uses cookies, as explained in our Privacy Policy . If you agree to th…" at bounding box center [615, 332] width 1231 height 665
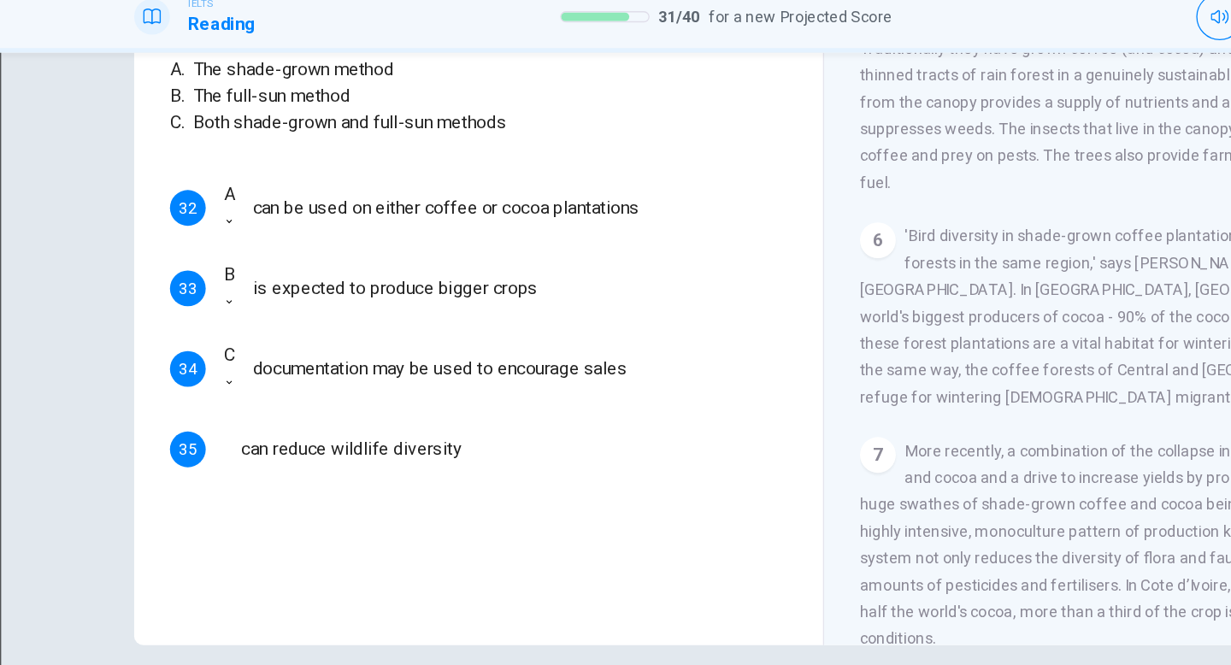
click at [244, 664] on li "A" at bounding box center [615, 675] width 1231 height 21
type input "*"
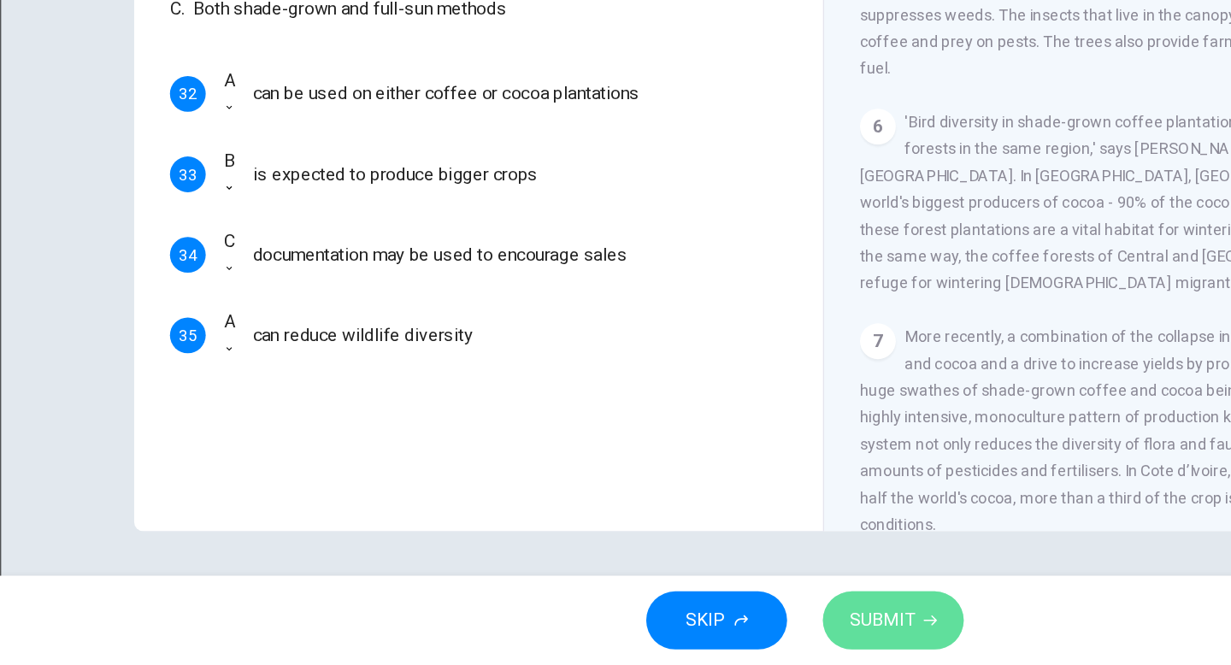
click at [691, 640] on span "SUBMIT" at bounding box center [675, 631] width 50 height 24
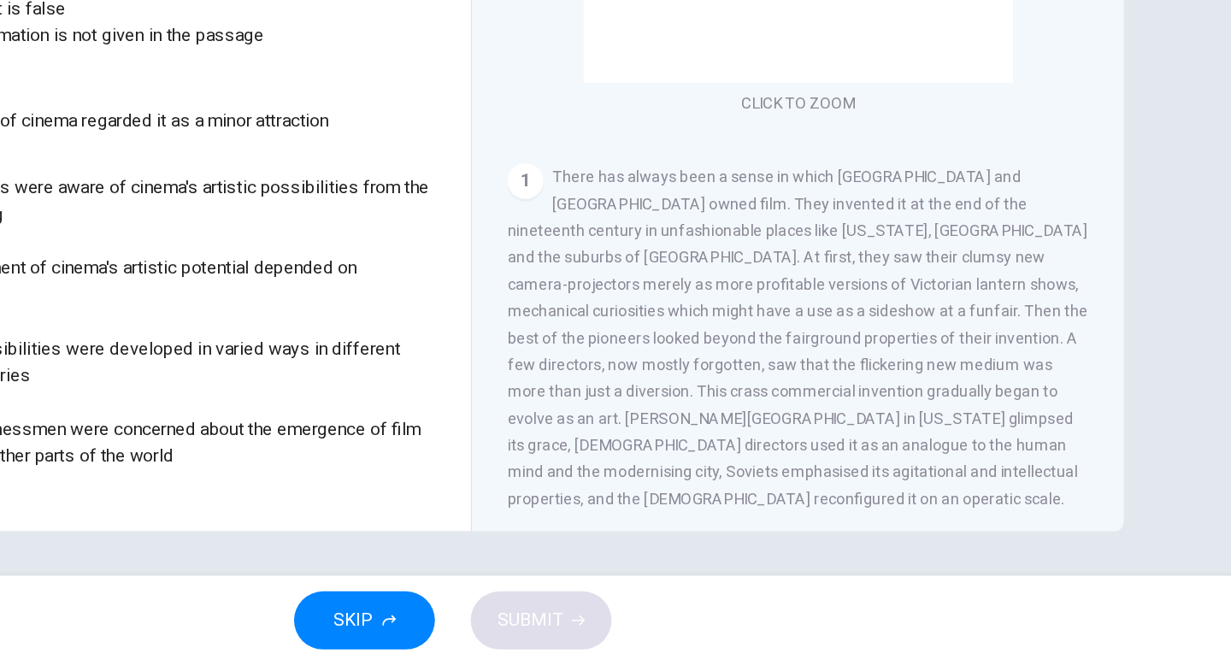
scroll to position [124, 0]
click at [909, 431] on div "1 There has always been a sense in which America and [GEOGRAPHIC_DATA] owned fi…" at bounding box center [879, 412] width 444 height 267
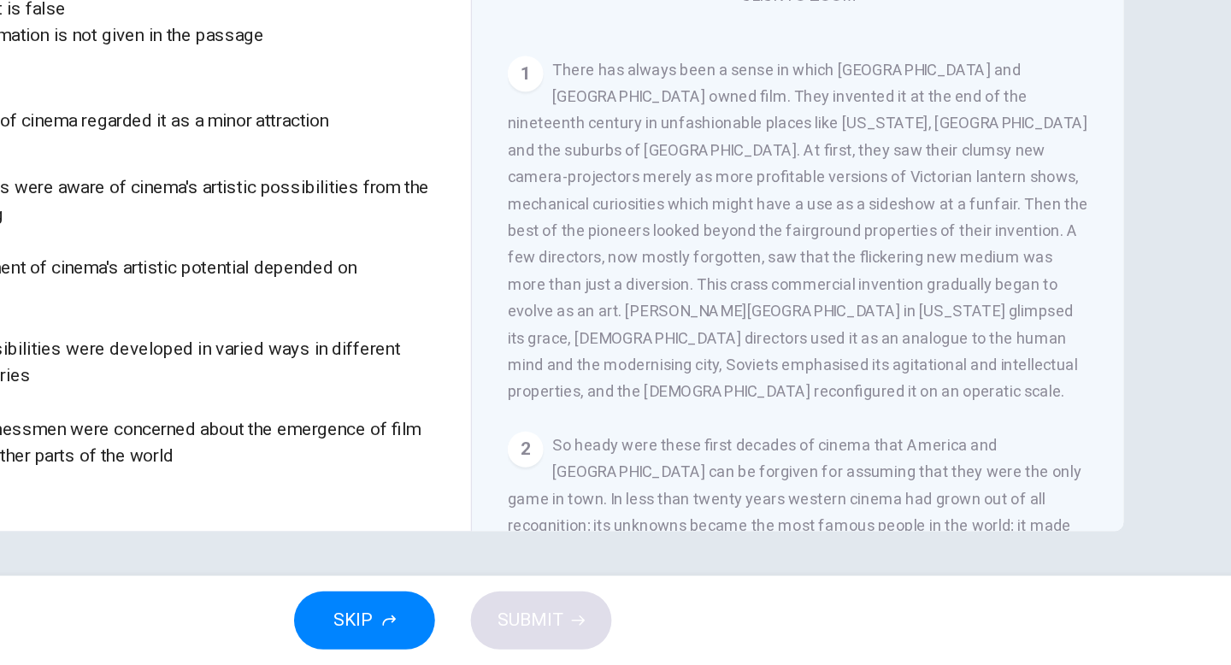
scroll to position [211, 0]
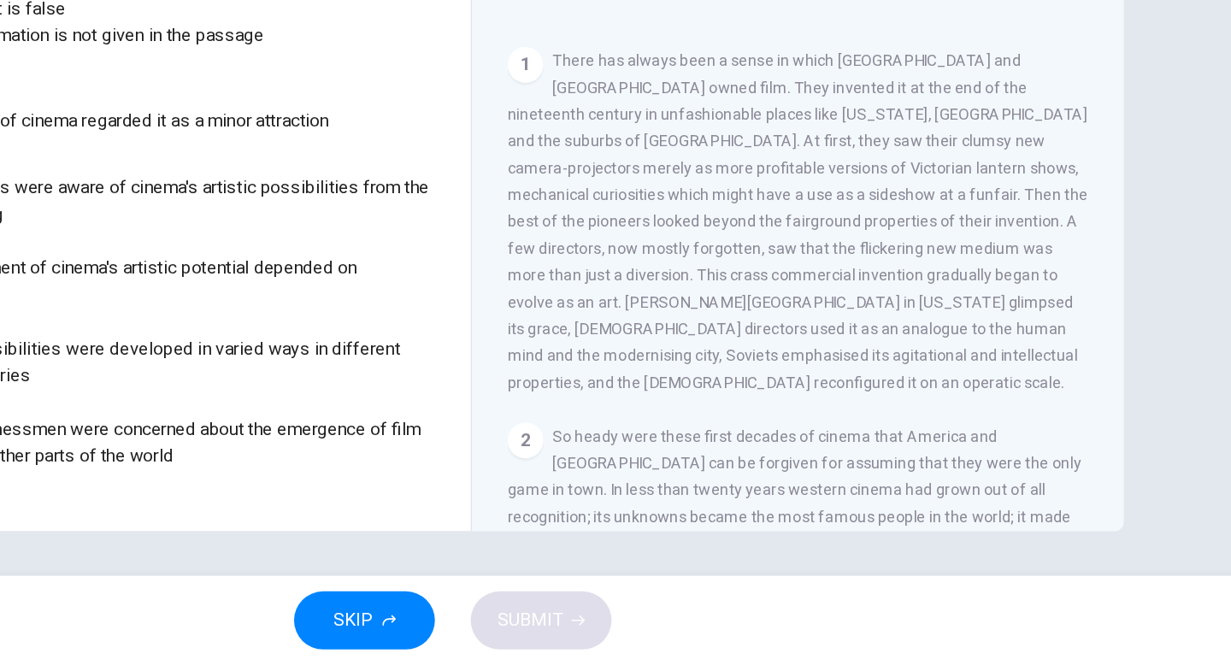
click at [884, 438] on div "1 There has always been a sense in which America and [GEOGRAPHIC_DATA] owned fi…" at bounding box center [879, 325] width 444 height 267
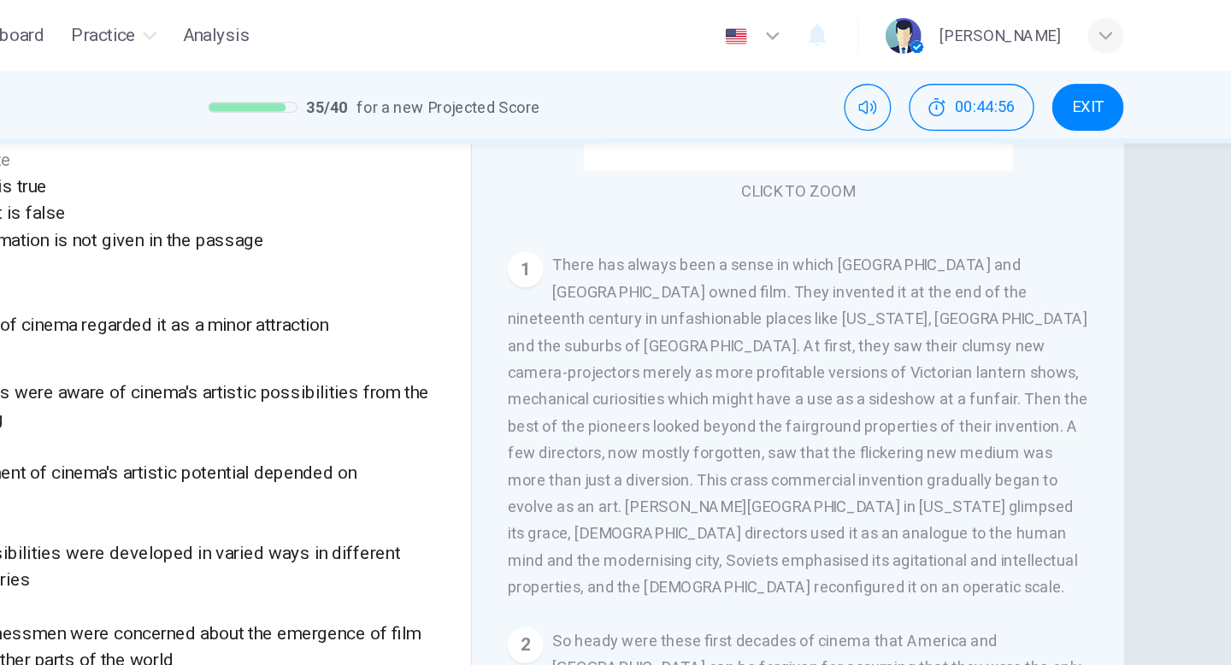
scroll to position [21, 0]
click at [884, 279] on div "1 There has always been a sense in which America and [GEOGRAPHIC_DATA] owned fi…" at bounding box center [879, 325] width 444 height 267
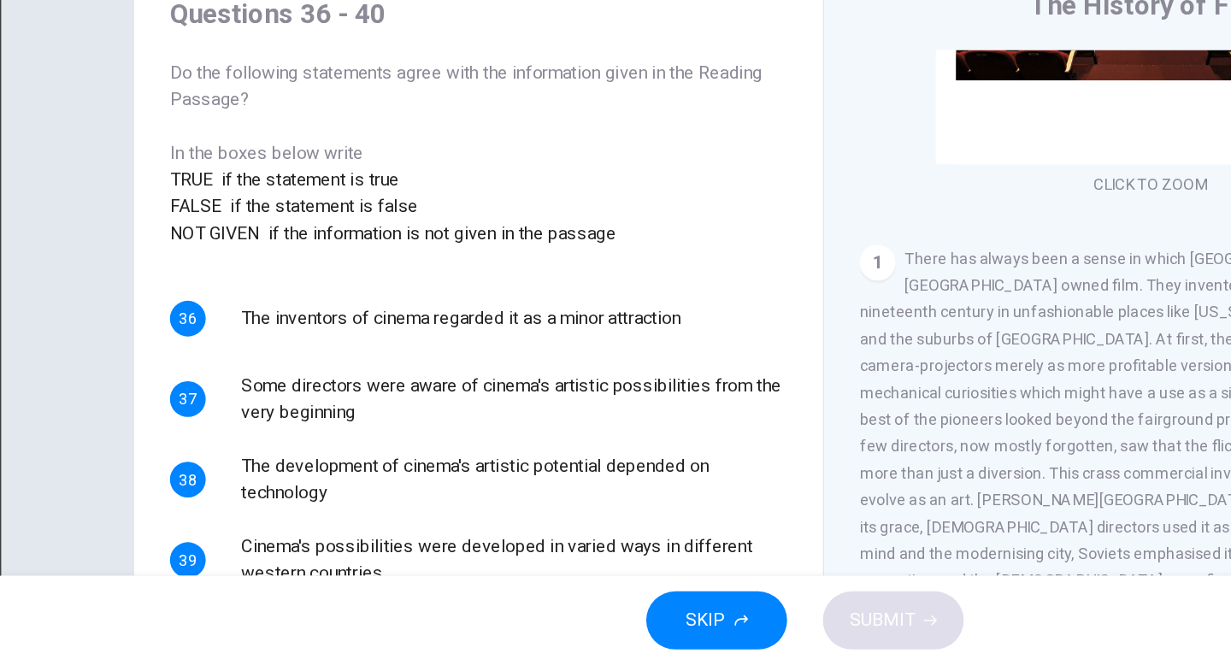
scroll to position [25, 0]
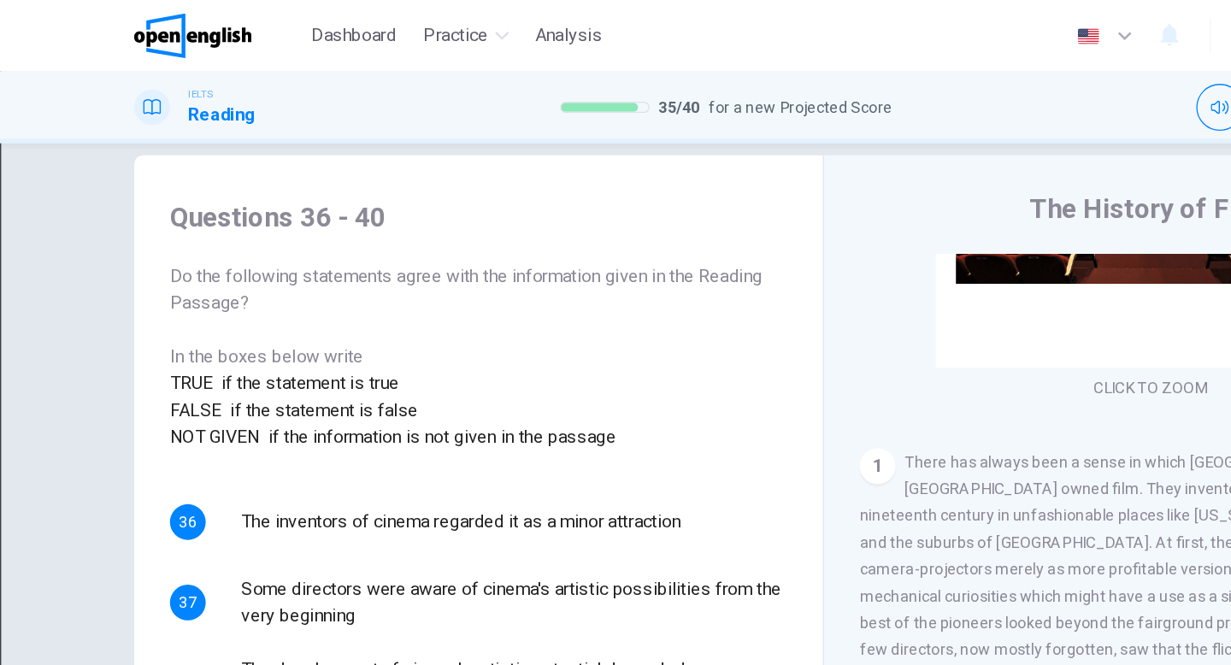
click at [244, 316] on body "This site uses cookies, as explained in our Privacy Policy . If you agree to th…" at bounding box center [615, 332] width 1231 height 665
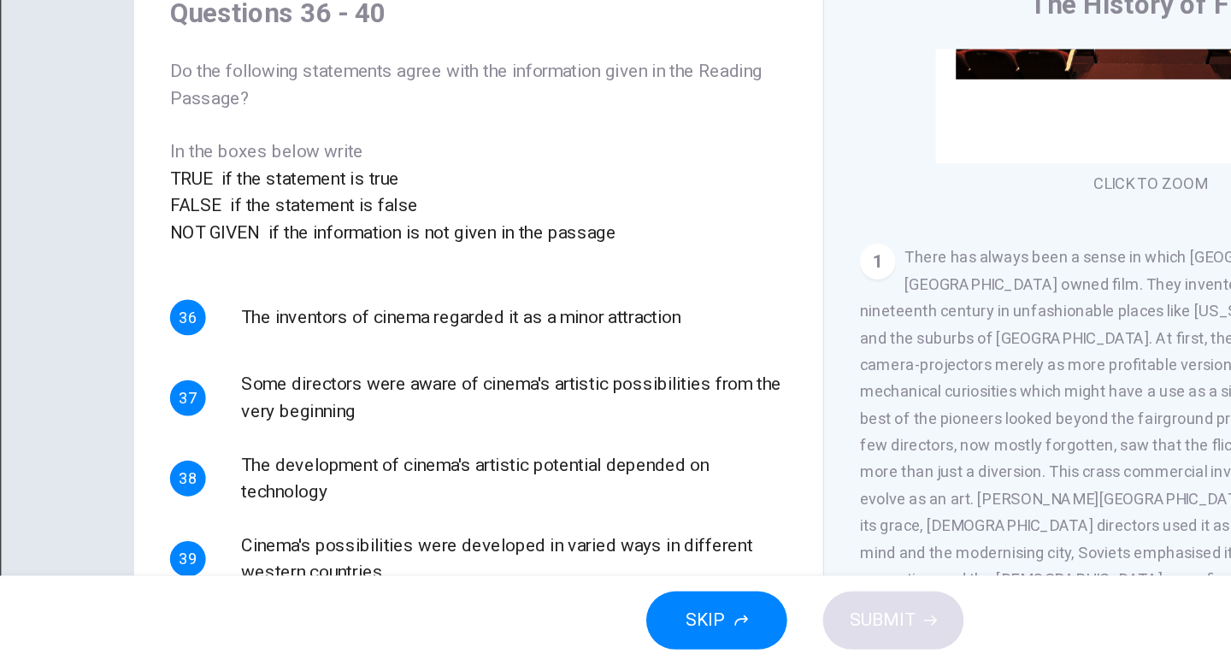
click at [227, 664] on li "TRUE" at bounding box center [615, 675] width 1231 height 21
type input "****"
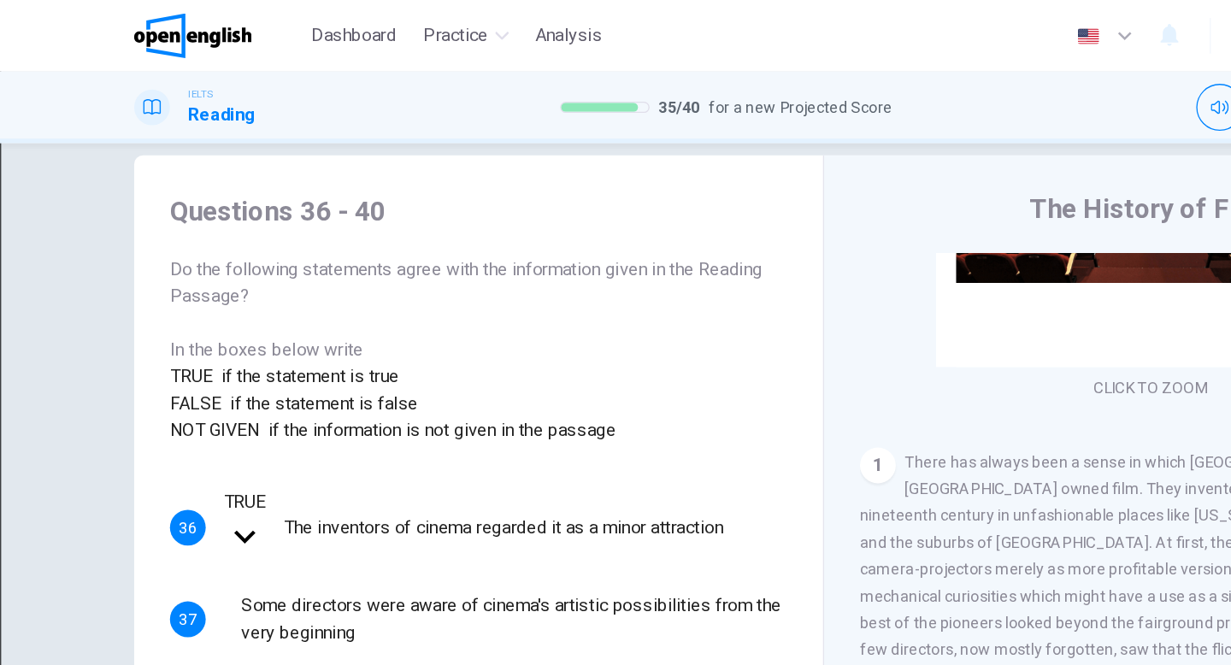
click at [227, 378] on body "This site uses cookies, as explained in our Privacy Policy . If you agree to th…" at bounding box center [615, 332] width 1231 height 665
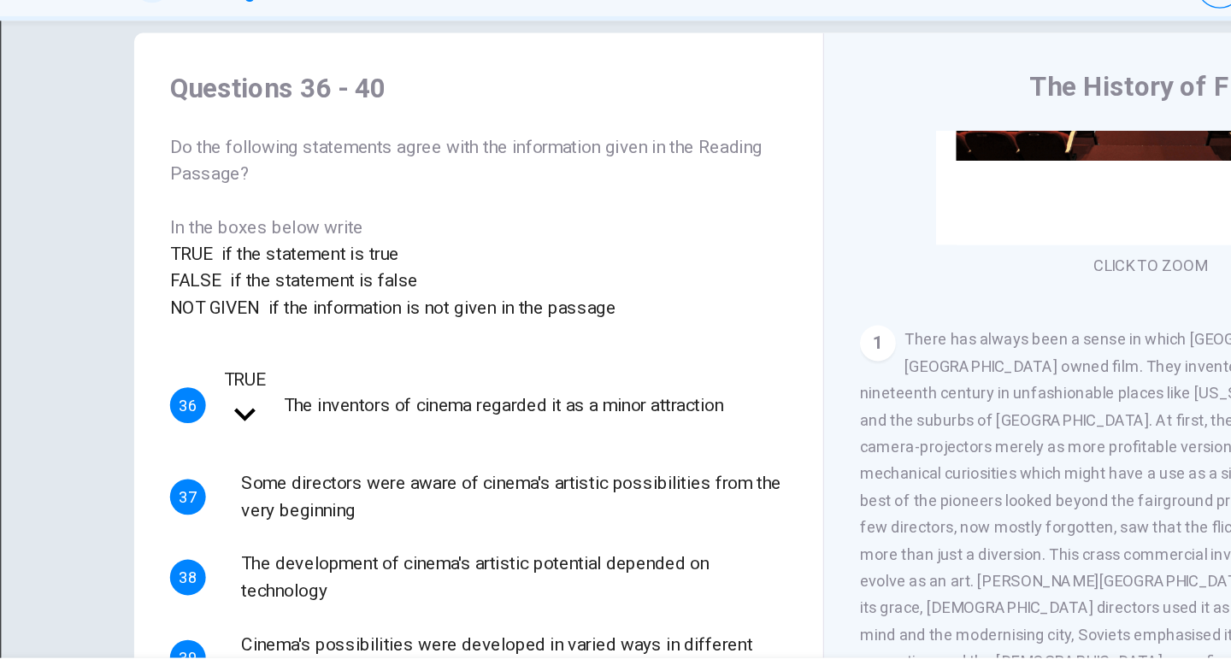
type input "*****"
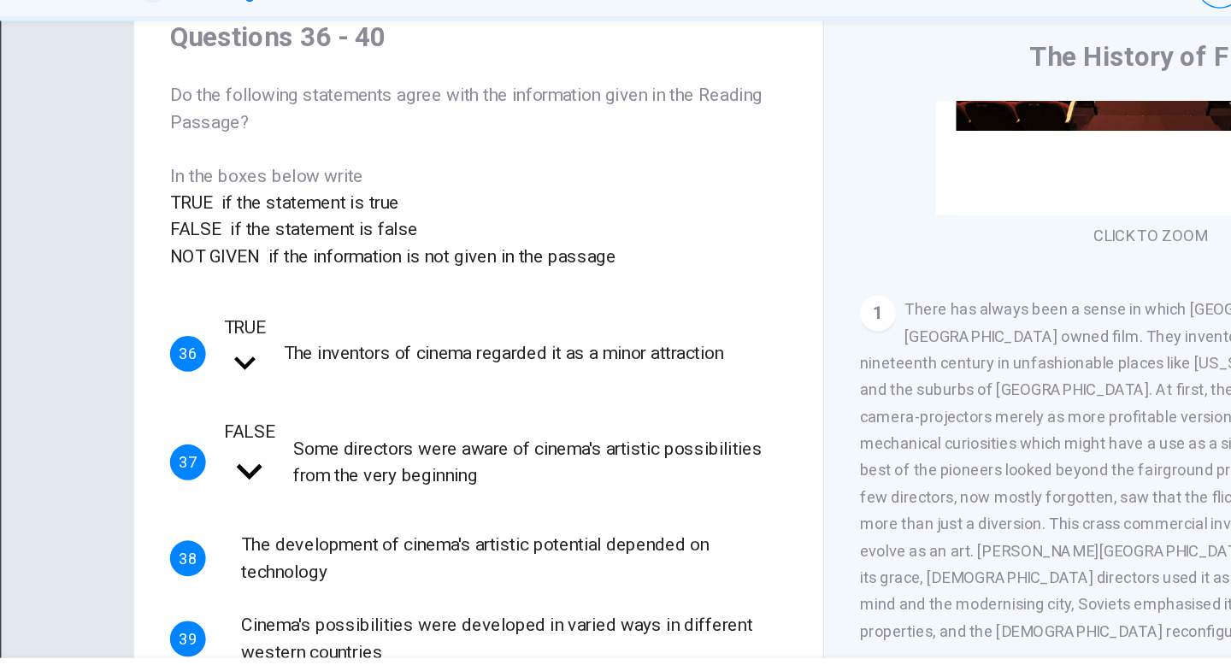
scroll to position [56, 0]
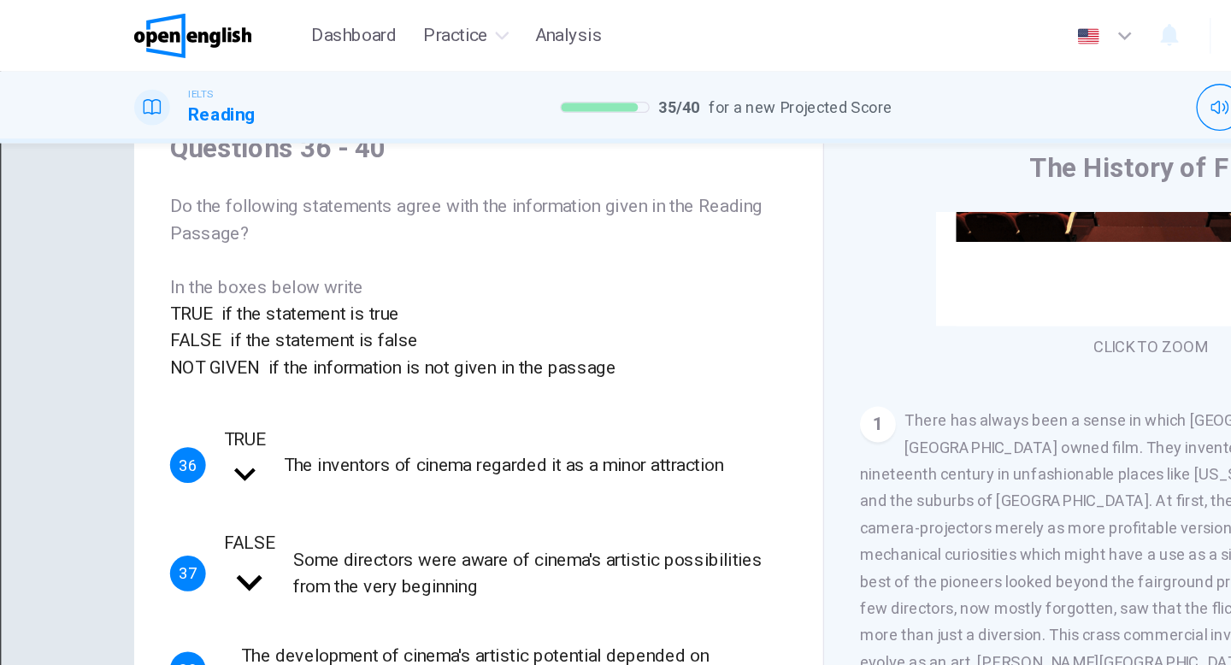
click at [232, 459] on body "This site uses cookies, as explained in our Privacy Policy . If you agree to th…" at bounding box center [615, 332] width 1231 height 665
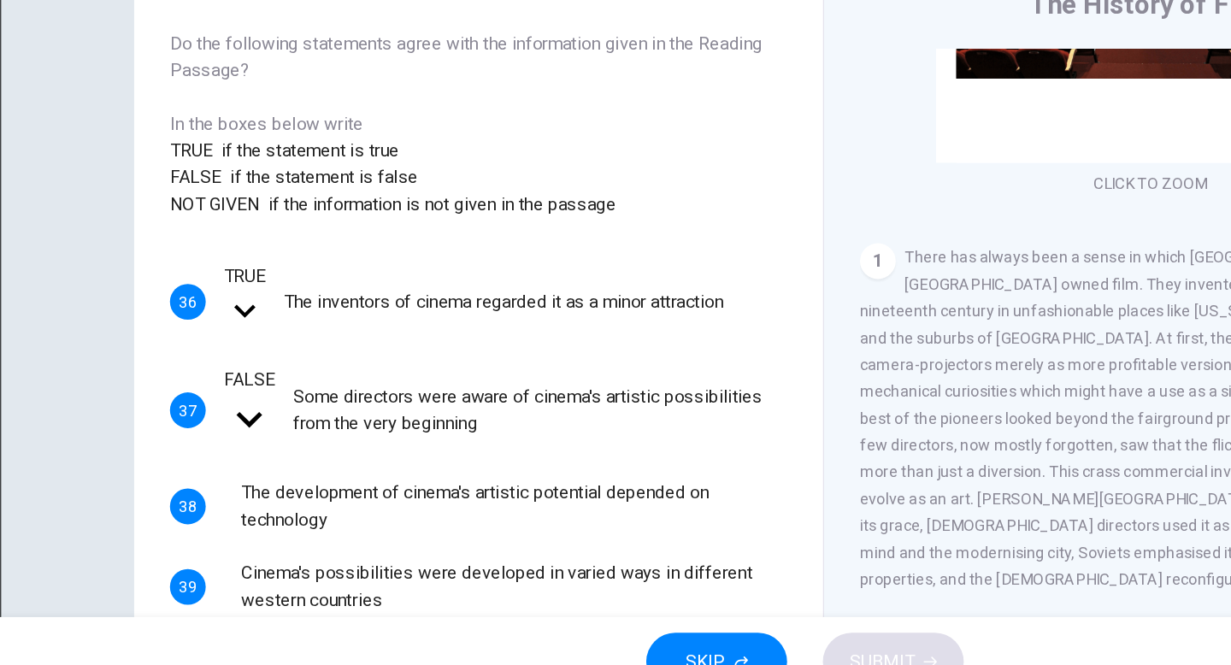
click at [233, 664] on li "TRUE" at bounding box center [615, 675] width 1231 height 21
type input "****"
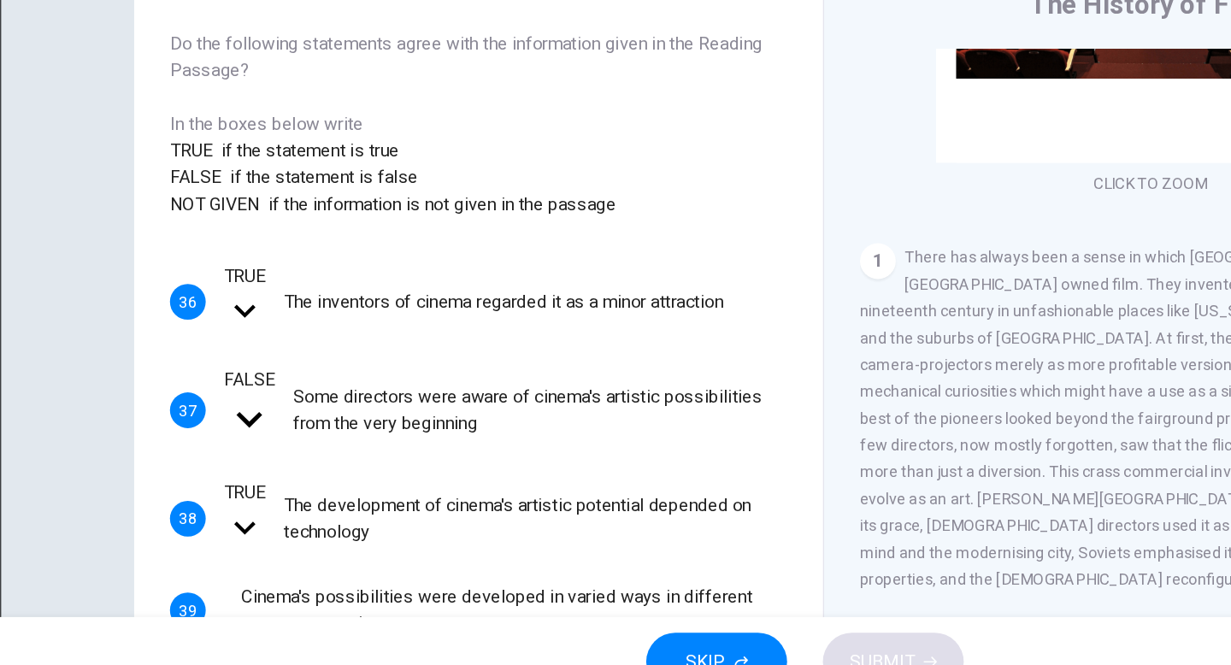
click at [231, 454] on body "This site uses cookies, as explained in our Privacy Policy . If you agree to th…" at bounding box center [615, 332] width 1231 height 665
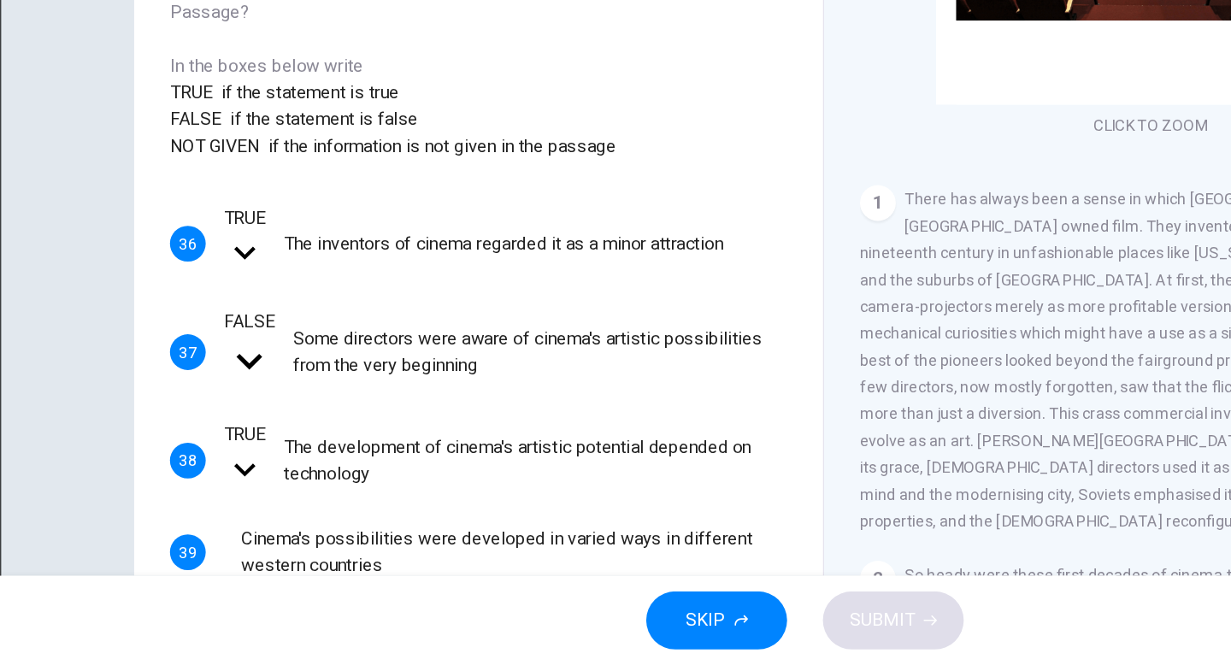
type input "*****"
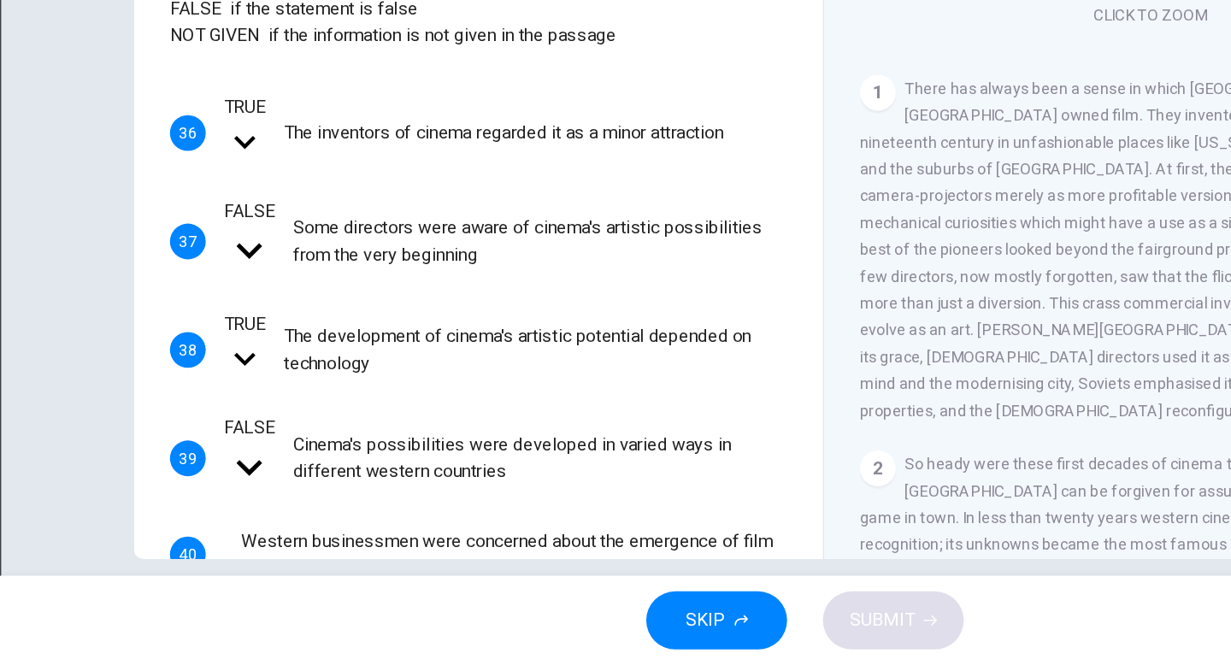
scroll to position [175, 0]
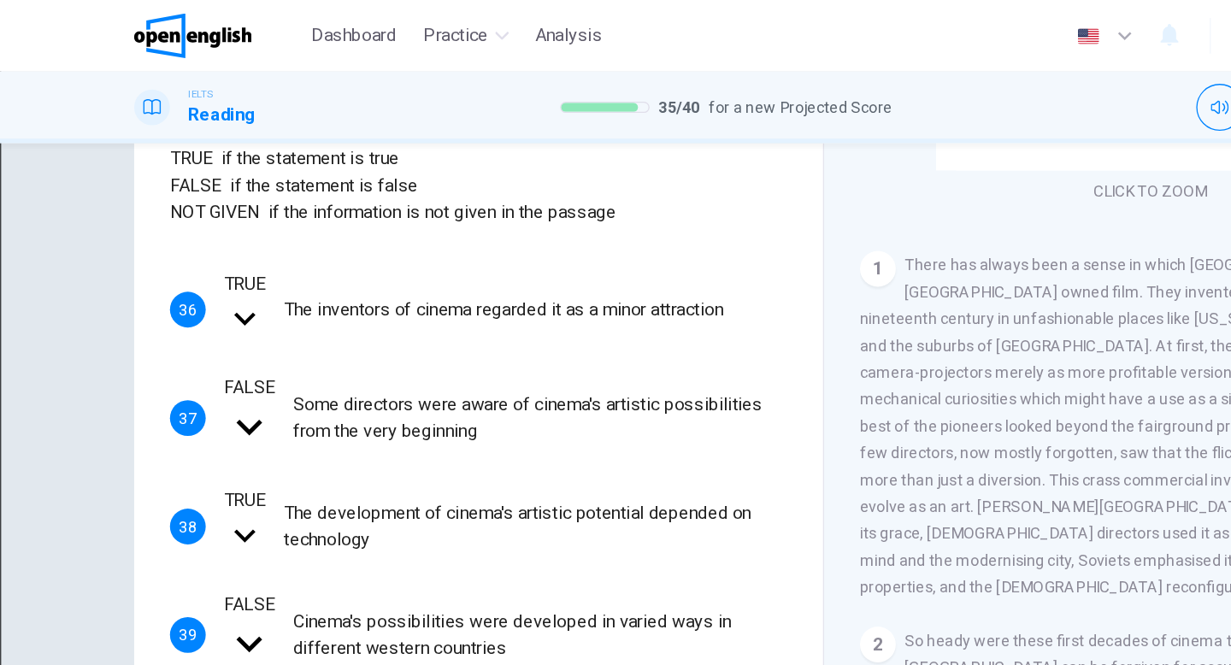
click at [241, 351] on body "This site uses cookies, as explained in our Privacy Policy . If you agree to th…" at bounding box center [615, 332] width 1231 height 665
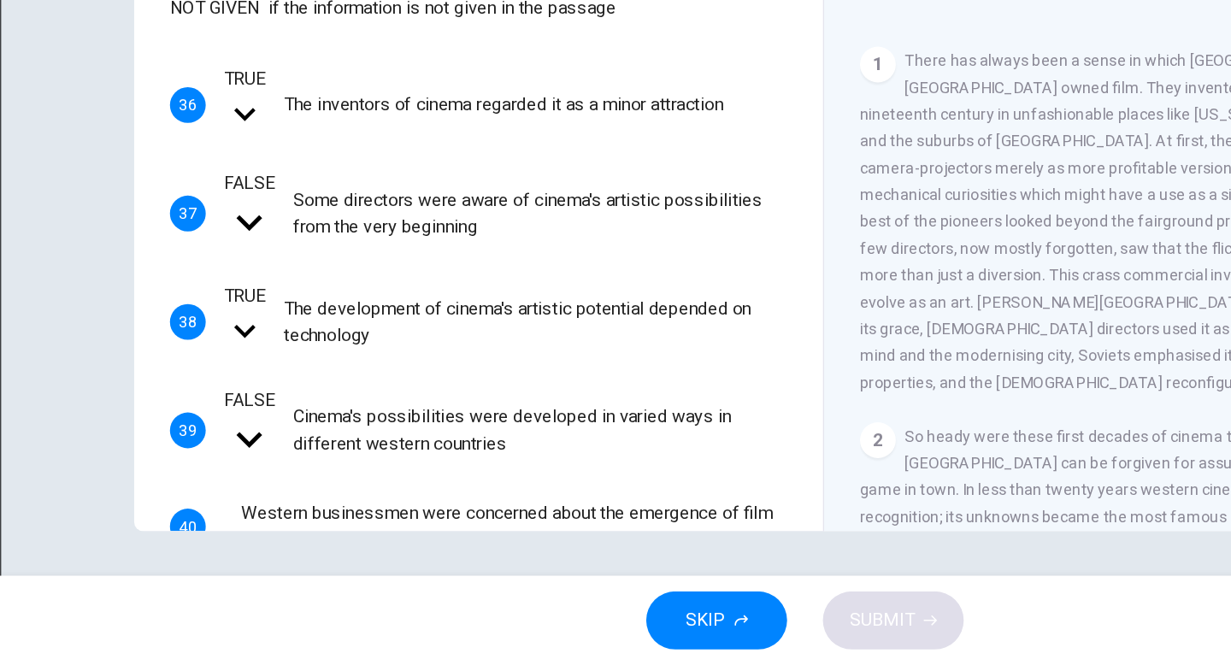
click at [238, 664] on li "TRUE" at bounding box center [615, 675] width 1231 height 21
type input "****"
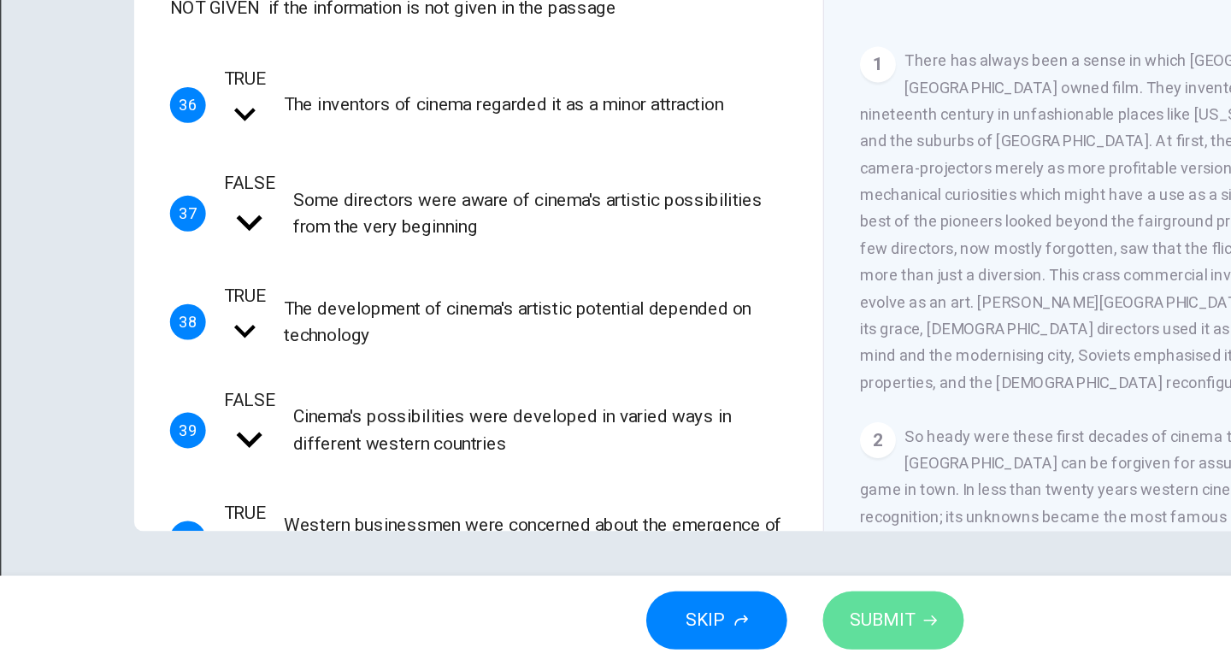
click at [680, 632] on span "SUBMIT" at bounding box center [675, 631] width 50 height 24
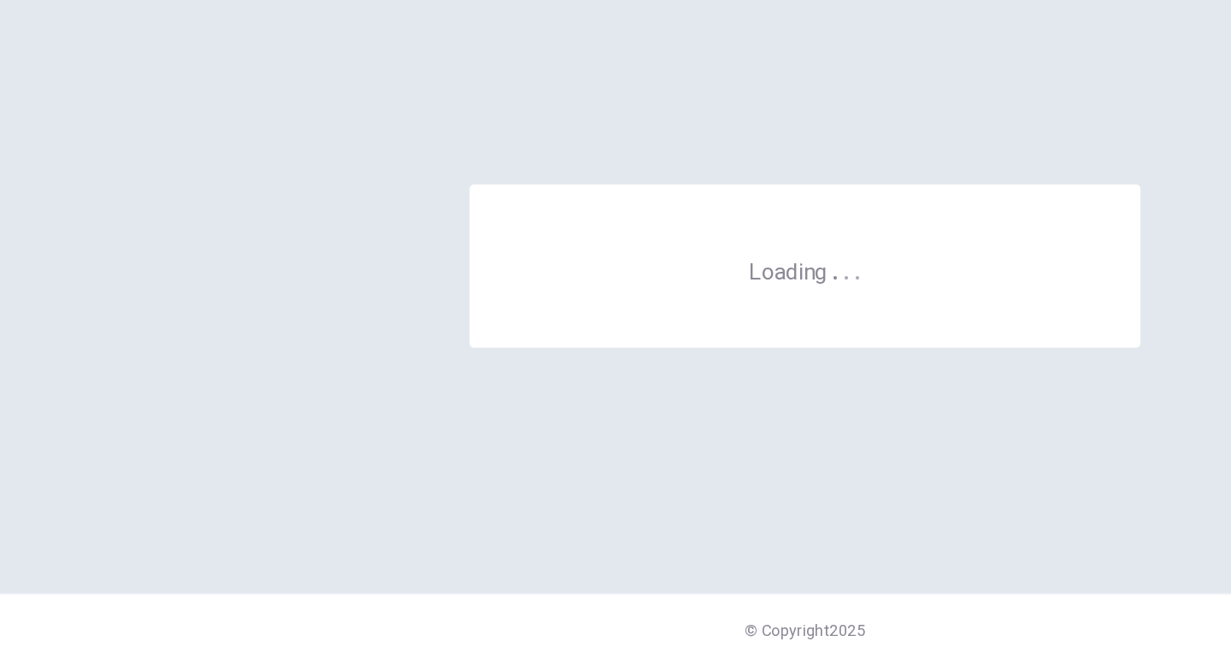
scroll to position [0, 0]
